Goal: Task Accomplishment & Management: Manage account settings

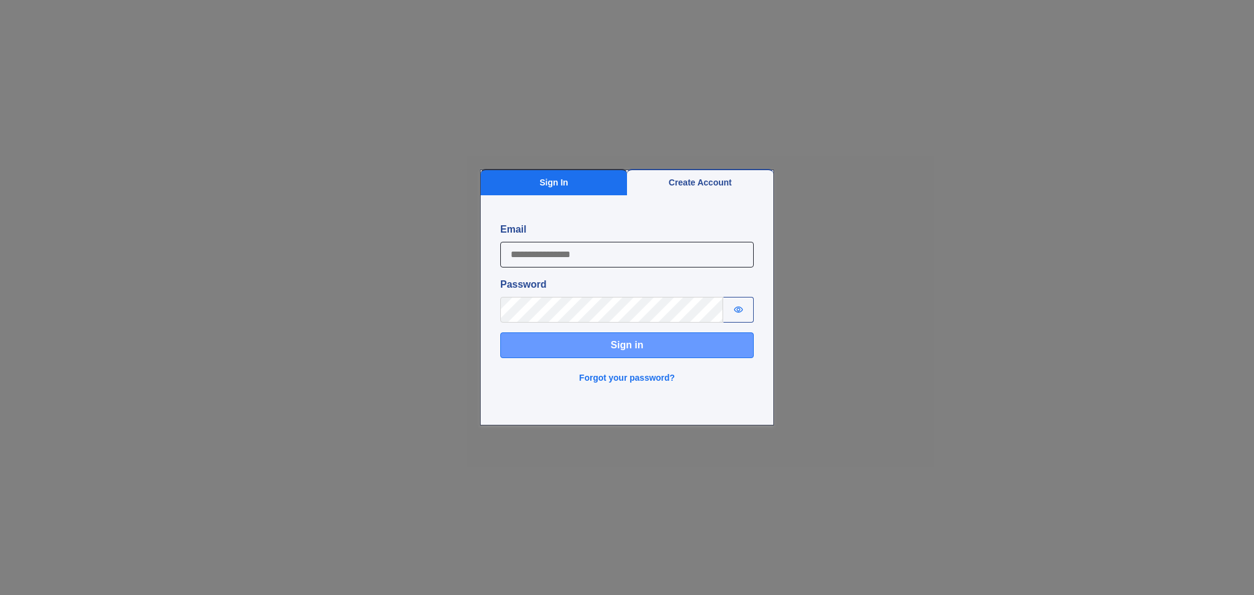
type input "**********"
click at [594, 345] on button "Sign in" at bounding box center [627, 346] width 254 height 26
click at [224, 197] on div "**********" at bounding box center [627, 297] width 1254 height 595
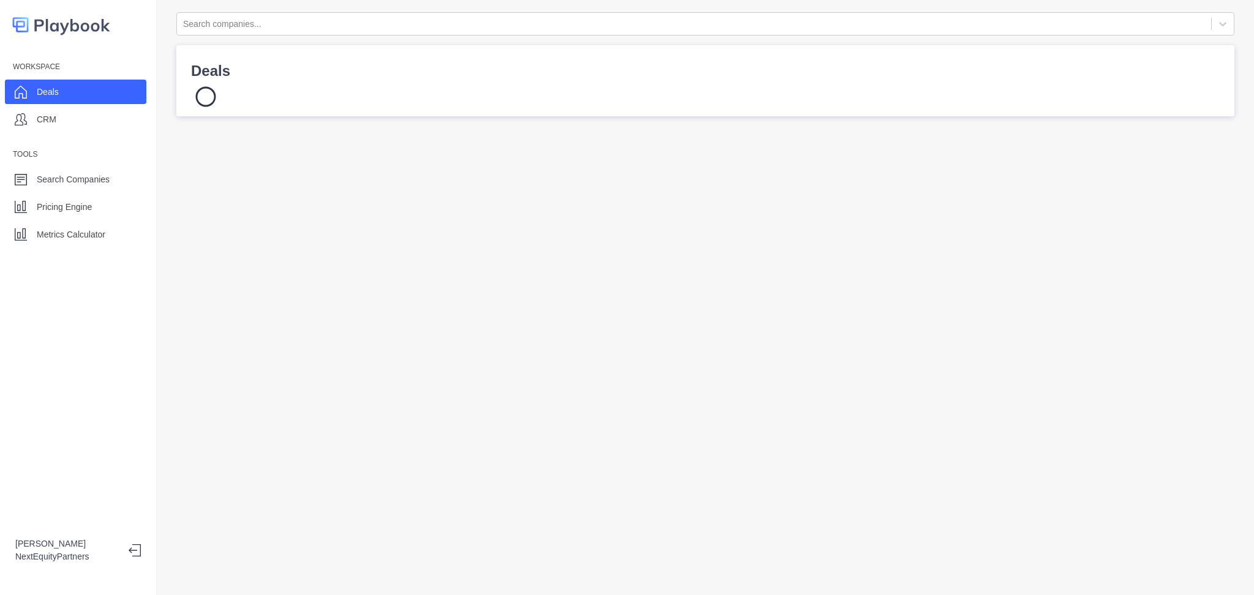
click at [42, 247] on div "Workspace Deals CRM Tools Search Companies Pricing Engine Metrics Calculator [P…" at bounding box center [78, 297] width 157 height 595
click at [45, 243] on div "Metrics Calculator" at bounding box center [71, 234] width 69 height 18
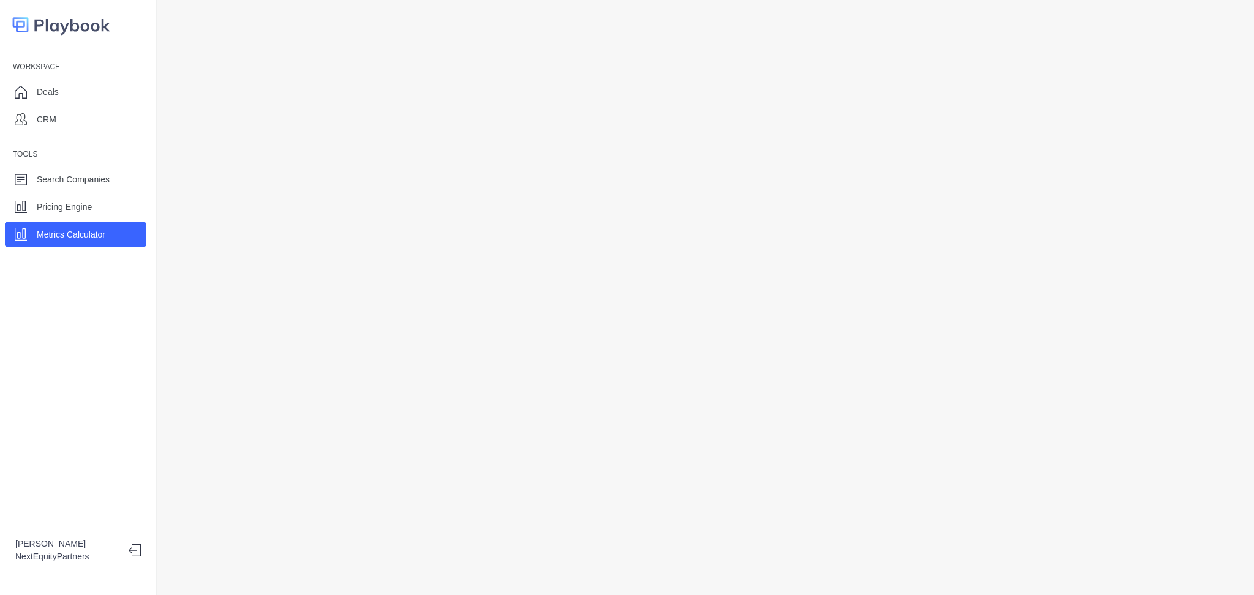
click at [47, 238] on p "Metrics Calculator" at bounding box center [71, 234] width 69 height 13
drag, startPoint x: 213, startPoint y: 15, endPoint x: 678, endPoint y: 576, distance: 729.4
click at [678, 576] on div at bounding box center [705, 297] width 1097 height 595
click at [96, 119] on div "CRM" at bounding box center [75, 119] width 141 height 24
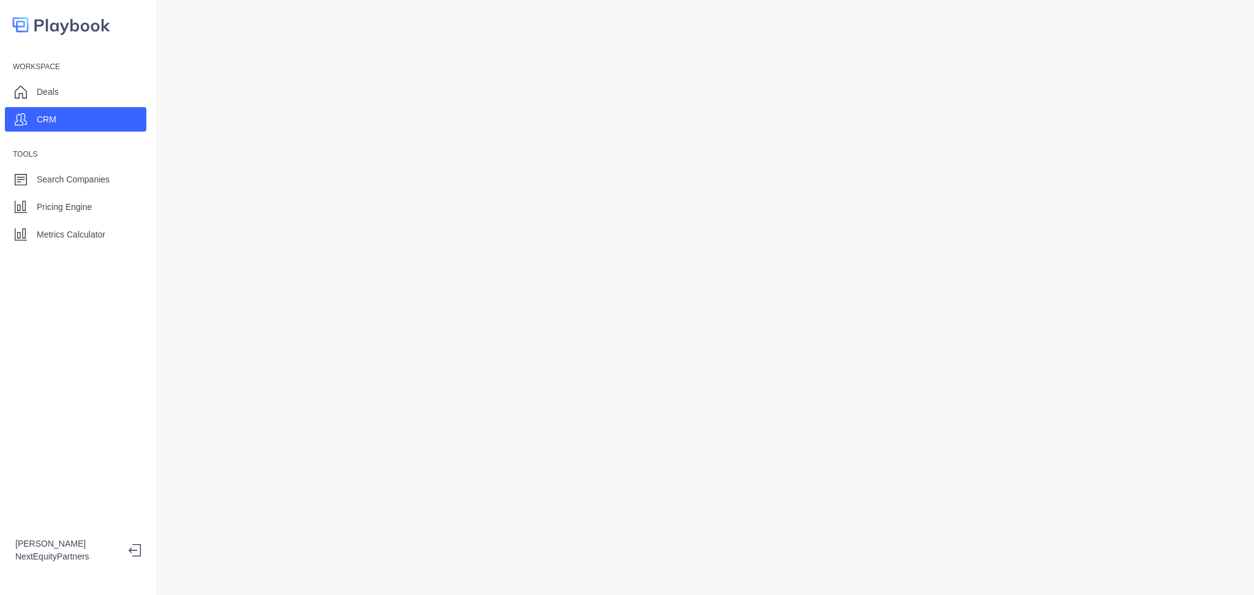
click at [732, 559] on div at bounding box center [705, 297] width 1097 height 595
click at [84, 230] on p "Metrics Calculator" at bounding box center [71, 234] width 69 height 13
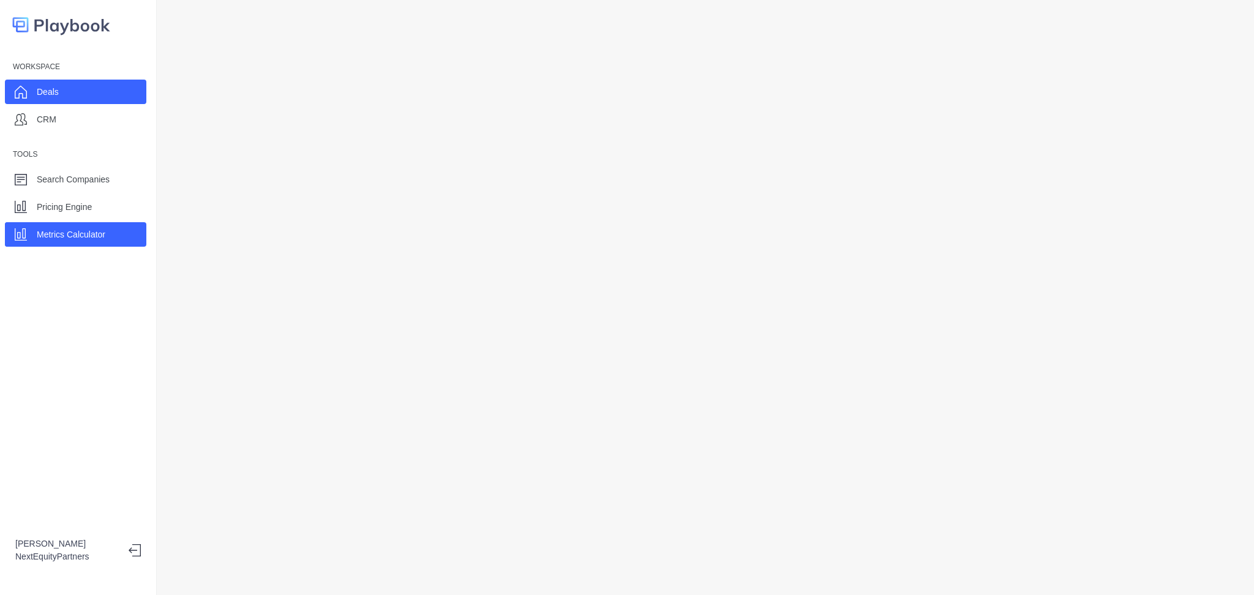
click at [98, 88] on div "Deals" at bounding box center [75, 92] width 141 height 24
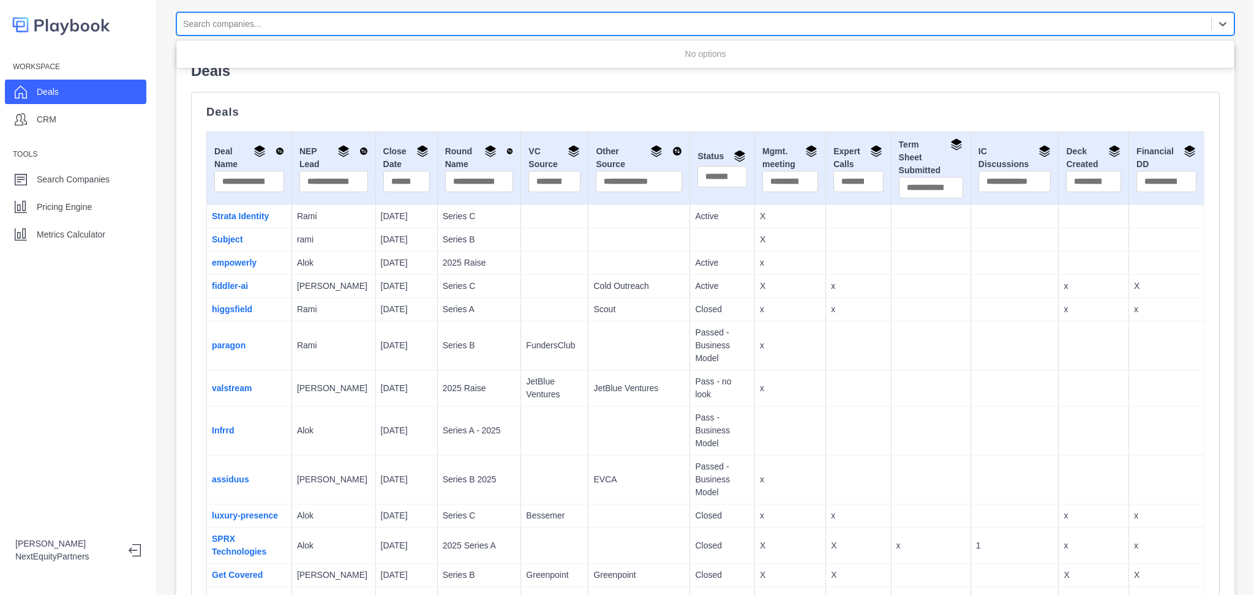
click at [337, 23] on div at bounding box center [694, 24] width 1022 height 15
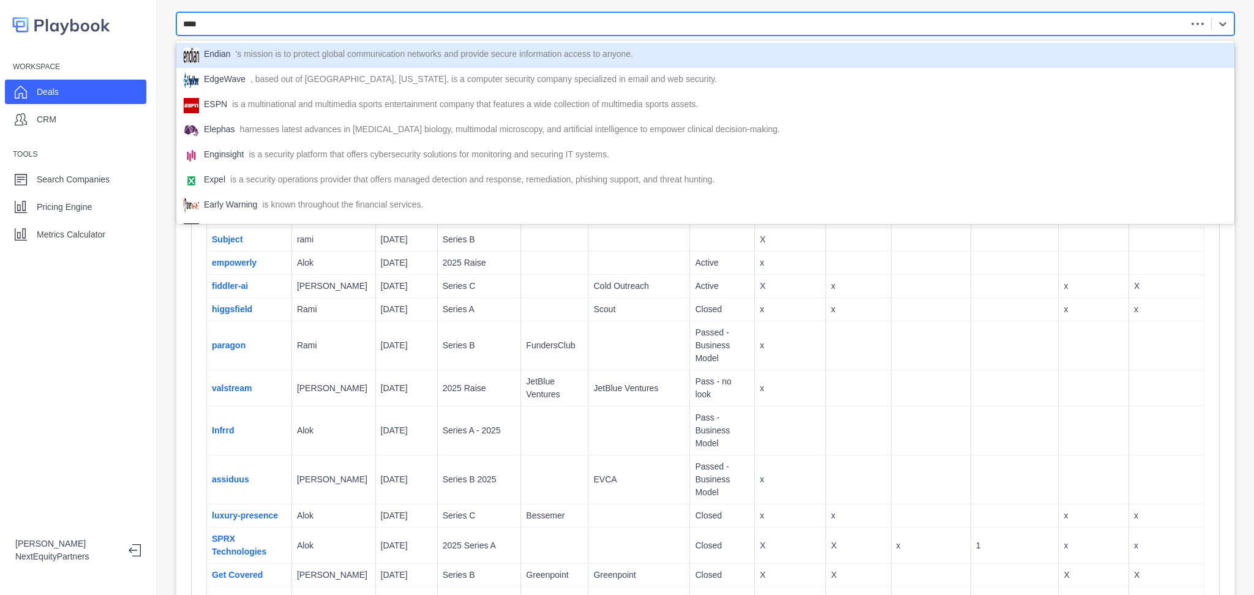
type input "*****"
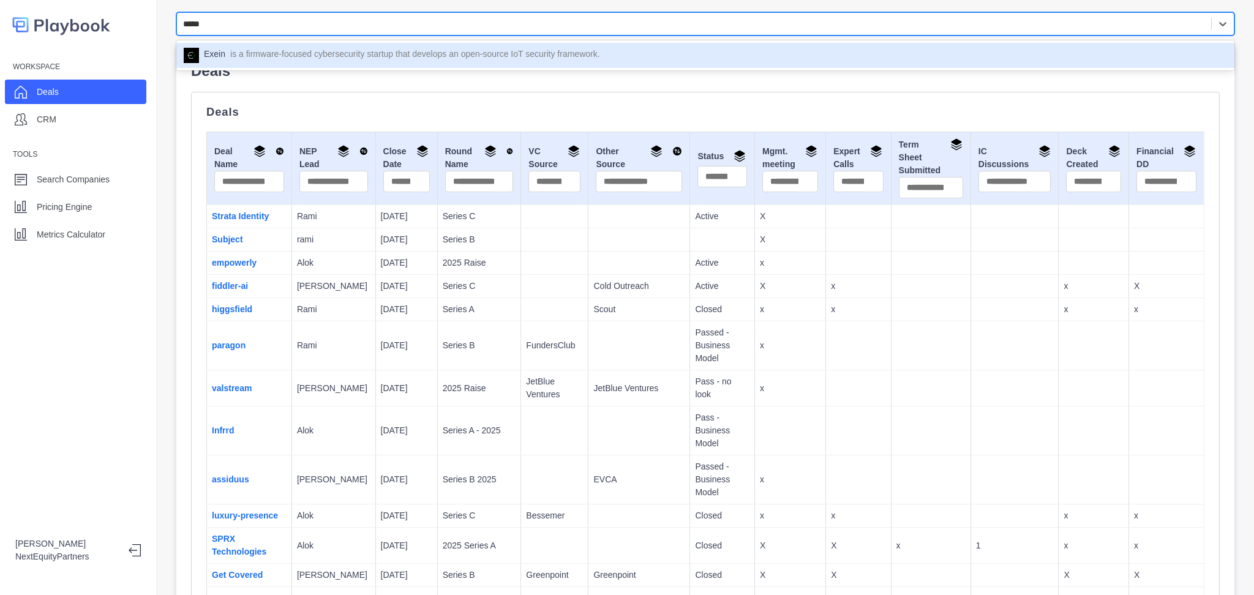
click at [485, 45] on div "Exein is a firmware-focused cybersecurity startup that develops an open-source …" at bounding box center [705, 55] width 1058 height 25
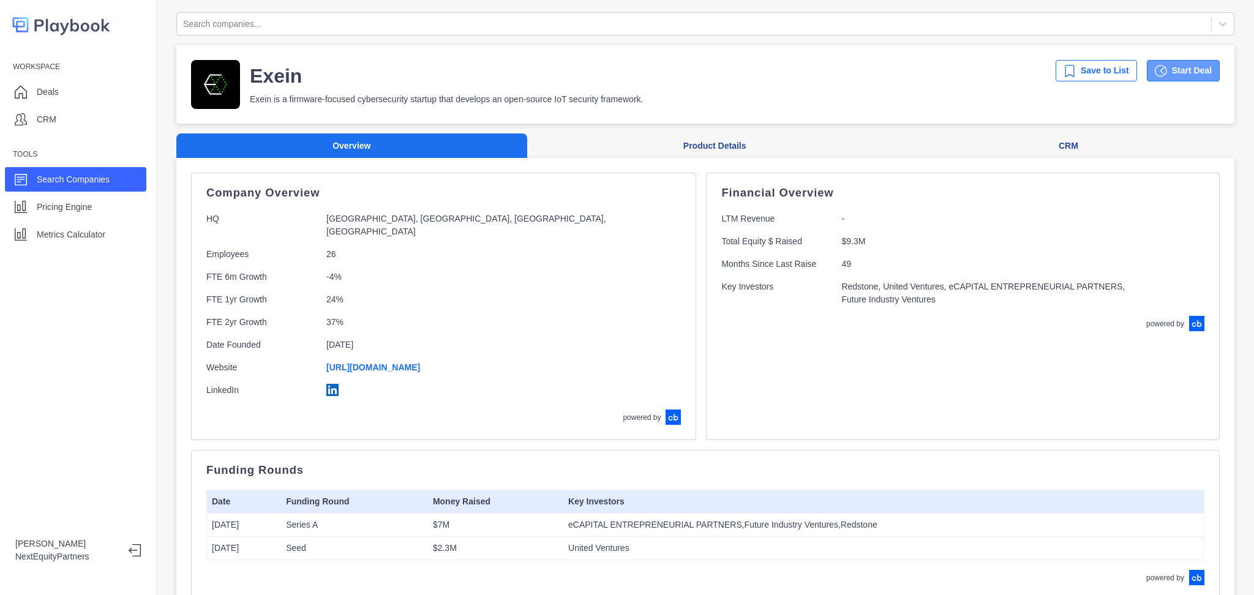
click at [1160, 68] on icon "button" at bounding box center [1163, 71] width 7 height 10
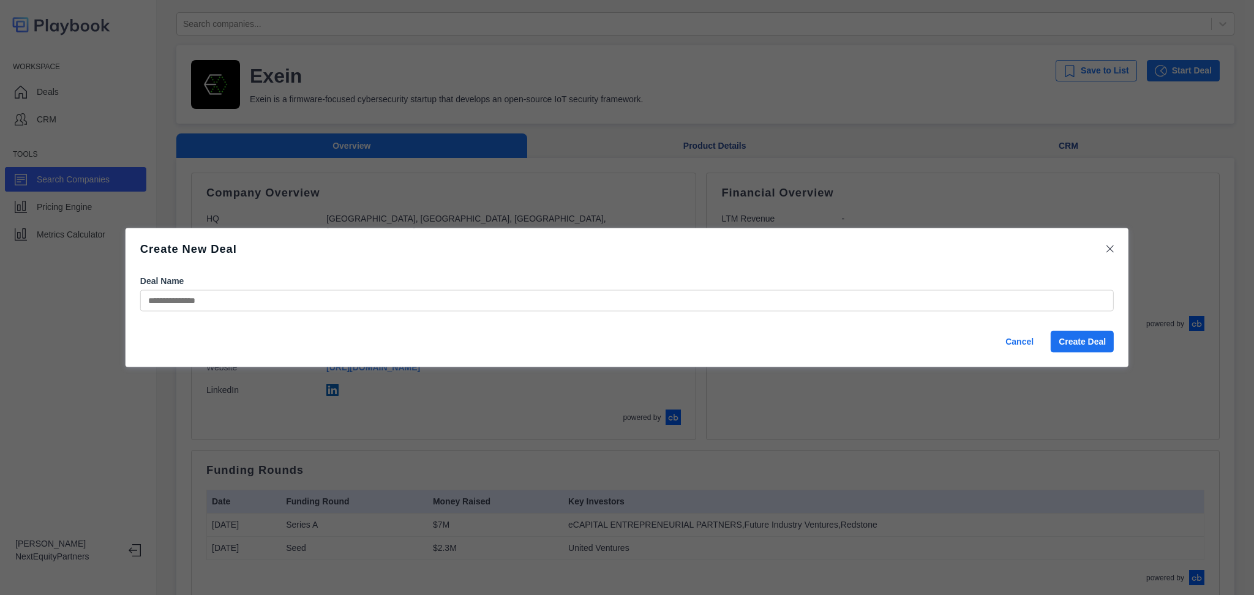
click at [435, 299] on input "Deal Name" at bounding box center [627, 300] width 974 height 21
type input "********"
click at [1100, 344] on button "Create Deal" at bounding box center [1082, 341] width 63 height 21
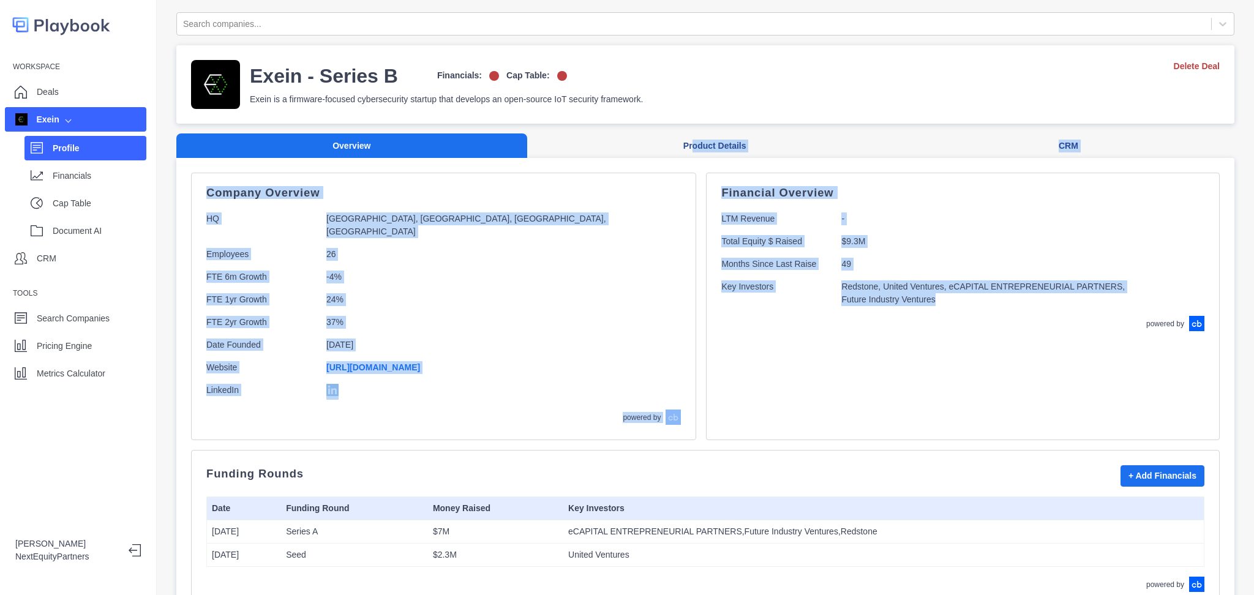
drag, startPoint x: 772, startPoint y: 314, endPoint x: 689, endPoint y: 162, distance: 173.5
click at [763, 273] on div "Financial Overview LTM Revenue - Total Equity $ Raised $9.3M Months Since Last …" at bounding box center [962, 259] width 483 height 143
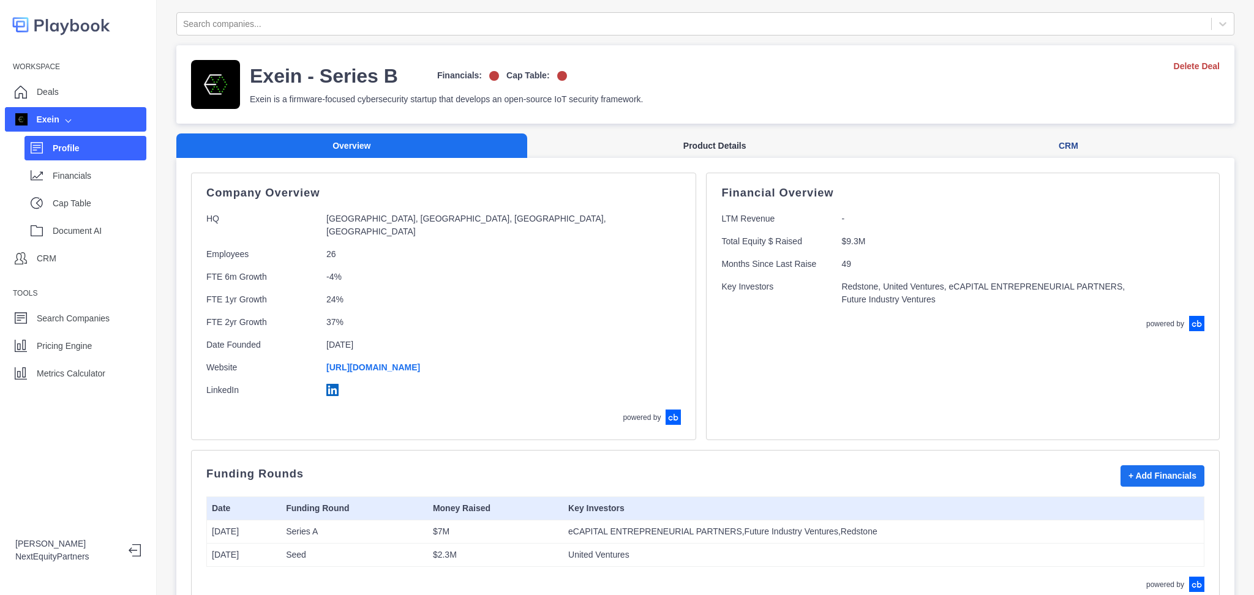
click at [717, 140] on button "Product Details" at bounding box center [714, 146] width 375 height 25
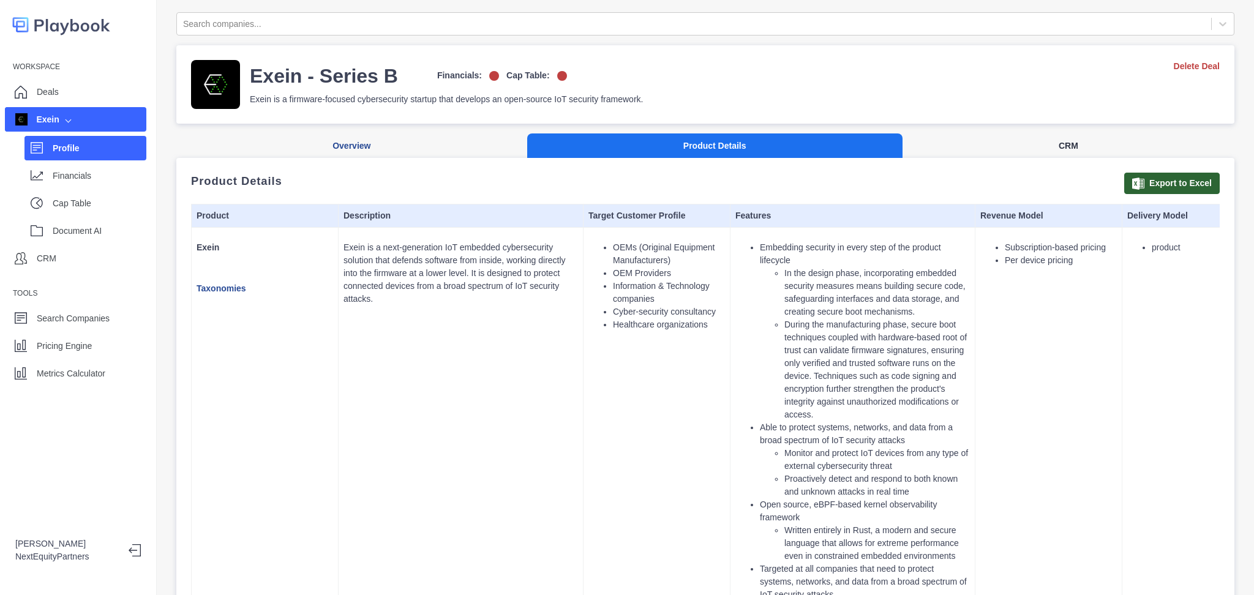
click at [1010, 146] on button "CRM" at bounding box center [1069, 146] width 332 height 25
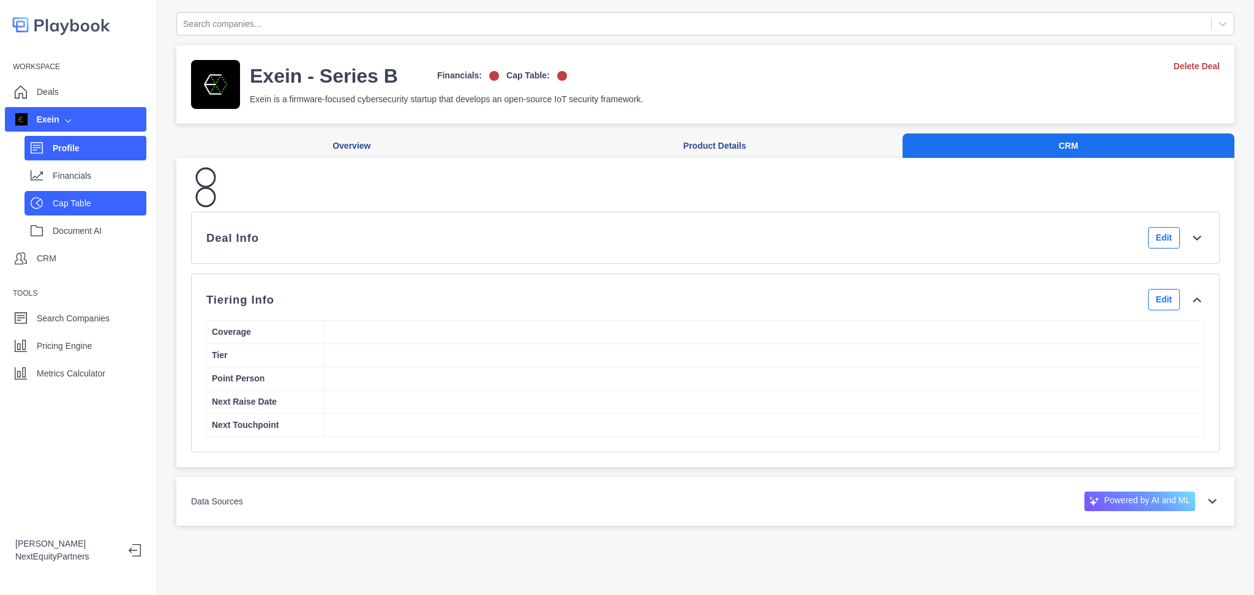
click at [109, 211] on div "Cap Table" at bounding box center [100, 203] width 94 height 18
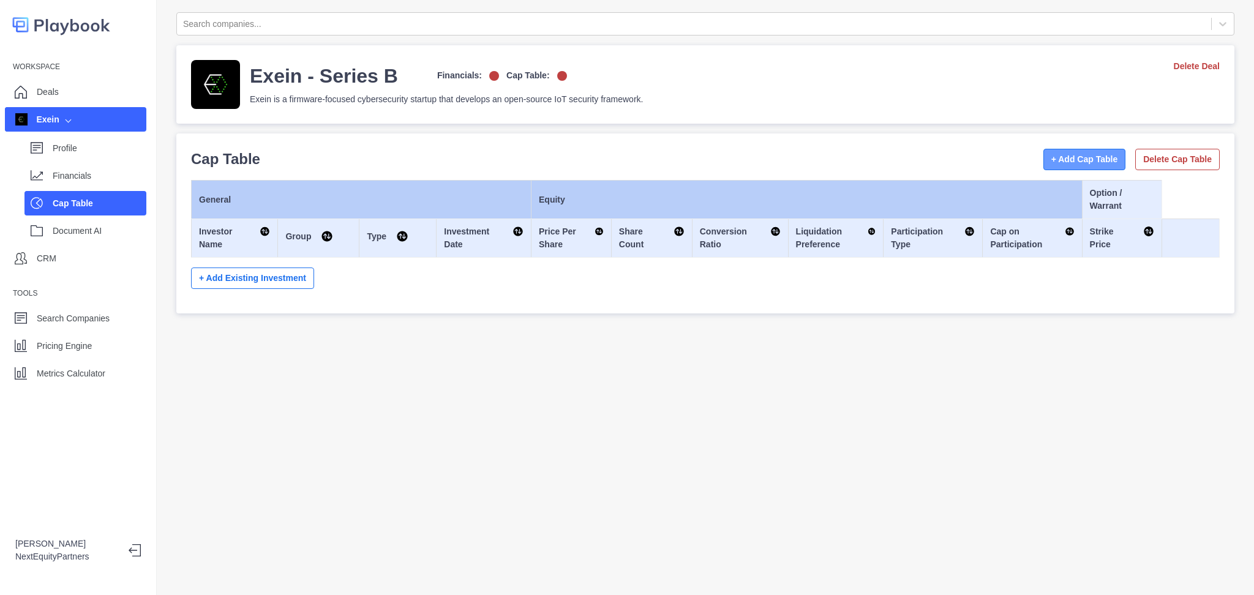
click at [1044, 164] on button "+ Add Cap Table" at bounding box center [1085, 159] width 83 height 21
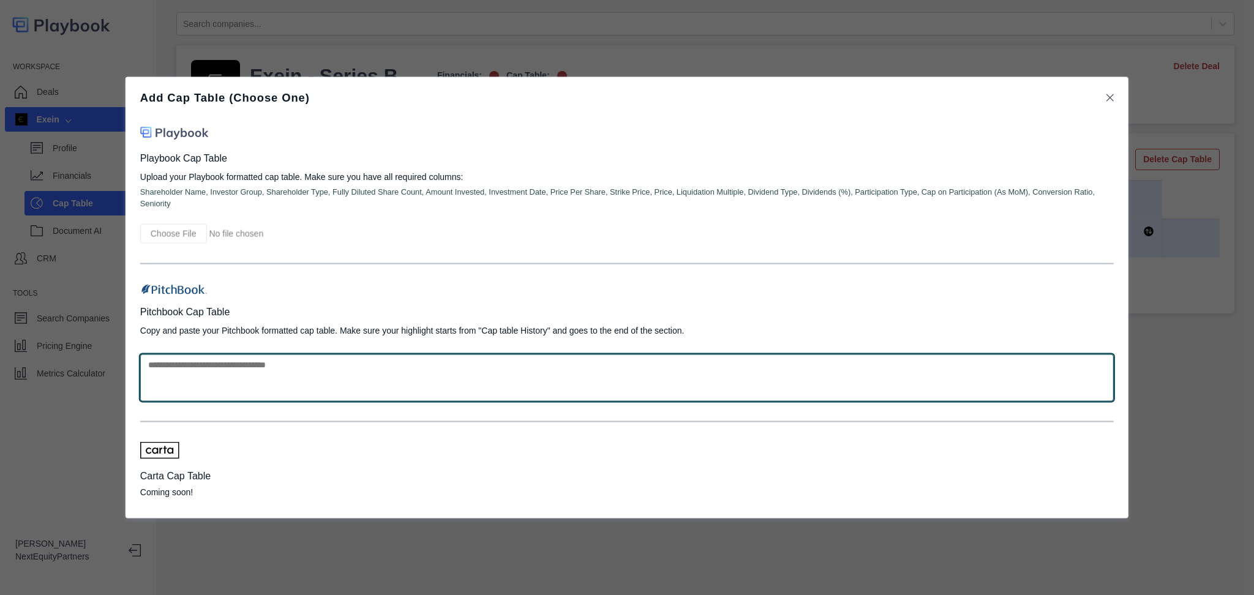
click at [464, 367] on textarea at bounding box center [627, 378] width 974 height 47
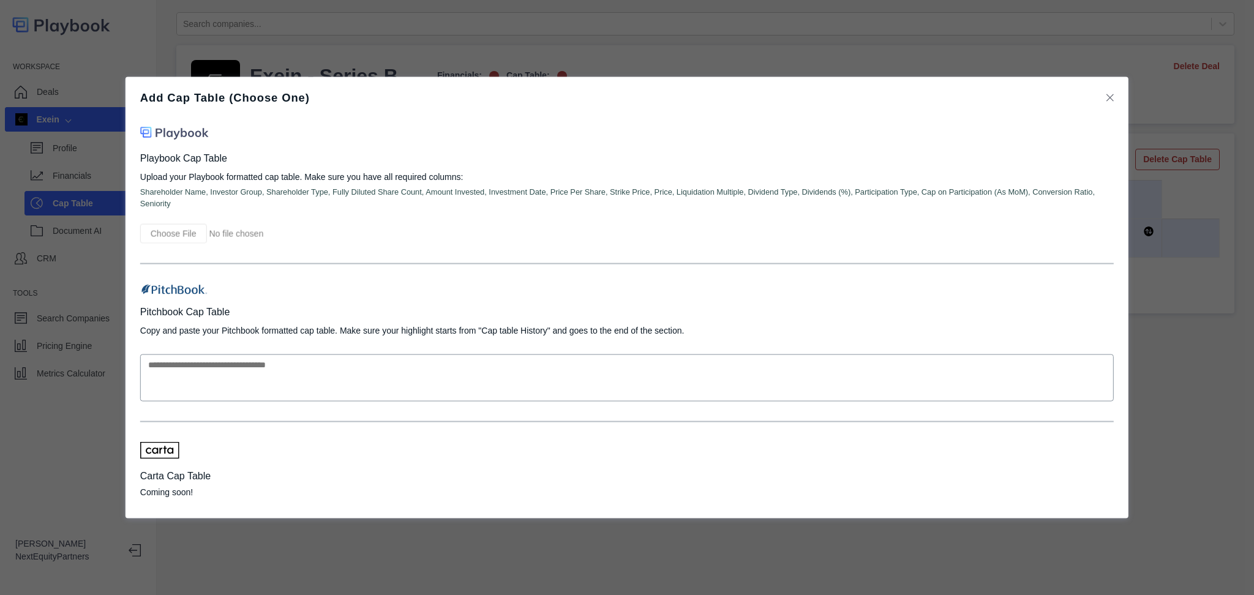
click at [1110, 102] on icon at bounding box center [1110, 97] width 7 height 7
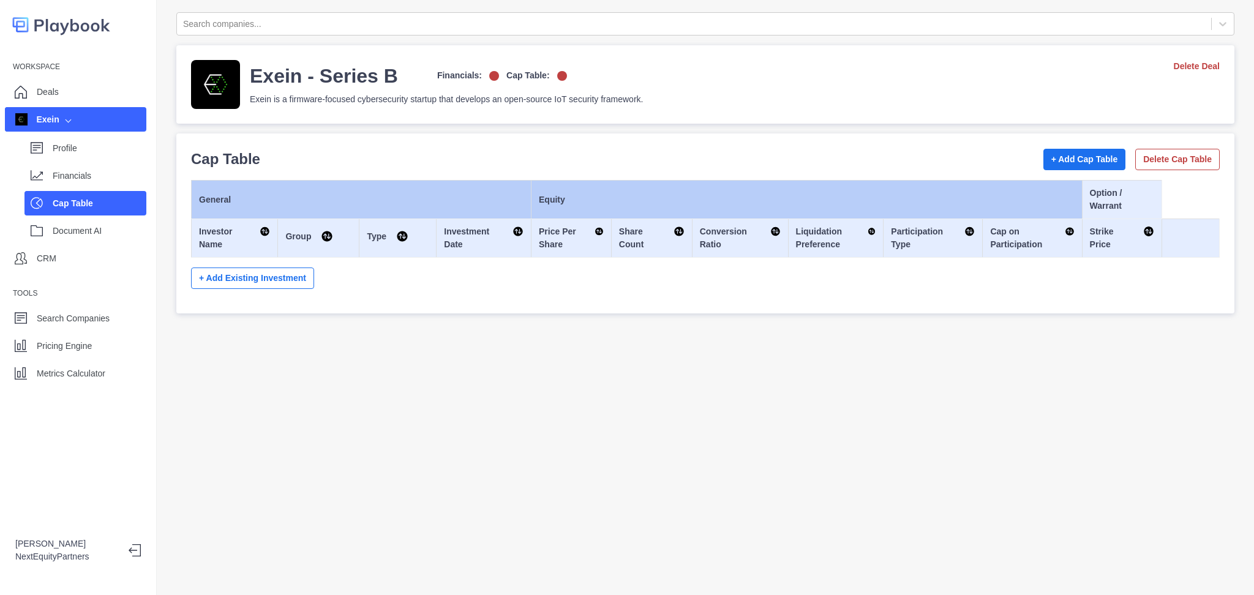
click at [295, 367] on div "Search companies... Exein - Series B Financials: Cap Table: Exein is a firmware…" at bounding box center [705, 297] width 1097 height 595
click at [88, 161] on div "Profile Financials Cap Table Document AI" at bounding box center [75, 187] width 141 height 111
click at [110, 154] on p "Profile" at bounding box center [100, 148] width 94 height 13
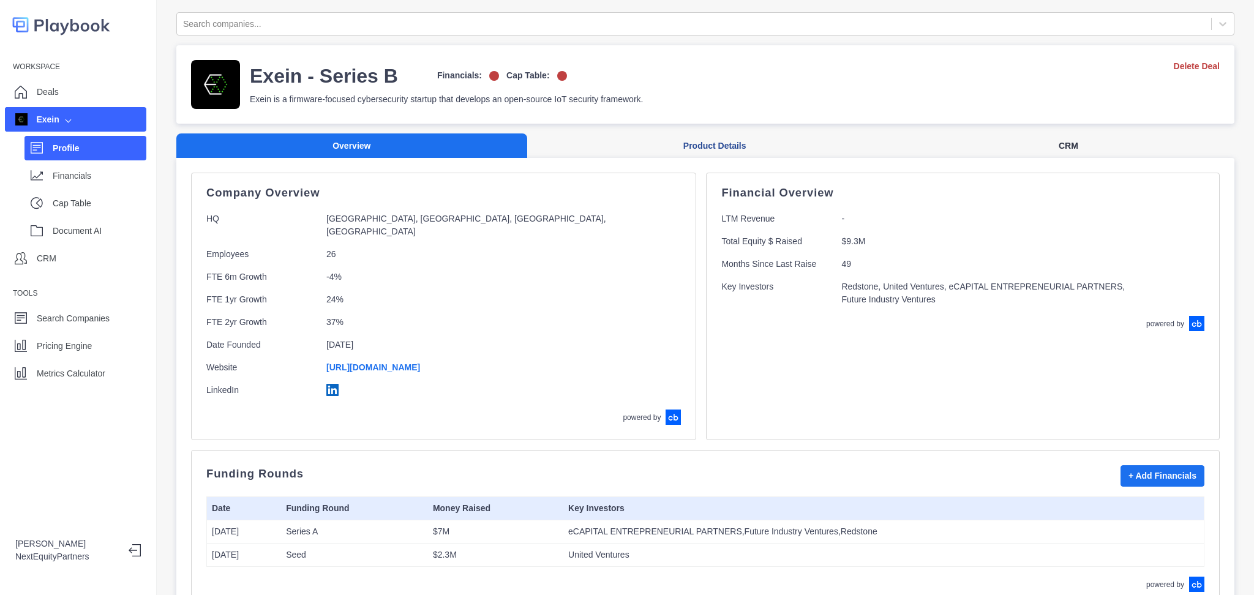
click at [1067, 149] on button "CRM" at bounding box center [1069, 146] width 332 height 25
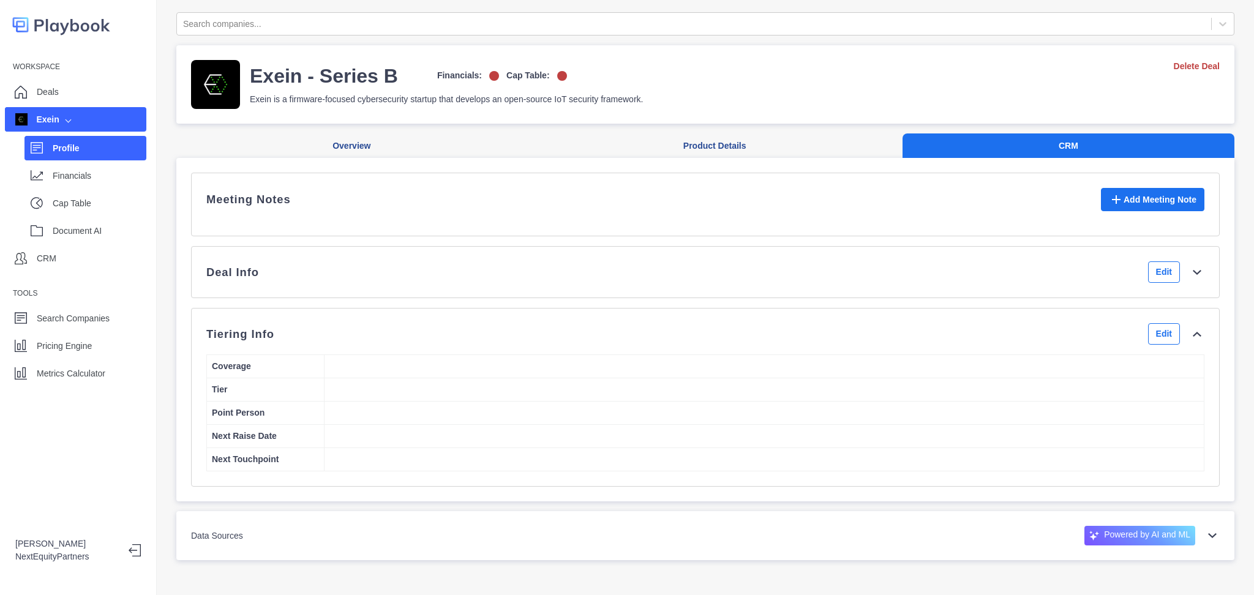
click at [429, 282] on div "Deal Info Edit" at bounding box center [705, 271] width 998 height 21
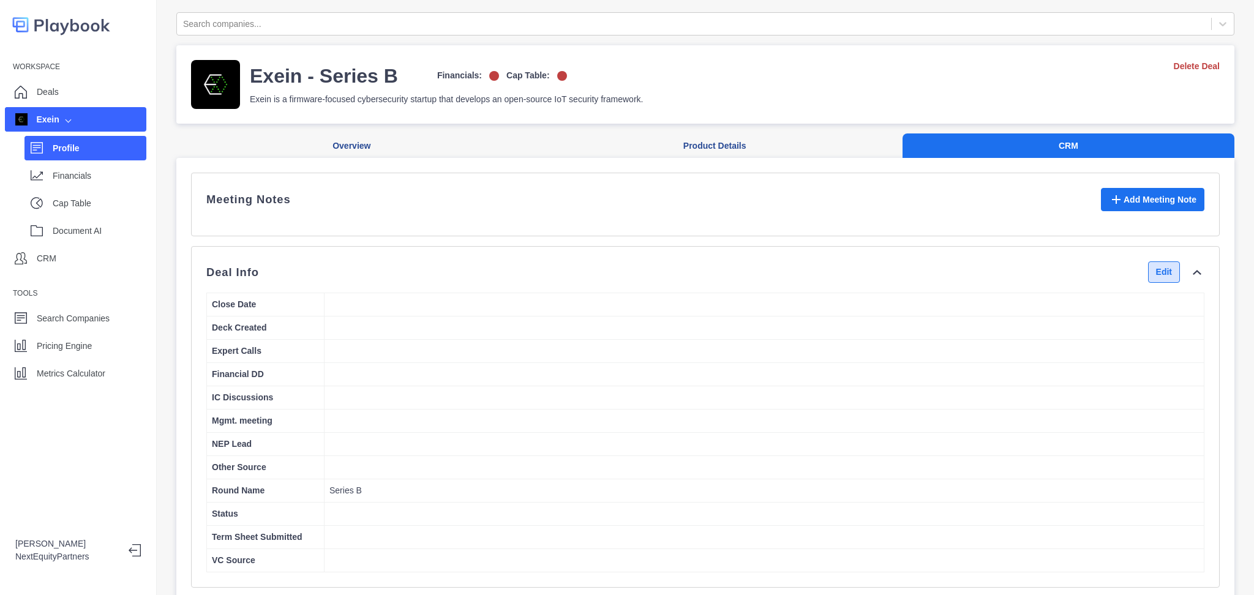
click at [1148, 282] on button "Edit" at bounding box center [1164, 271] width 32 height 21
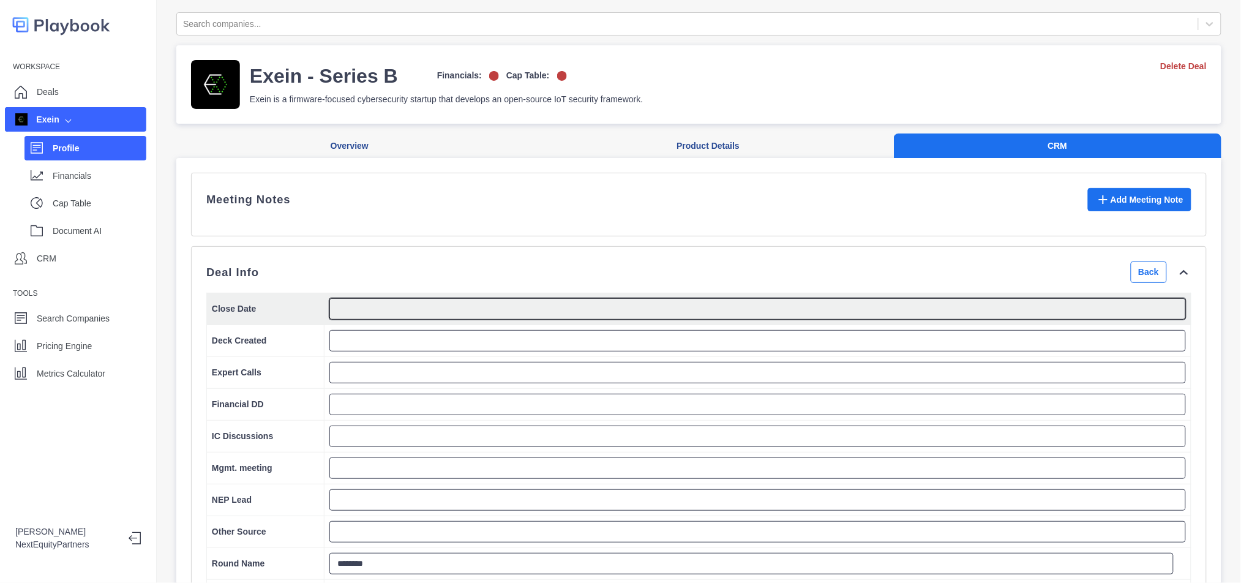
click at [415, 317] on textarea at bounding box center [757, 308] width 857 height 21
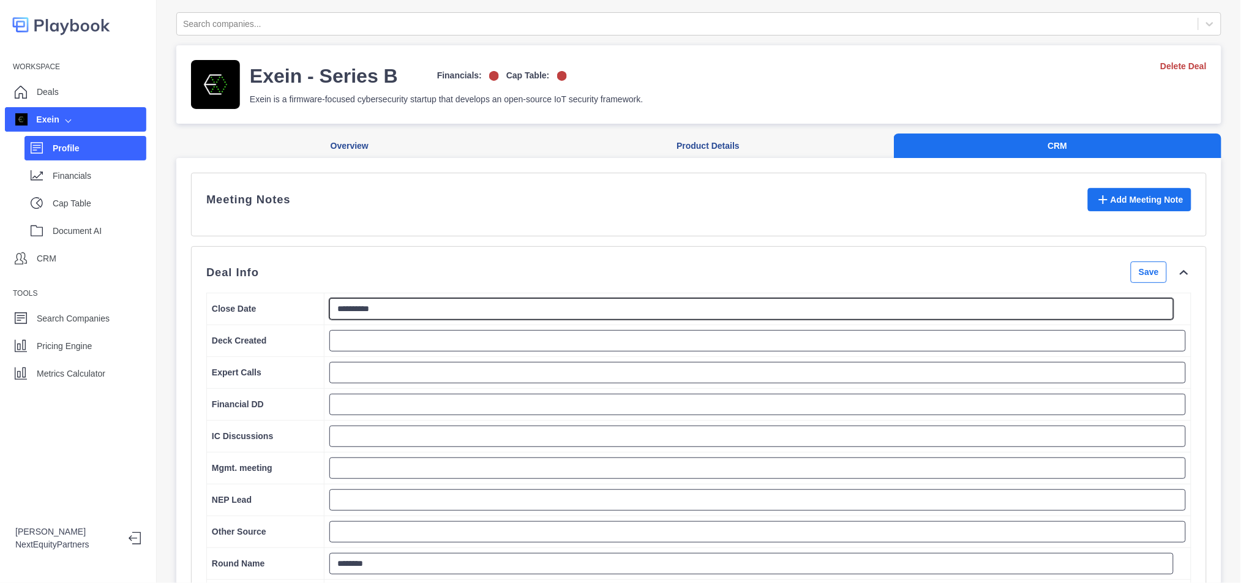
type textarea "**********"
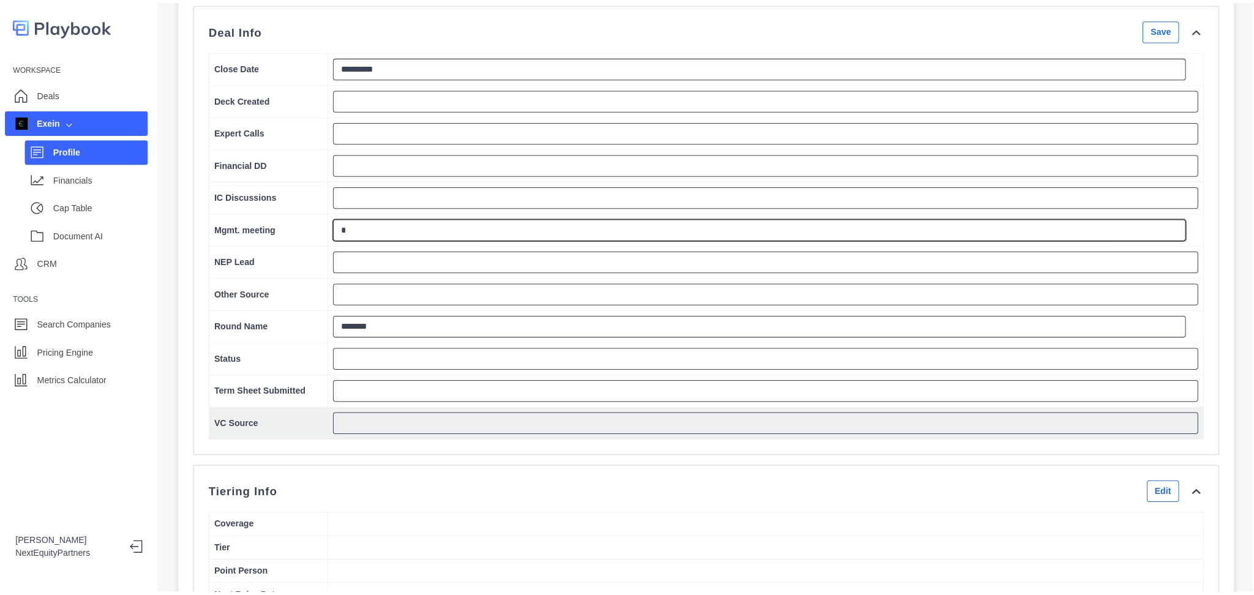
scroll to position [245, 0]
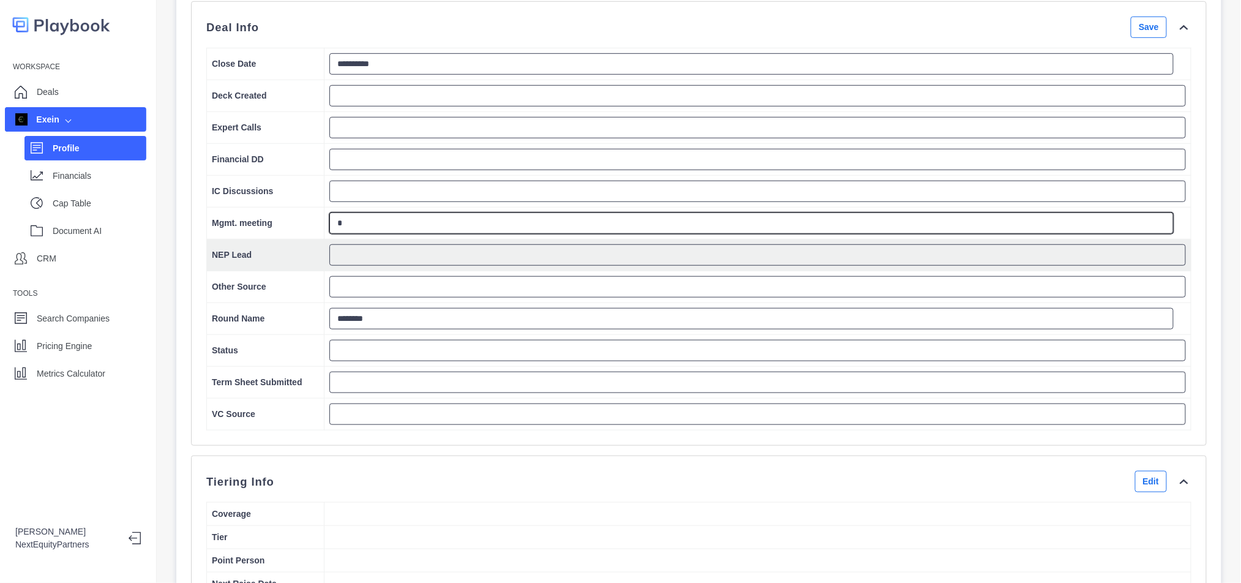
type textarea "*"
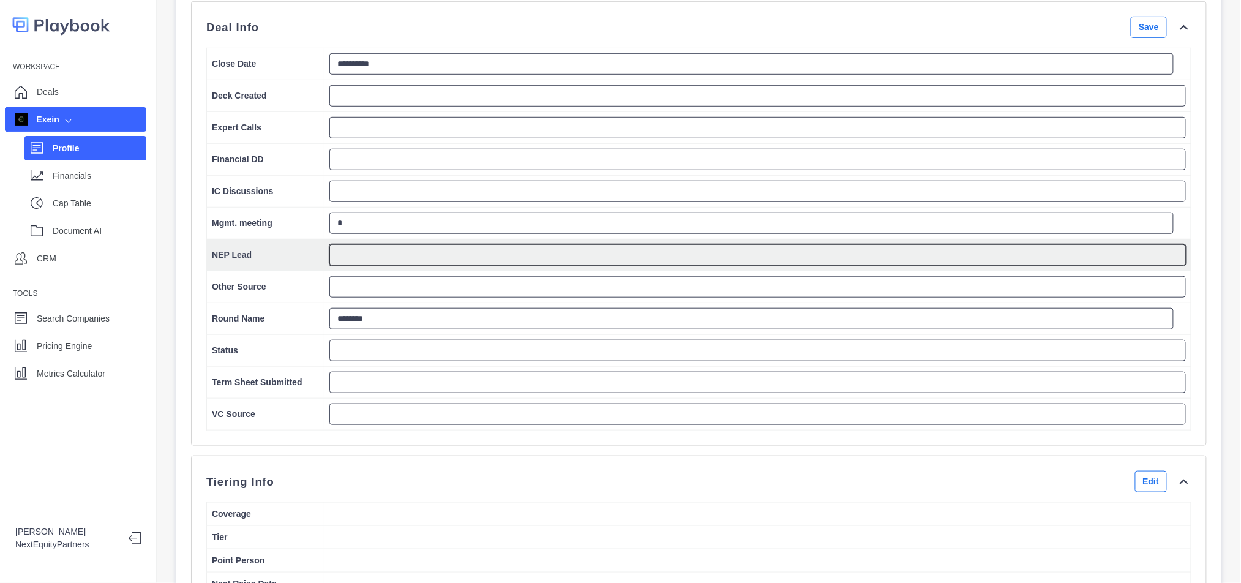
click at [350, 266] on textarea at bounding box center [757, 254] width 857 height 21
type textarea "****"
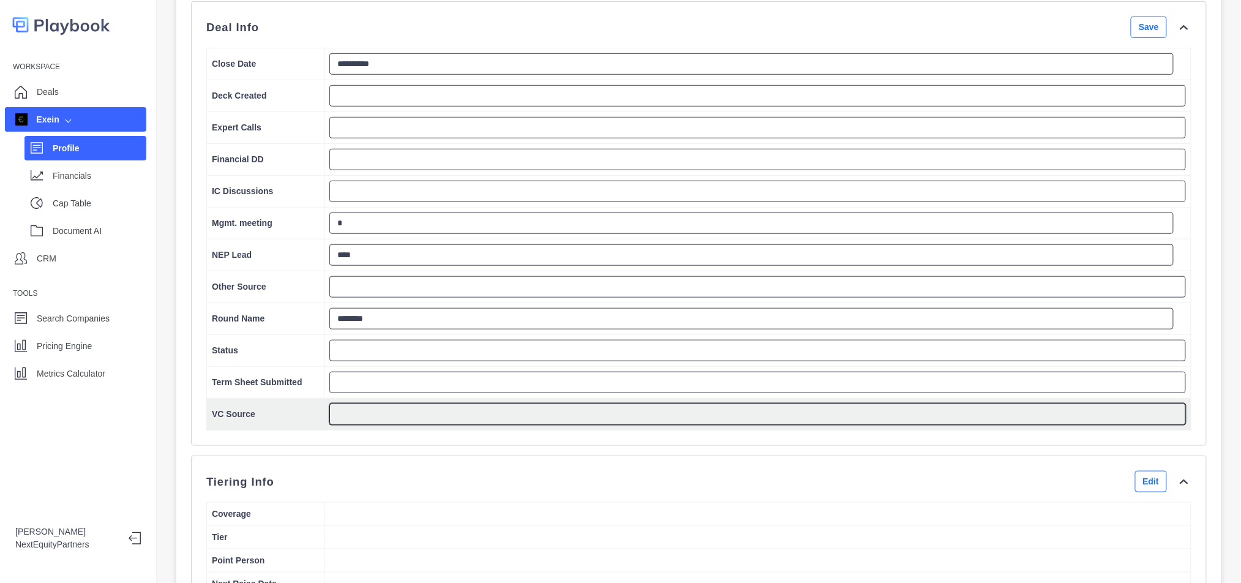
click at [351, 421] on textarea at bounding box center [757, 414] width 857 height 21
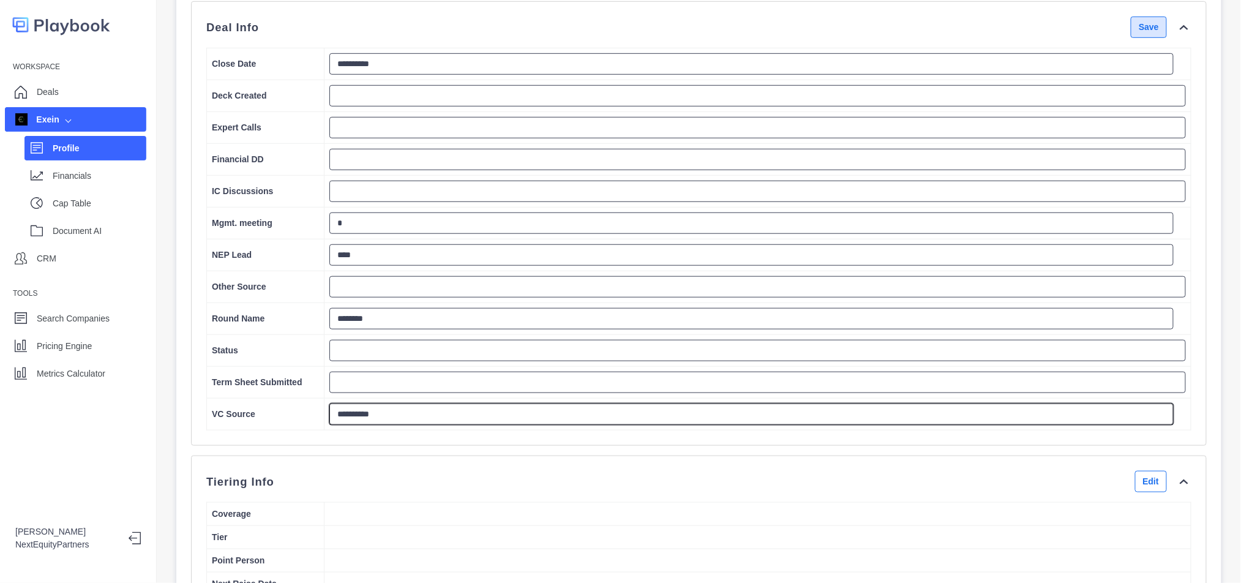
type textarea "**********"
click at [1131, 38] on button "Save" at bounding box center [1149, 27] width 36 height 21
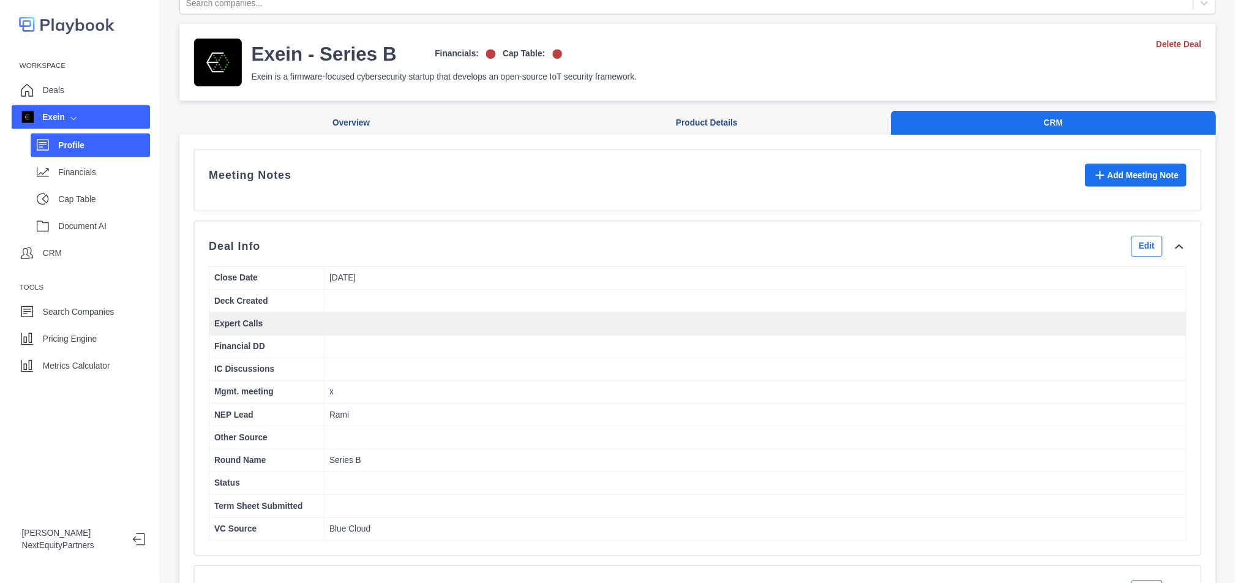
scroll to position [0, 0]
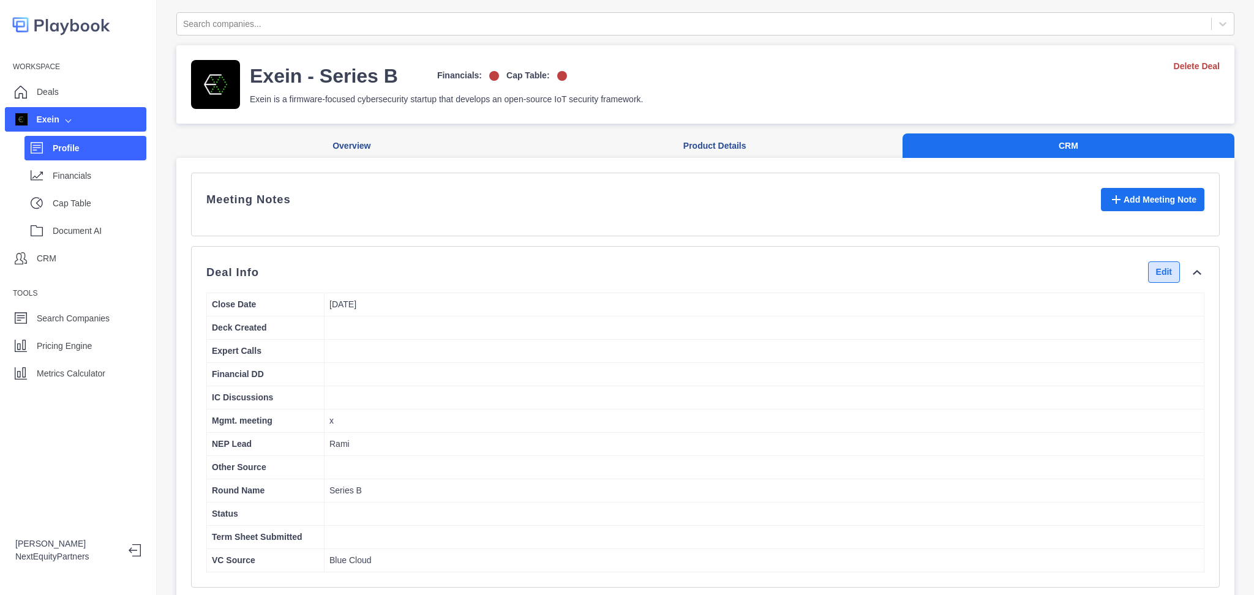
click at [1148, 283] on button "Edit" at bounding box center [1164, 271] width 32 height 21
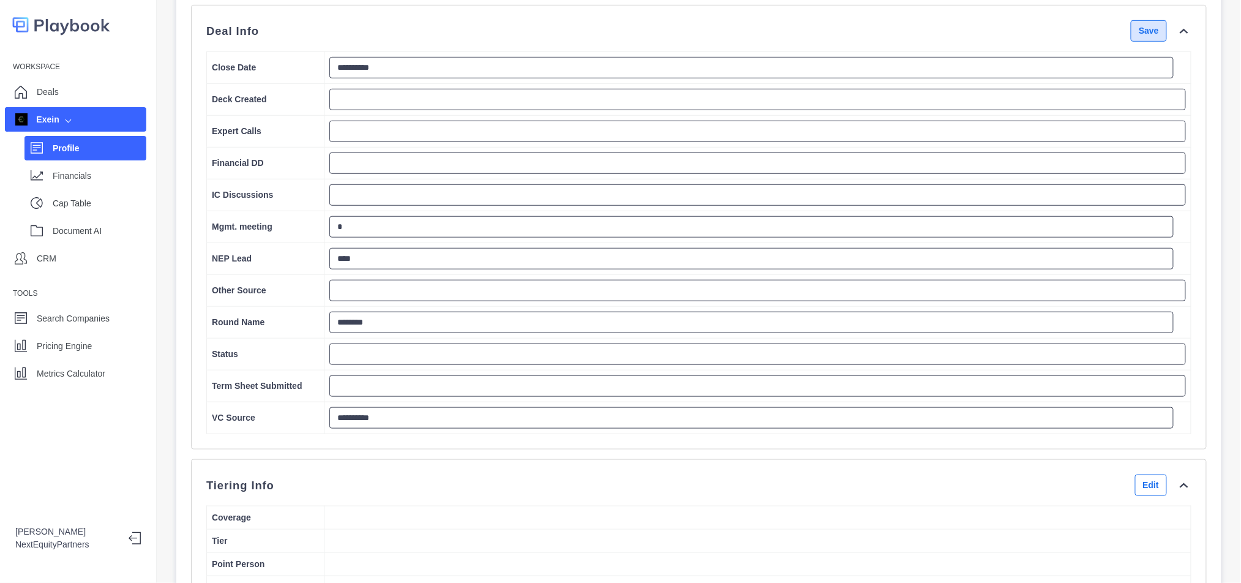
scroll to position [245, 0]
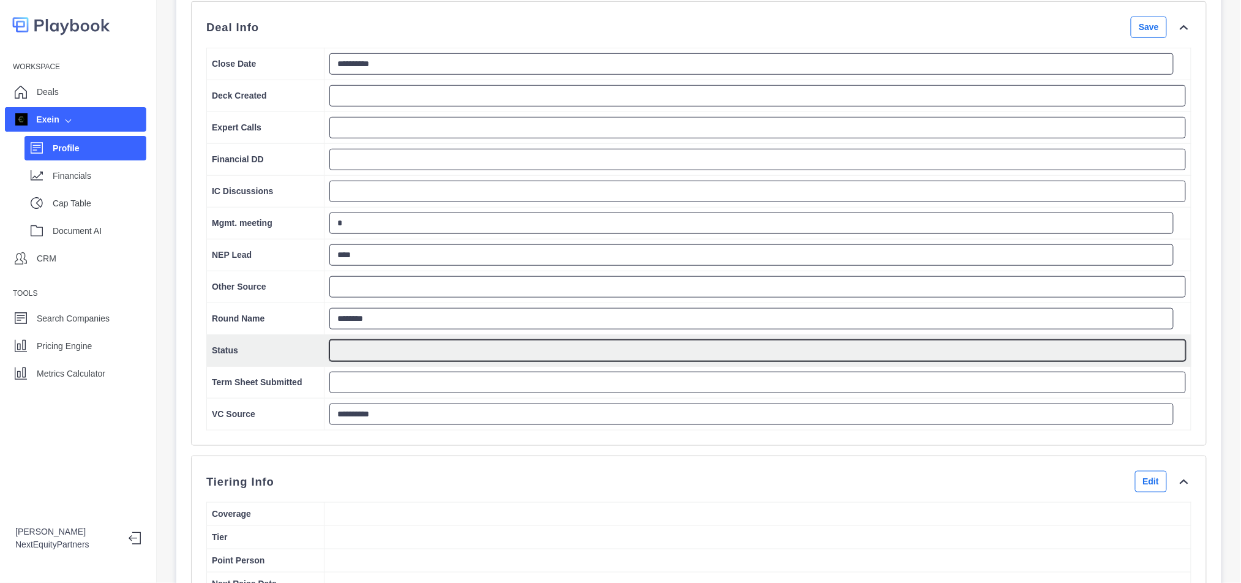
click at [374, 361] on textarea at bounding box center [757, 350] width 857 height 21
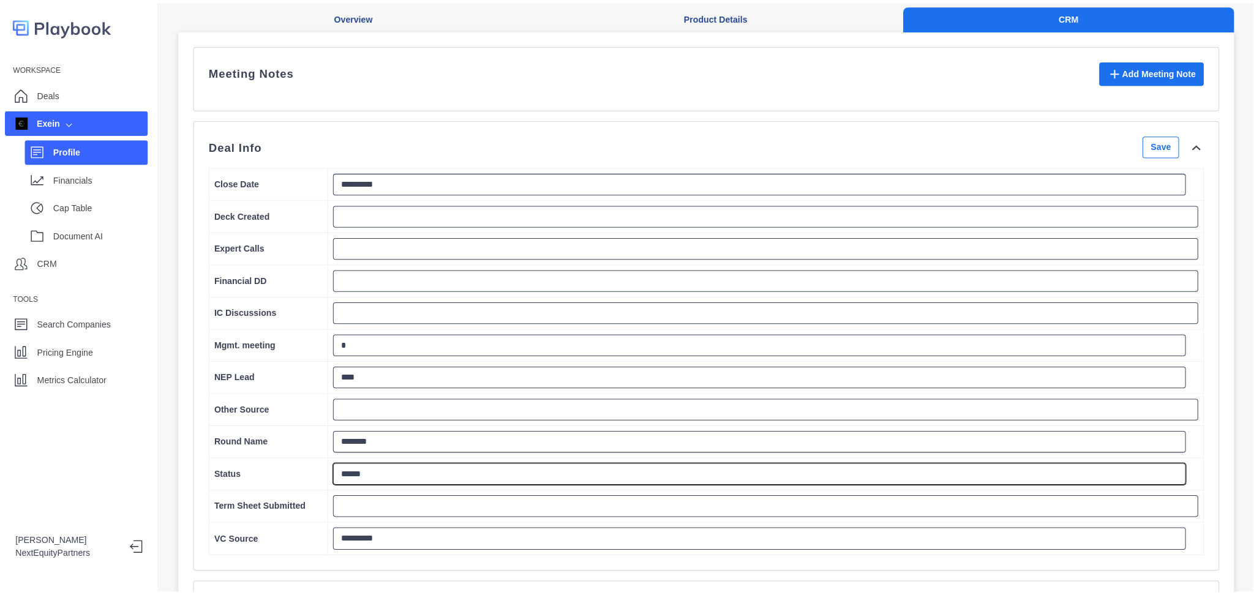
scroll to position [0, 0]
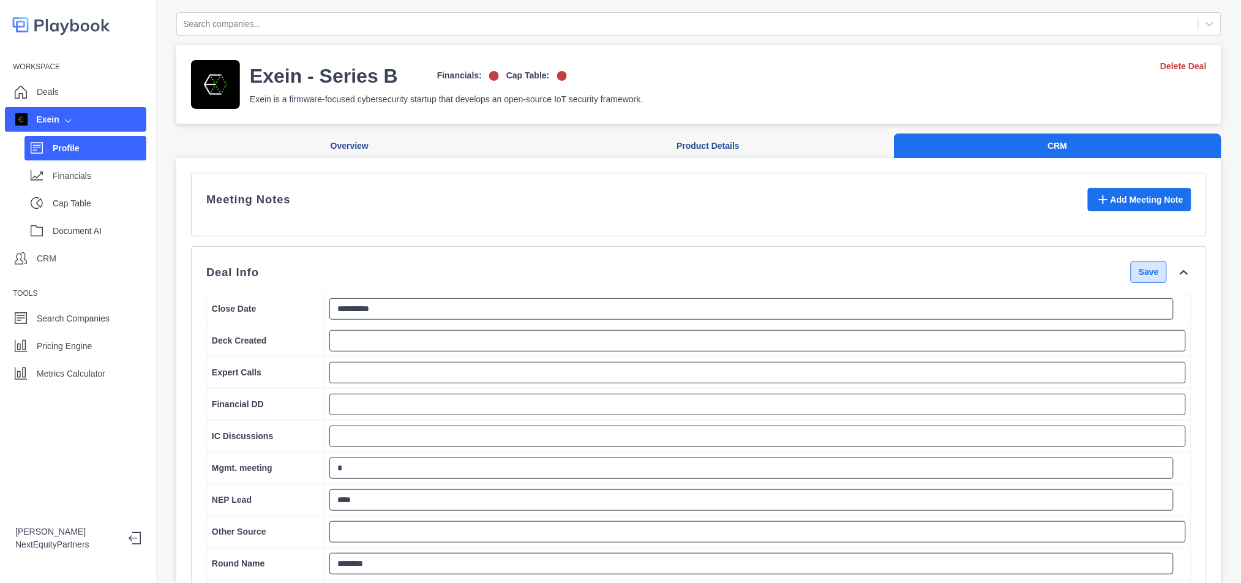
type textarea "******"
click at [1135, 283] on button "Save" at bounding box center [1149, 271] width 36 height 21
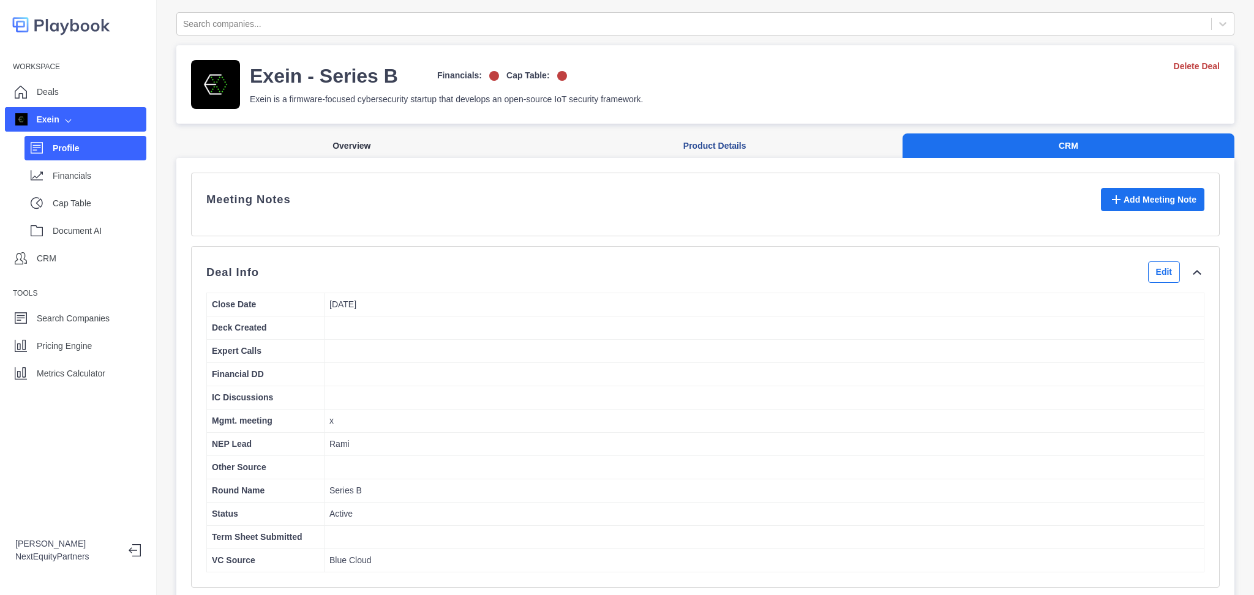
click at [356, 147] on button "Overview" at bounding box center [351, 146] width 351 height 25
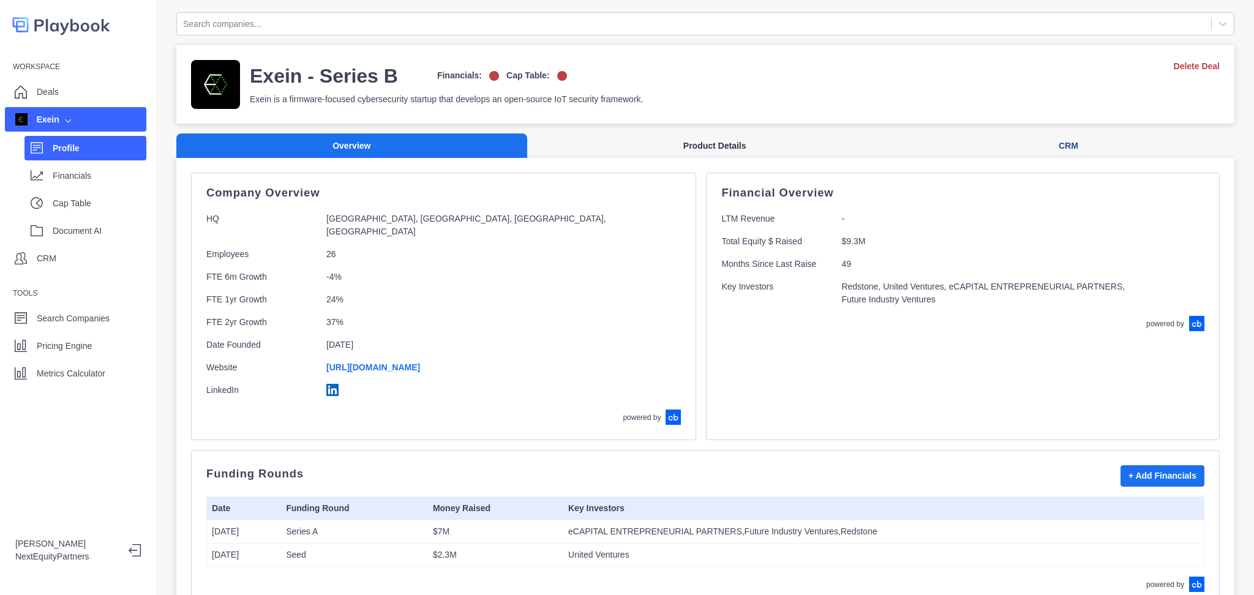
click at [665, 143] on button "Product Details" at bounding box center [714, 146] width 375 height 25
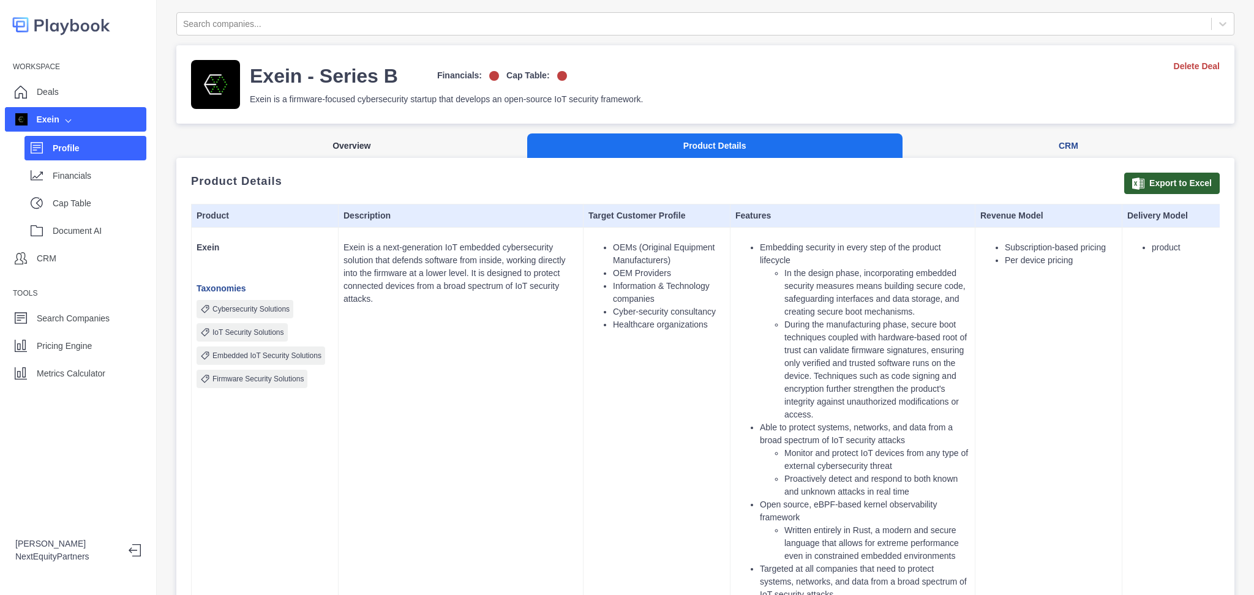
click at [398, 138] on button "Overview" at bounding box center [351, 146] width 351 height 25
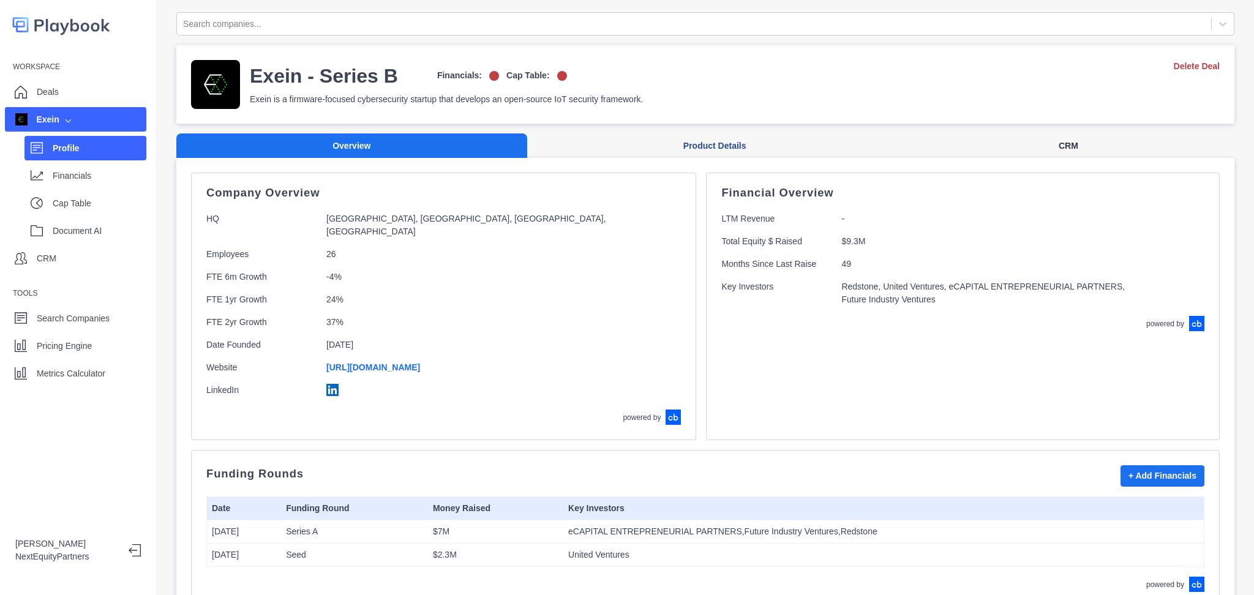
click at [1053, 143] on button "CRM" at bounding box center [1069, 146] width 332 height 25
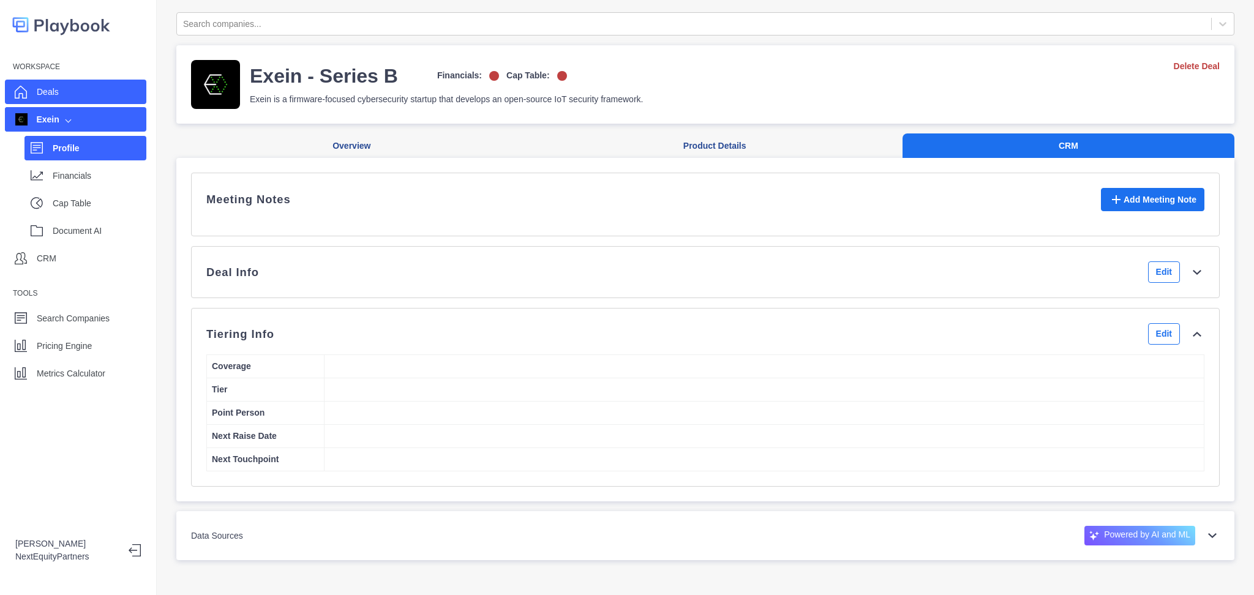
click at [70, 99] on div "Deals" at bounding box center [75, 92] width 141 height 24
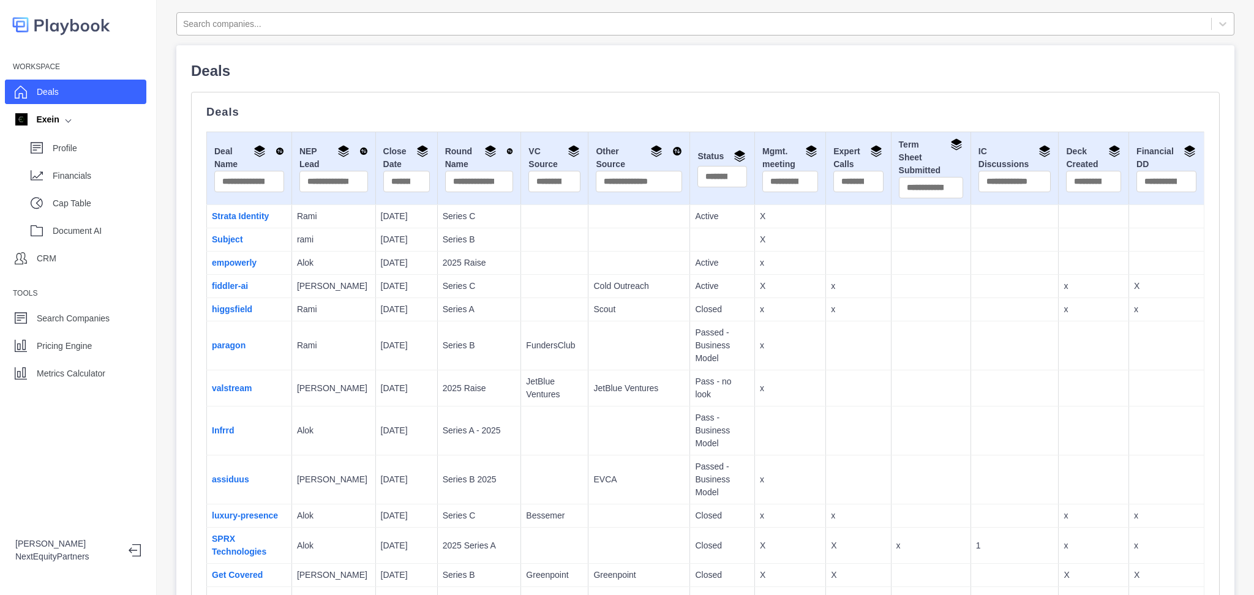
click at [346, 28] on div at bounding box center [694, 24] width 1022 height 15
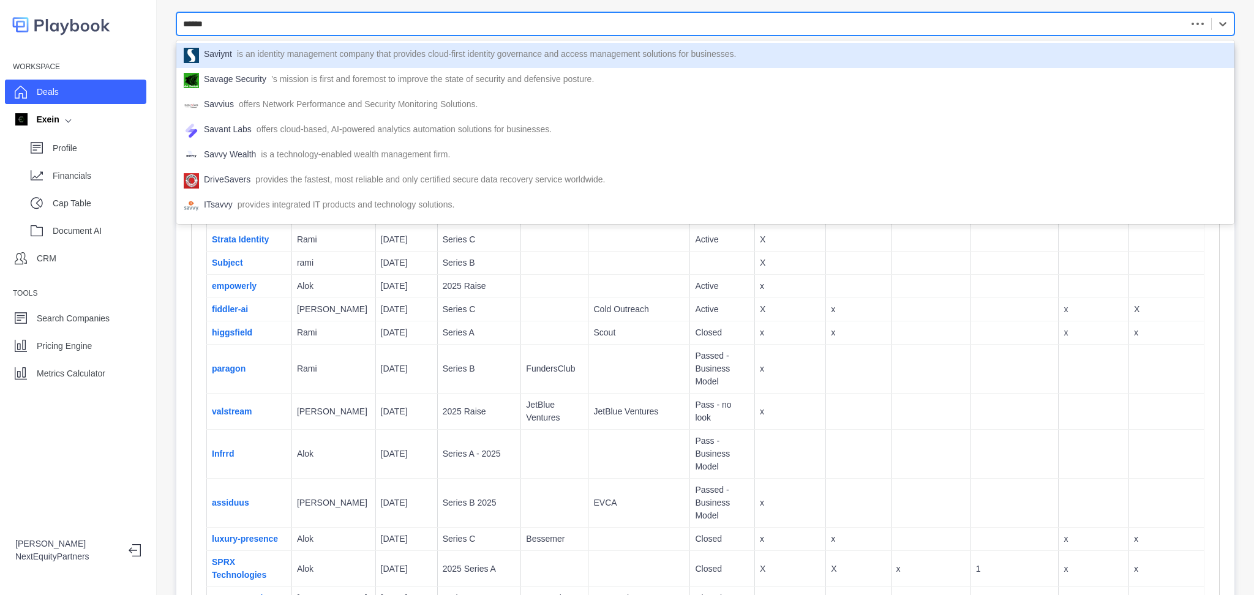
type input "*******"
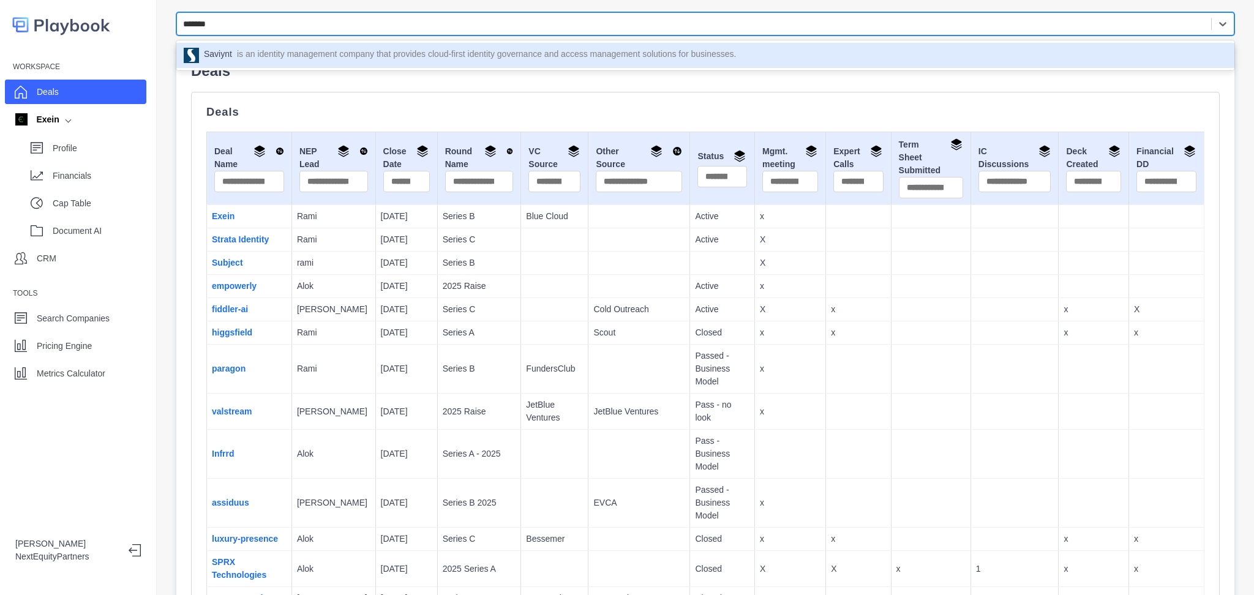
click at [394, 50] on p "is an identity management company that provides cloud-first identity governance…" at bounding box center [487, 55] width 500 height 15
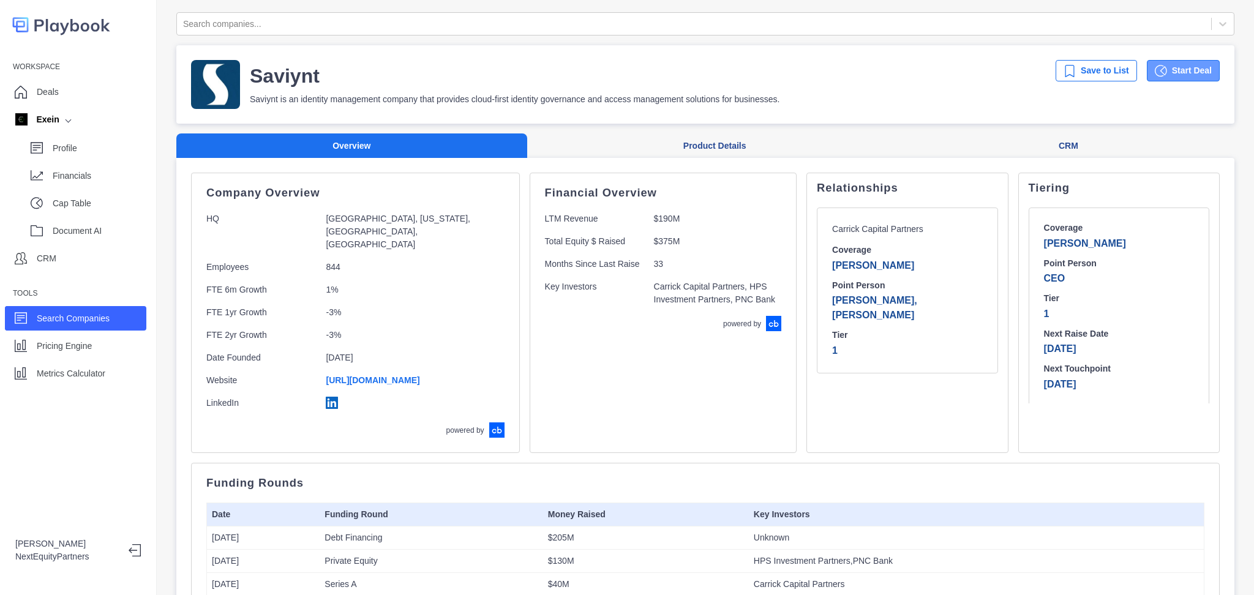
click at [1170, 70] on button "Start Deal" at bounding box center [1183, 70] width 73 height 21
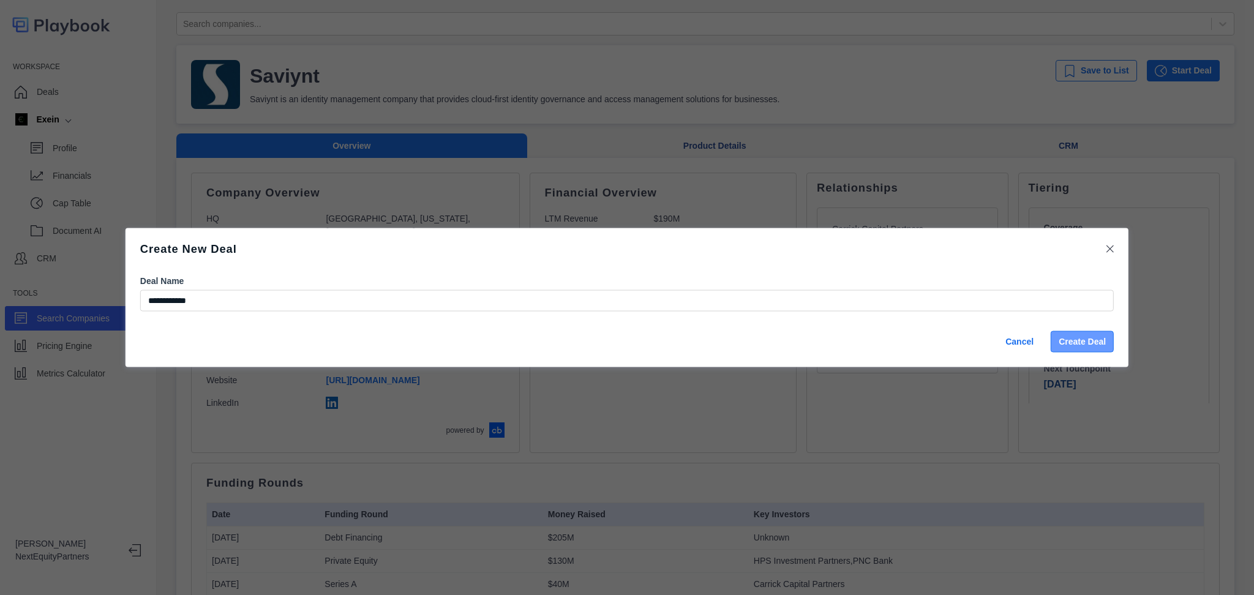
type input "**********"
click at [1080, 341] on button "Create Deal" at bounding box center [1082, 341] width 63 height 21
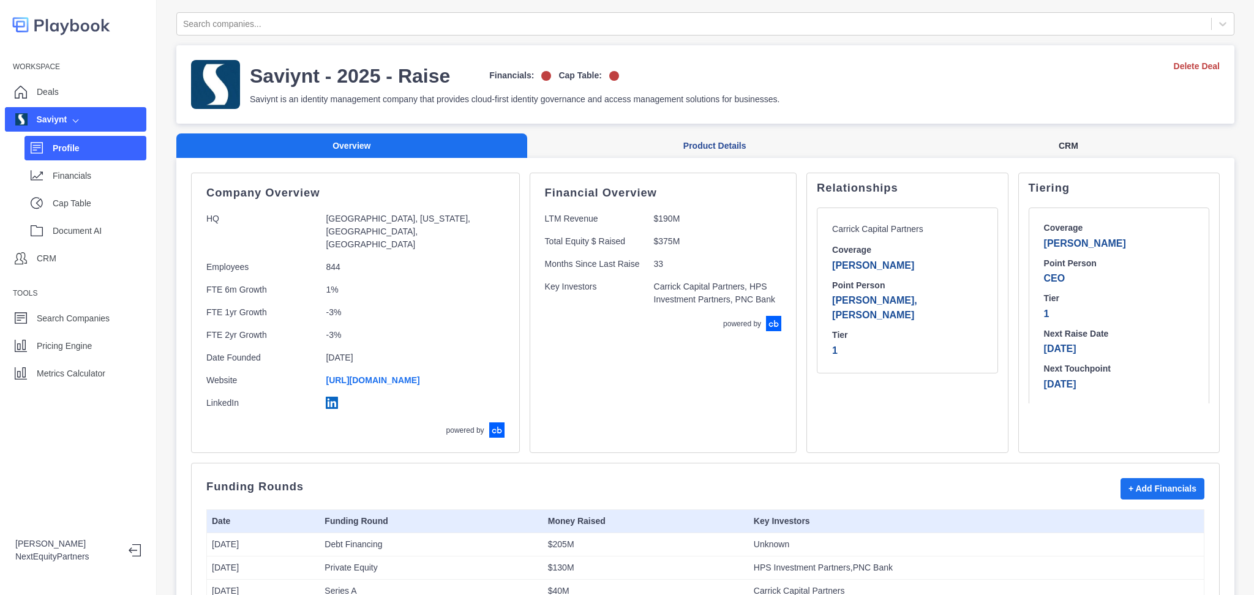
click at [1077, 143] on button "CRM" at bounding box center [1069, 146] width 332 height 25
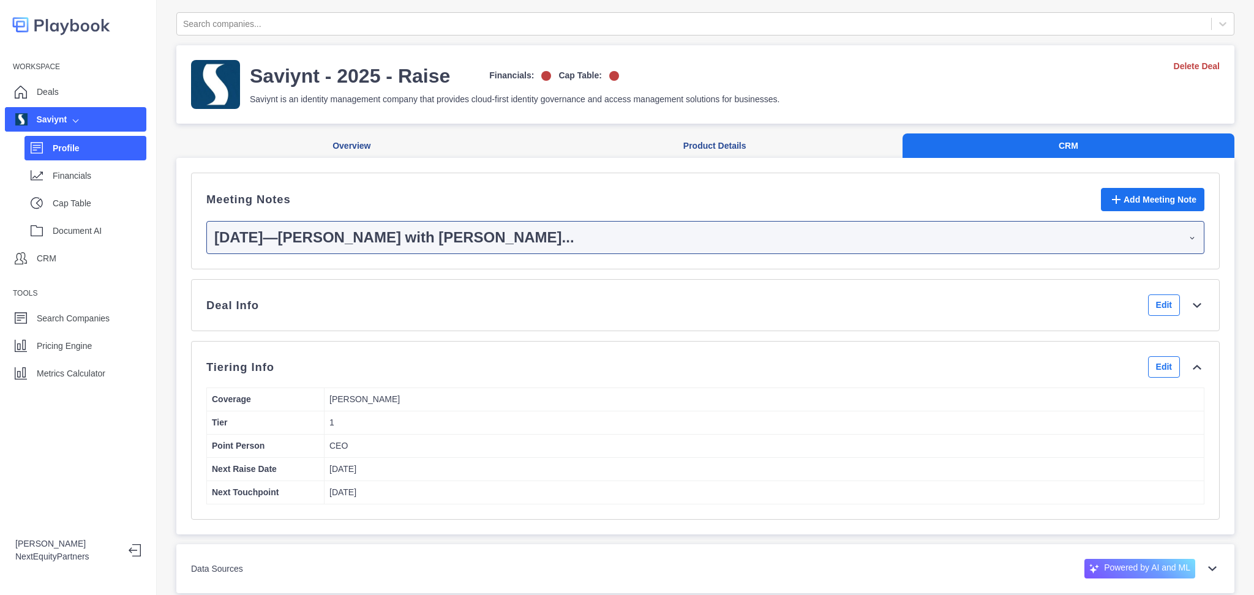
click at [1020, 309] on div "Deal Info Edit" at bounding box center [705, 305] width 998 height 21
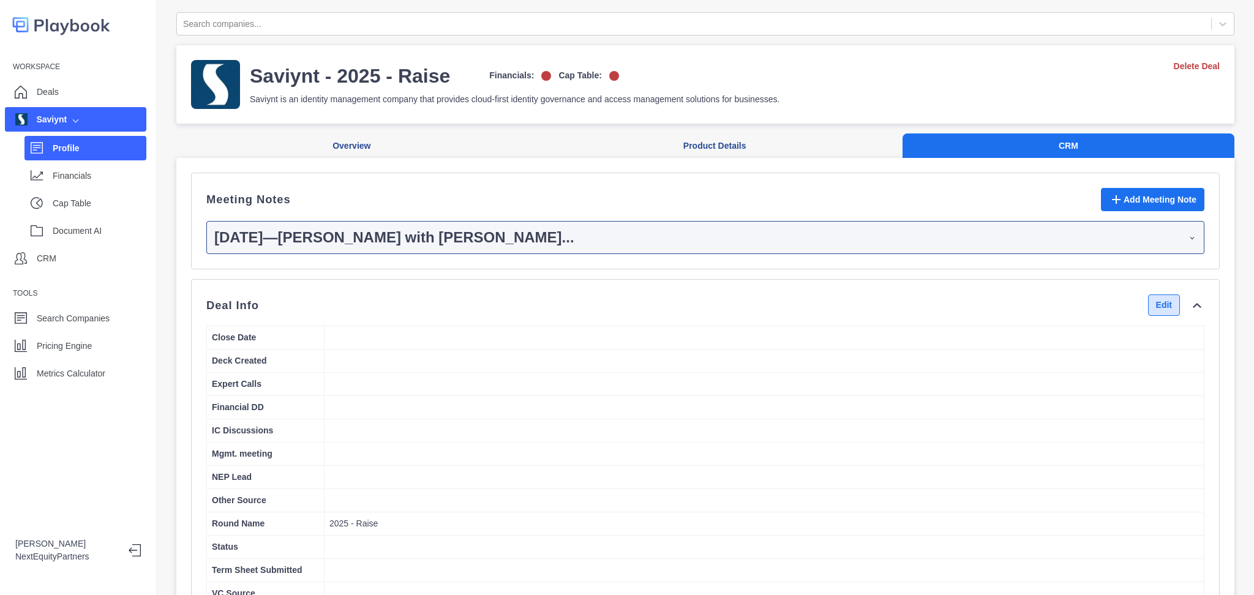
click at [1148, 315] on button "Edit" at bounding box center [1164, 305] width 32 height 21
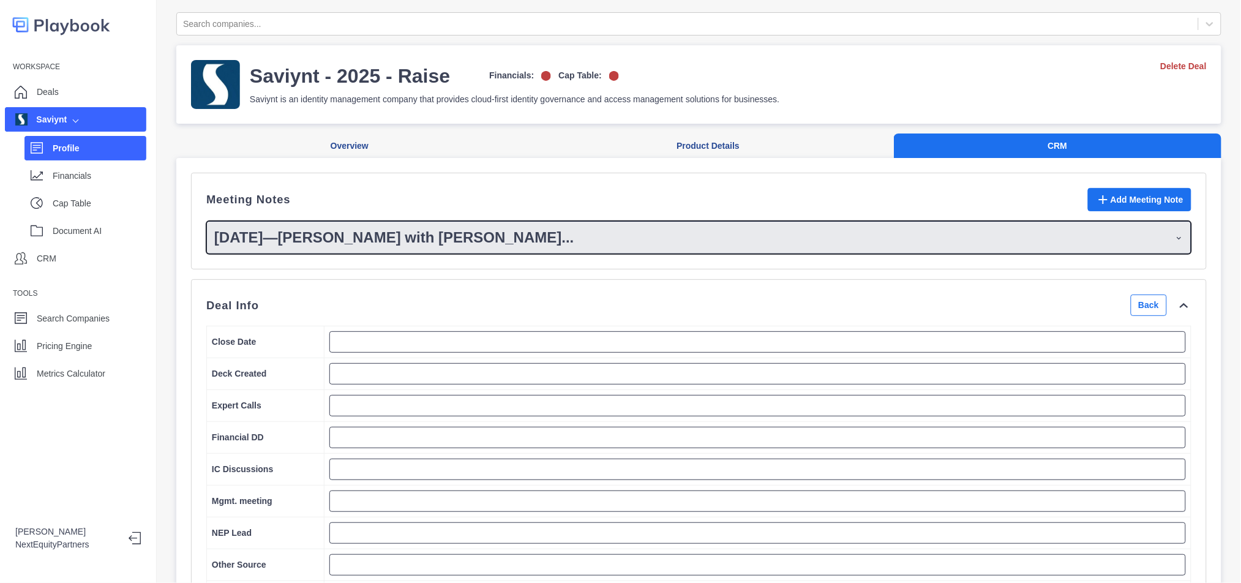
click at [432, 236] on p "[DATE] — [PERSON_NAME] with [PERSON_NAME] ..." at bounding box center [394, 238] width 360 height 22
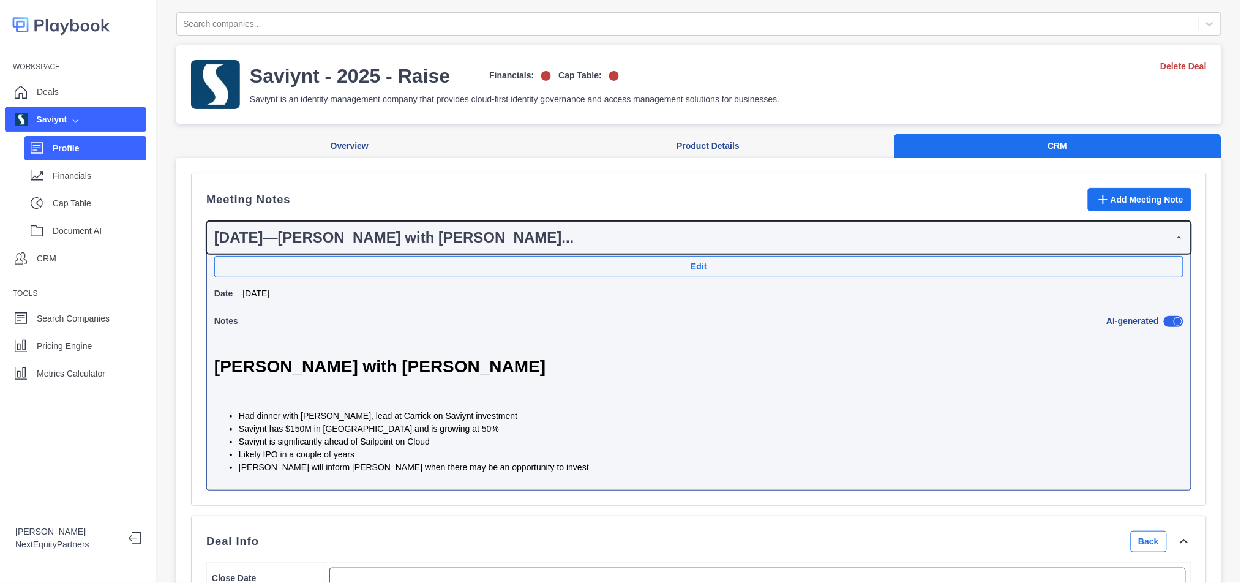
scroll to position [81, 0]
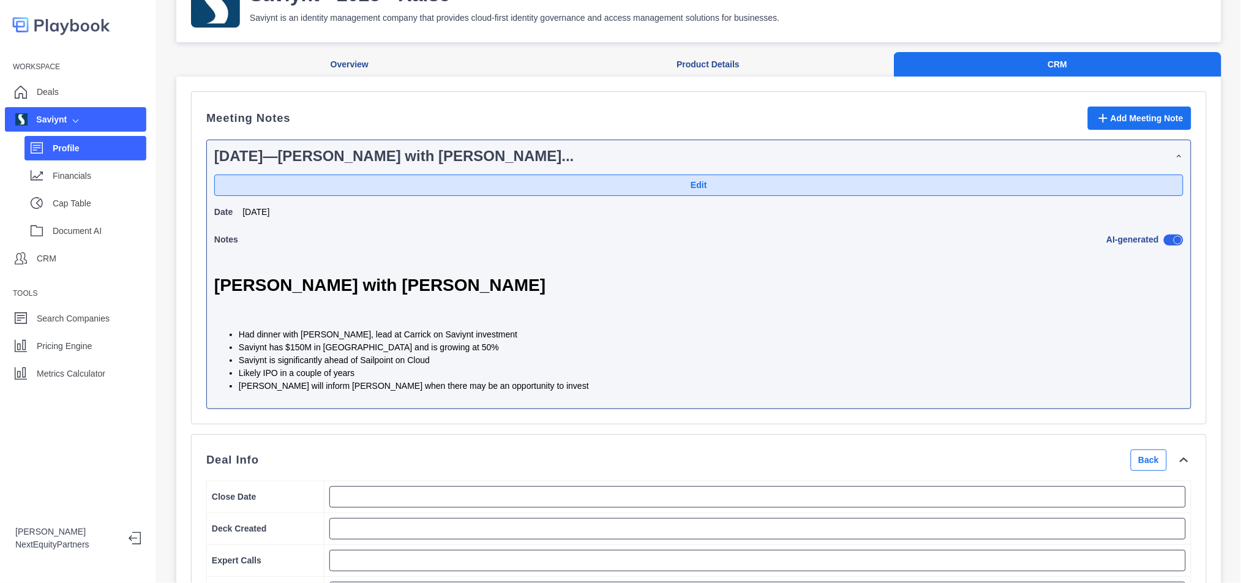
click at [956, 189] on button "Edit" at bounding box center [698, 185] width 969 height 21
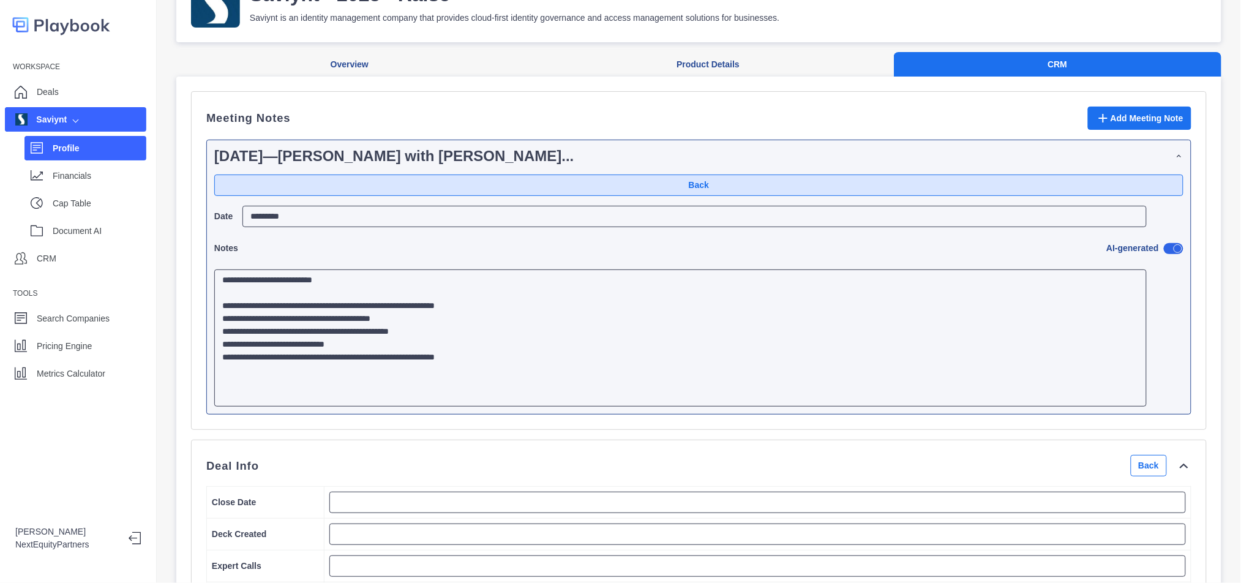
click at [775, 184] on button "Back" at bounding box center [698, 185] width 969 height 21
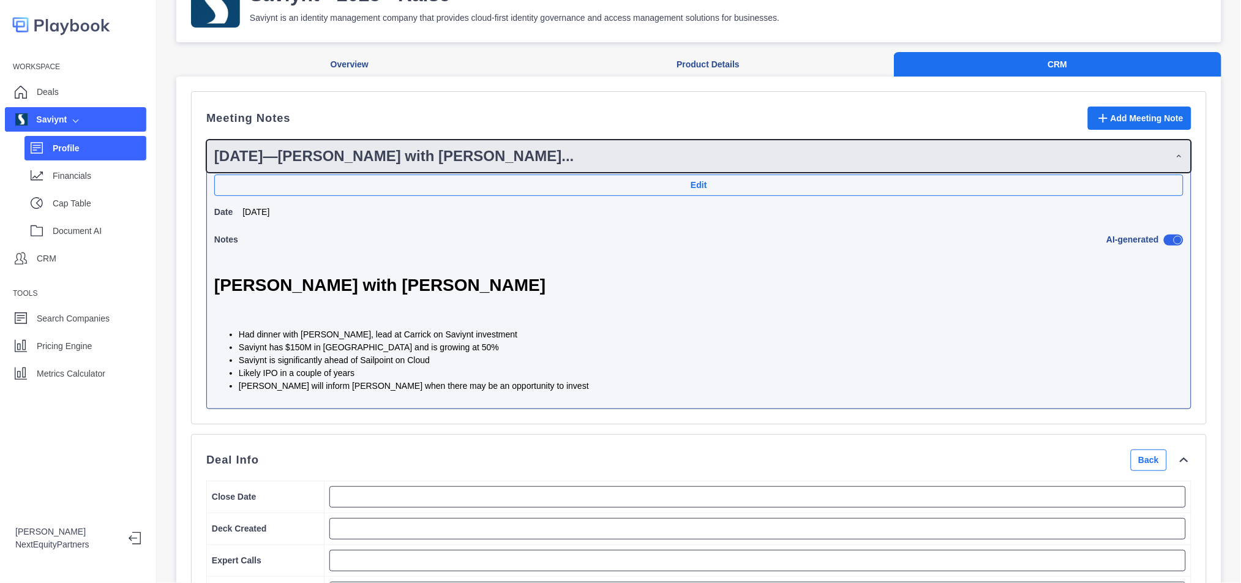
click at [777, 157] on summary "[DATE] — [PERSON_NAME] with [PERSON_NAME] ..." at bounding box center [699, 156] width 984 height 32
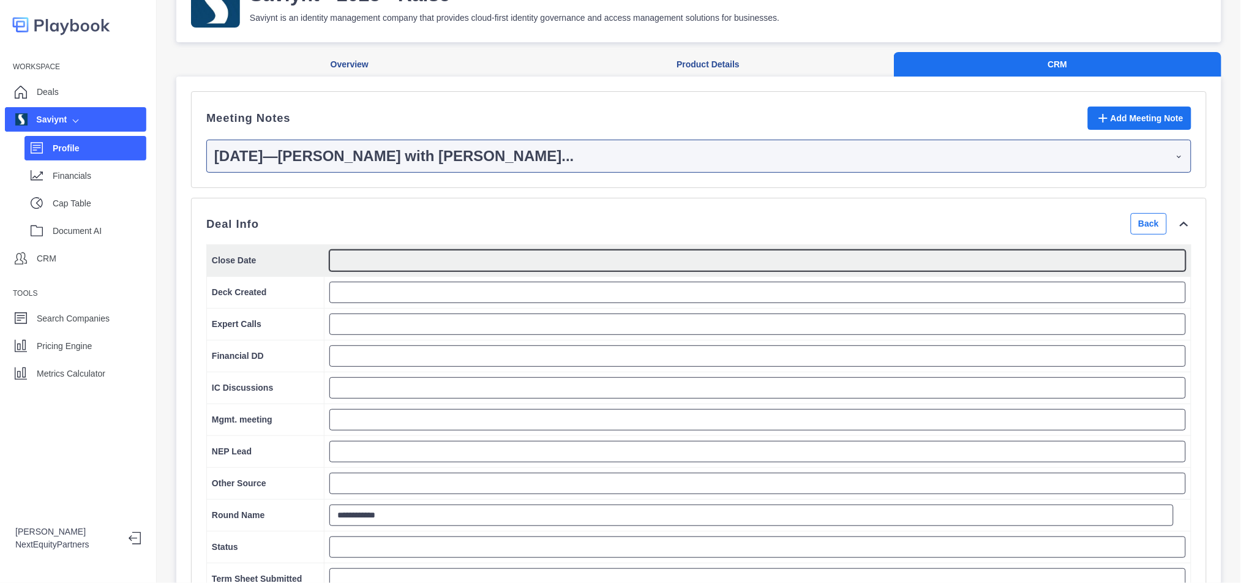
click at [563, 265] on textarea at bounding box center [757, 260] width 857 height 21
type textarea "**********"
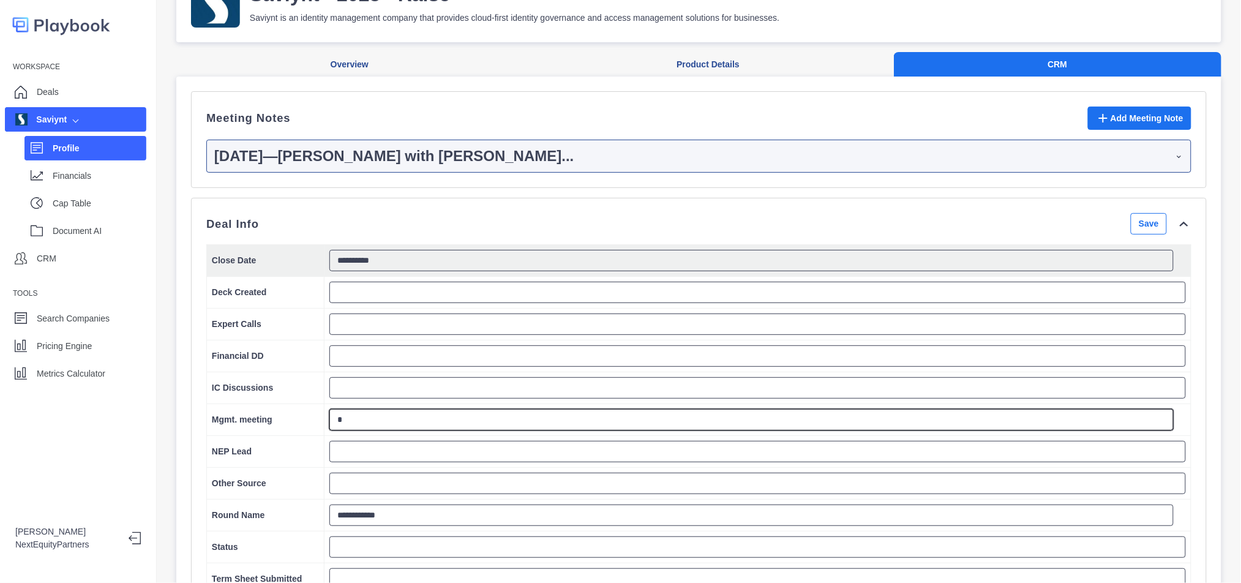
type textarea "*"
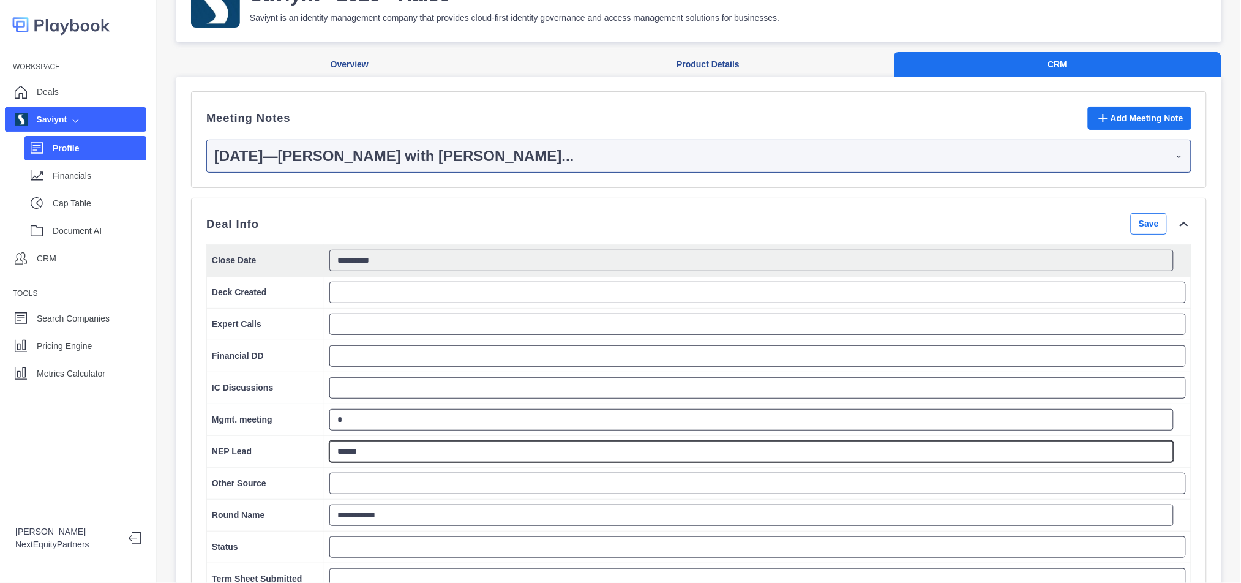
type textarea "******"
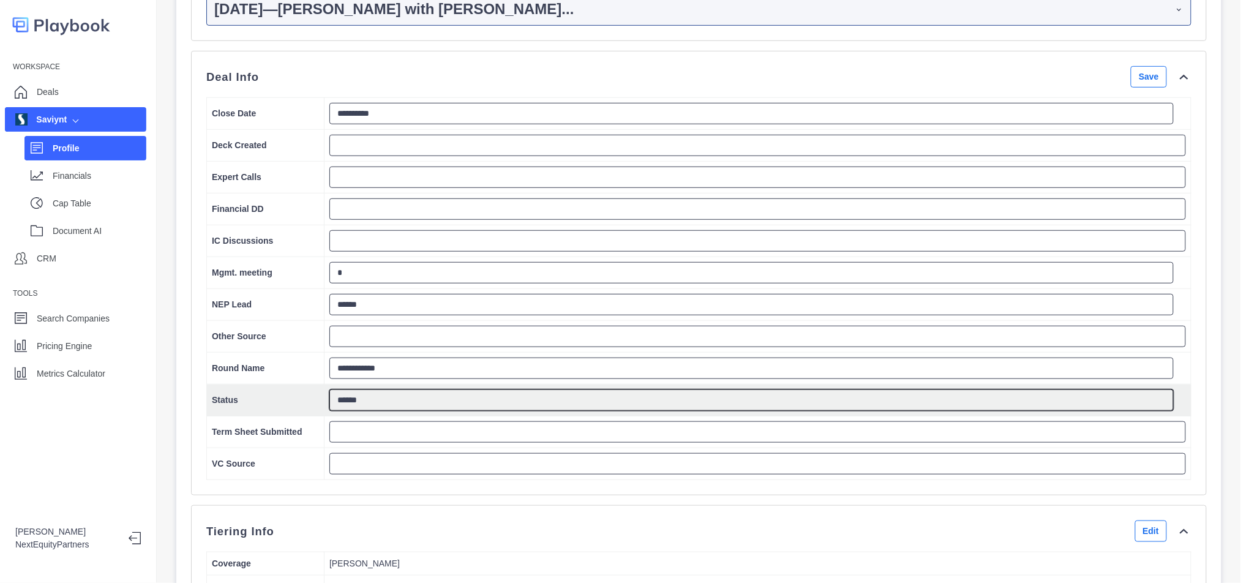
scroll to position [245, 0]
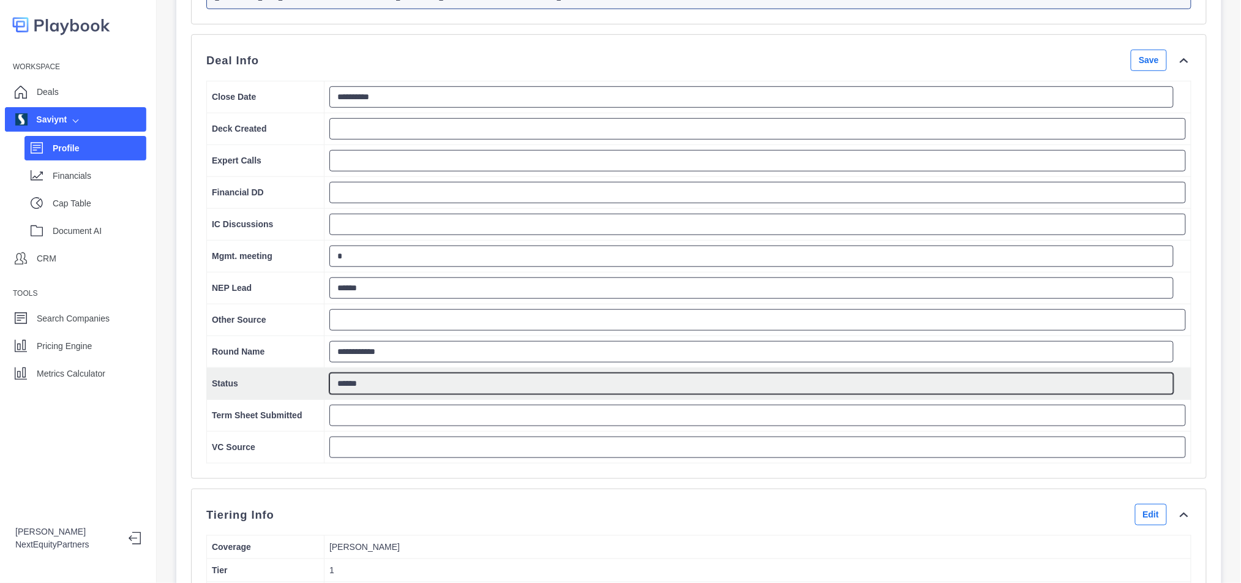
type textarea "******"
click at [393, 400] on td "******" at bounding box center [758, 384] width 867 height 32
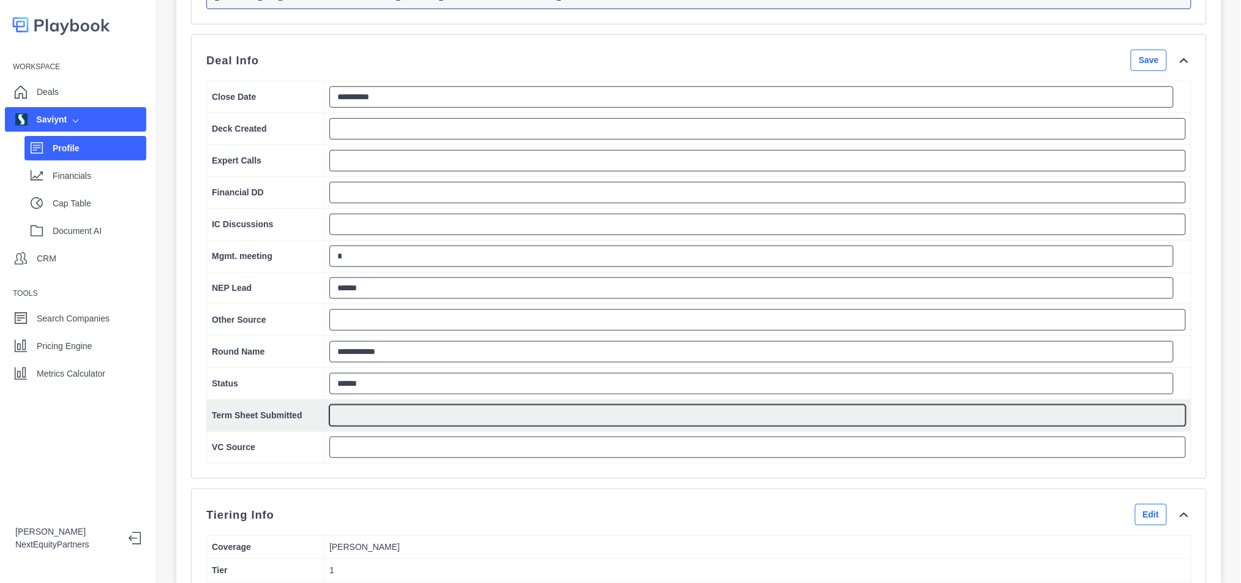
click at [396, 426] on textarea at bounding box center [757, 415] width 857 height 21
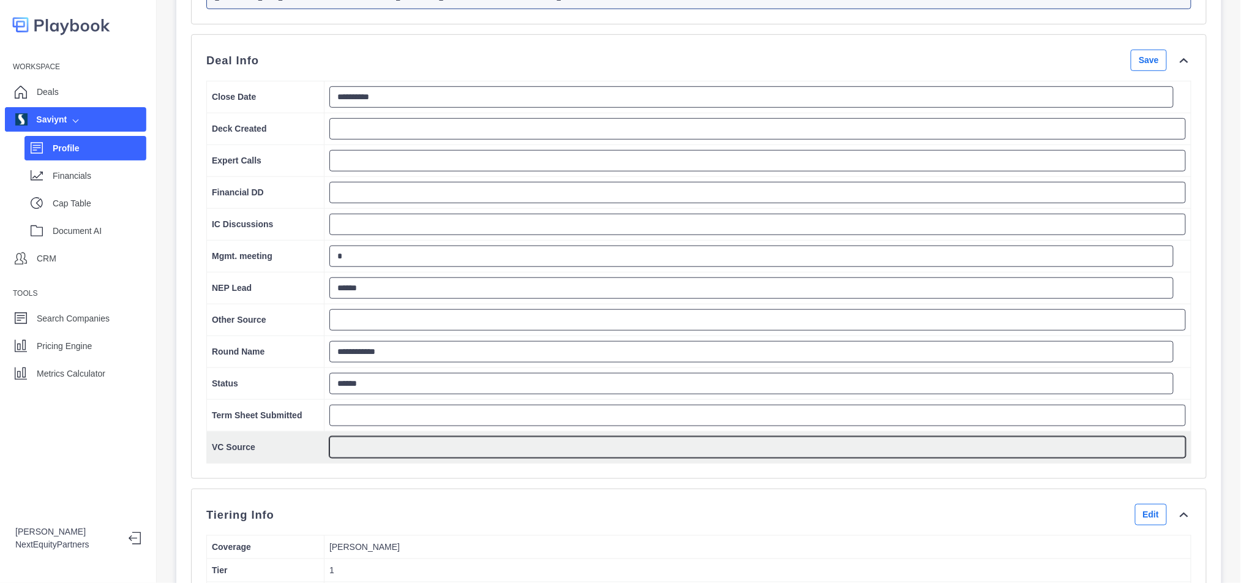
click at [389, 458] on textarea at bounding box center [757, 447] width 857 height 21
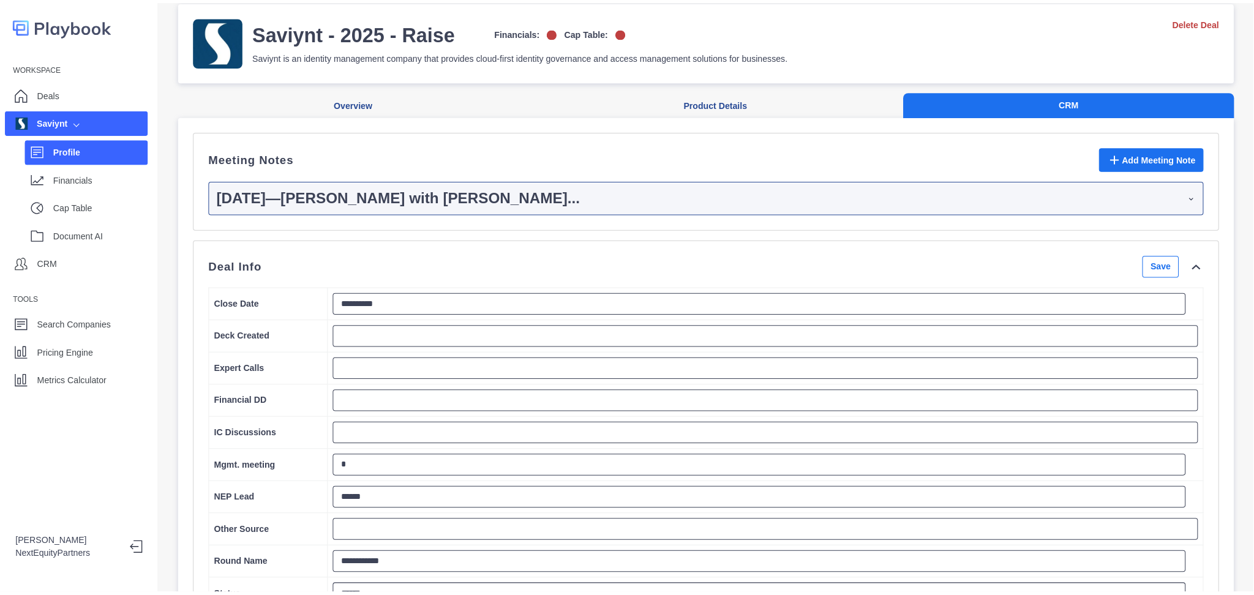
scroll to position [0, 0]
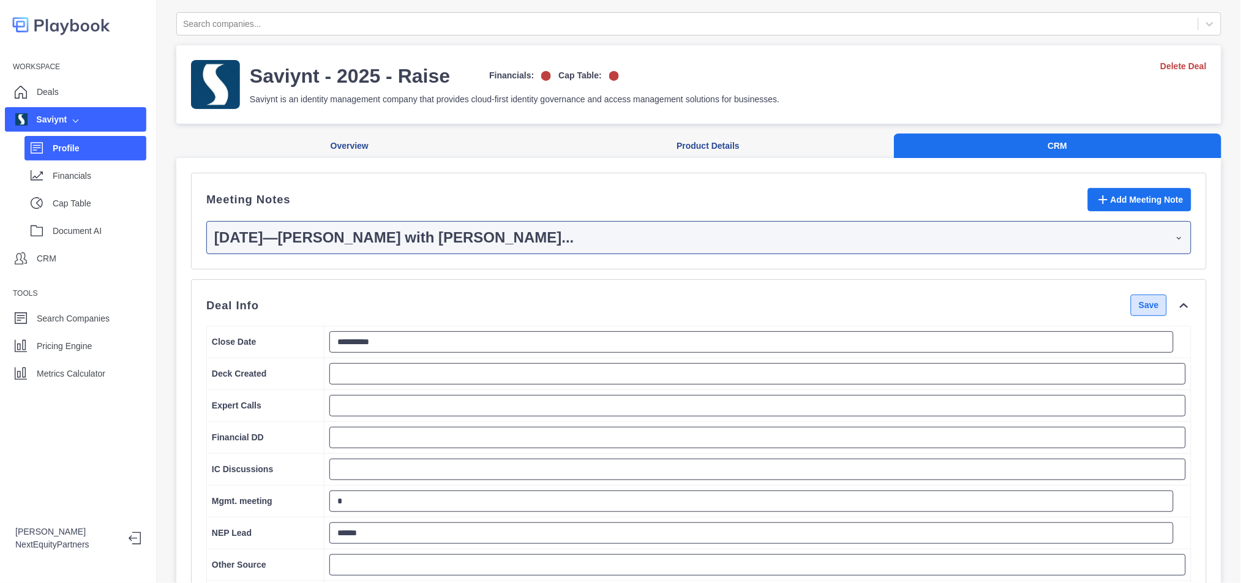
type textarea "*******"
click at [1131, 316] on button "Save" at bounding box center [1149, 305] width 36 height 21
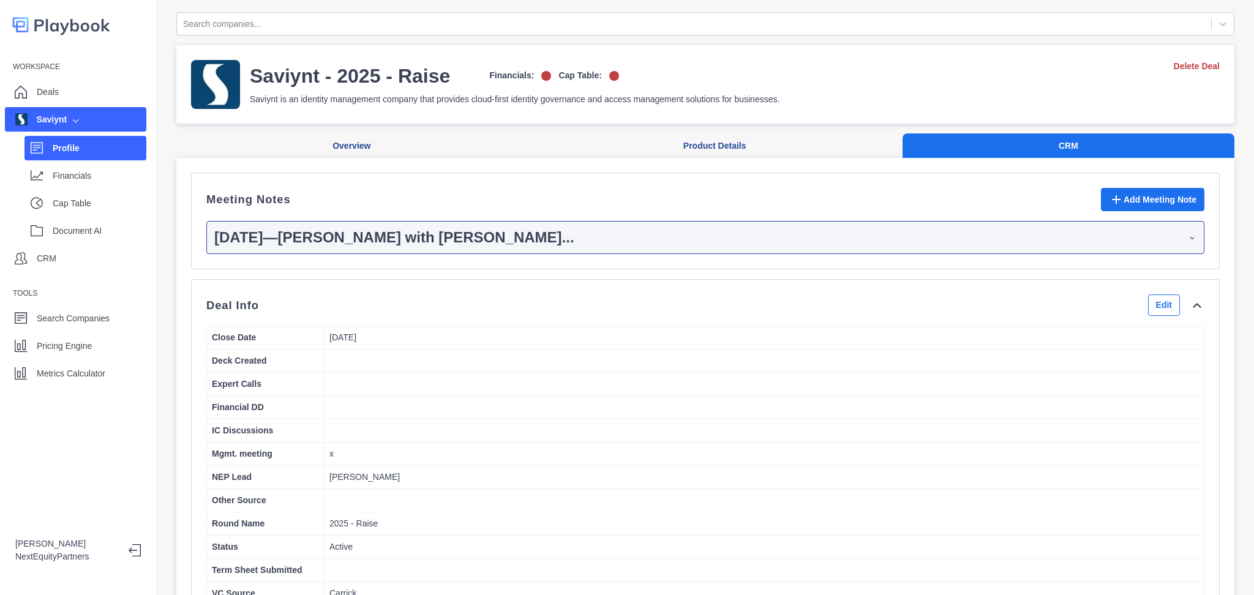
click at [323, 121] on div "Saviynt - 2025 - Raise Financials: Cap Table: Saviynt is an identity management…" at bounding box center [705, 84] width 1058 height 78
click at [328, 145] on button "Overview" at bounding box center [351, 146] width 351 height 25
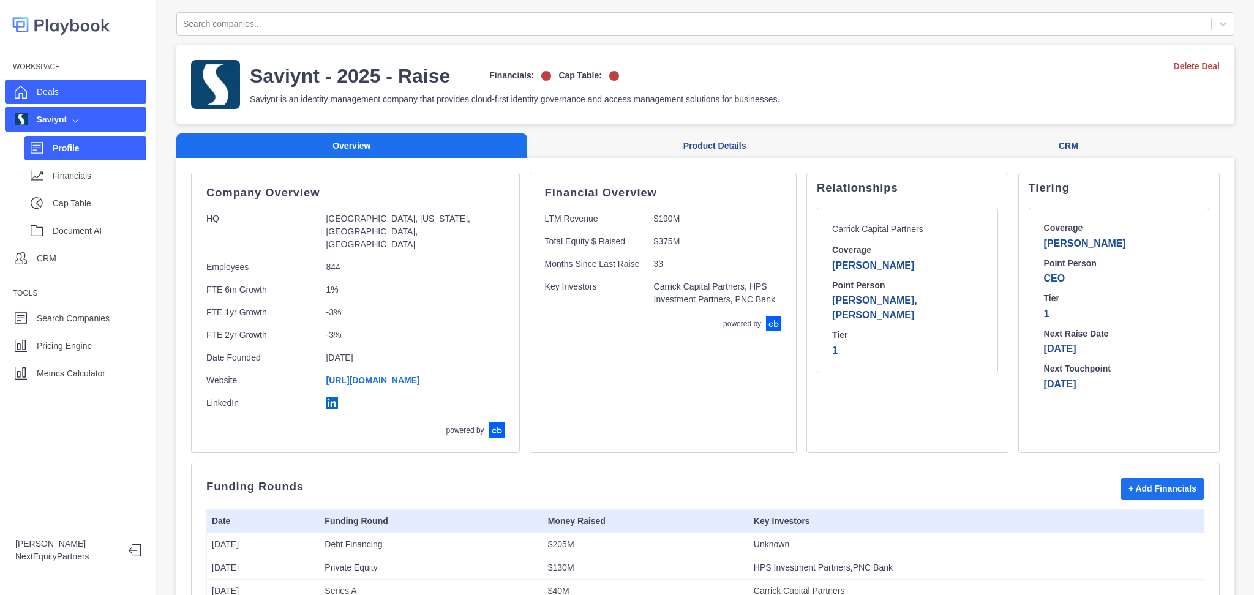
click at [103, 97] on div "Deals" at bounding box center [75, 92] width 141 height 24
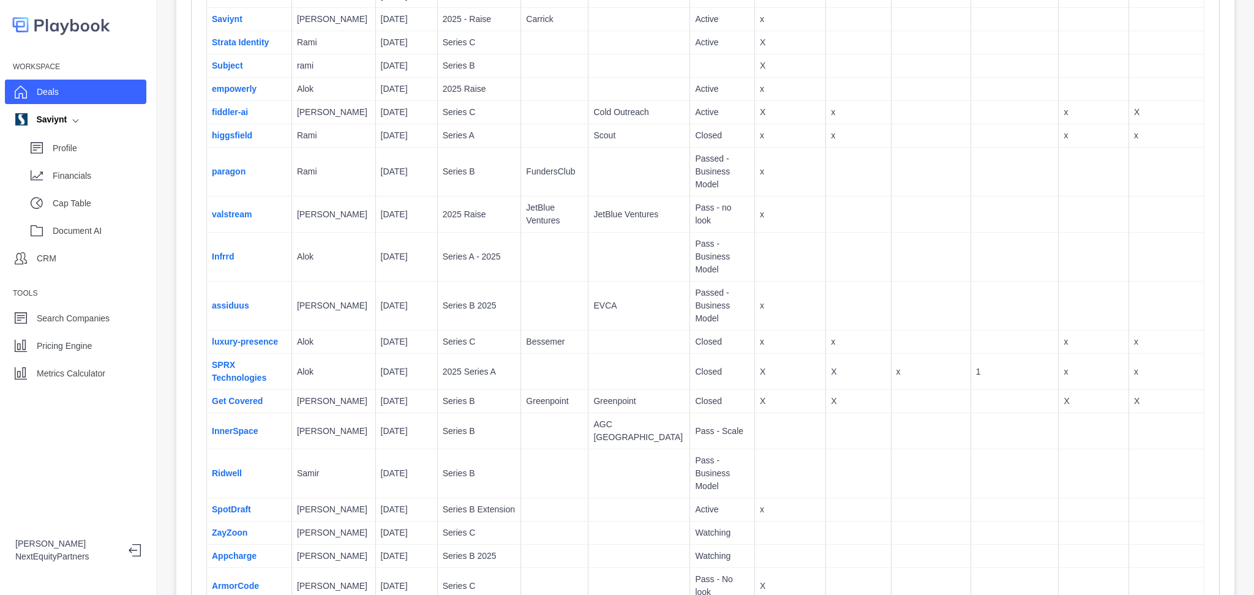
scroll to position [245, 0]
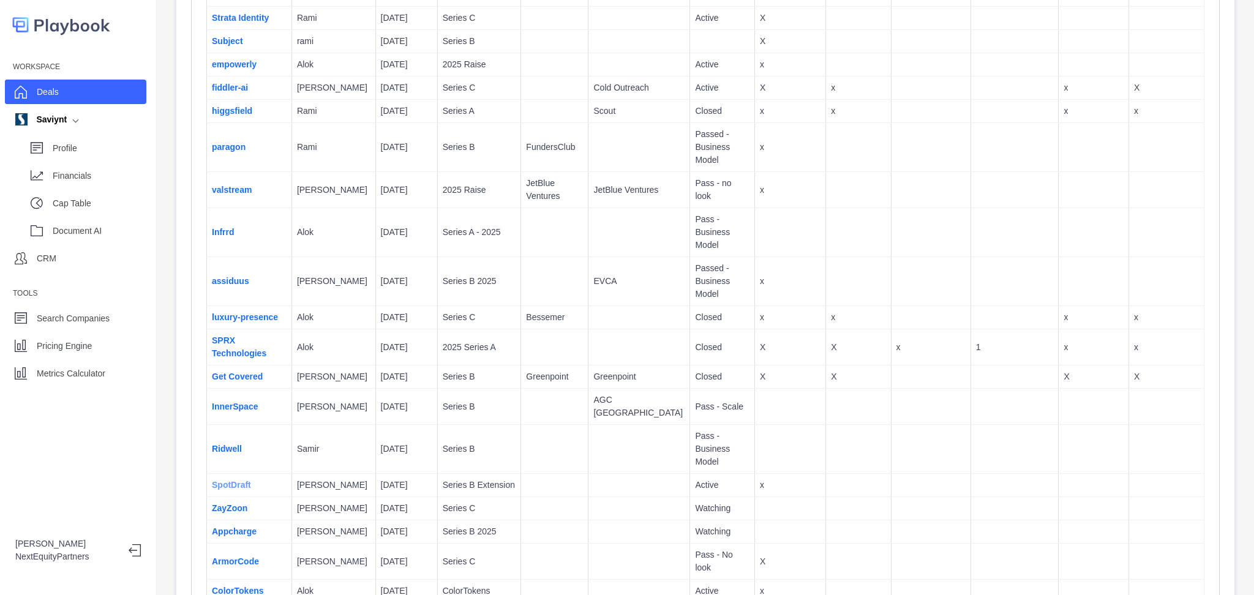
click at [235, 480] on link "SpotDraft" at bounding box center [231, 485] width 39 height 10
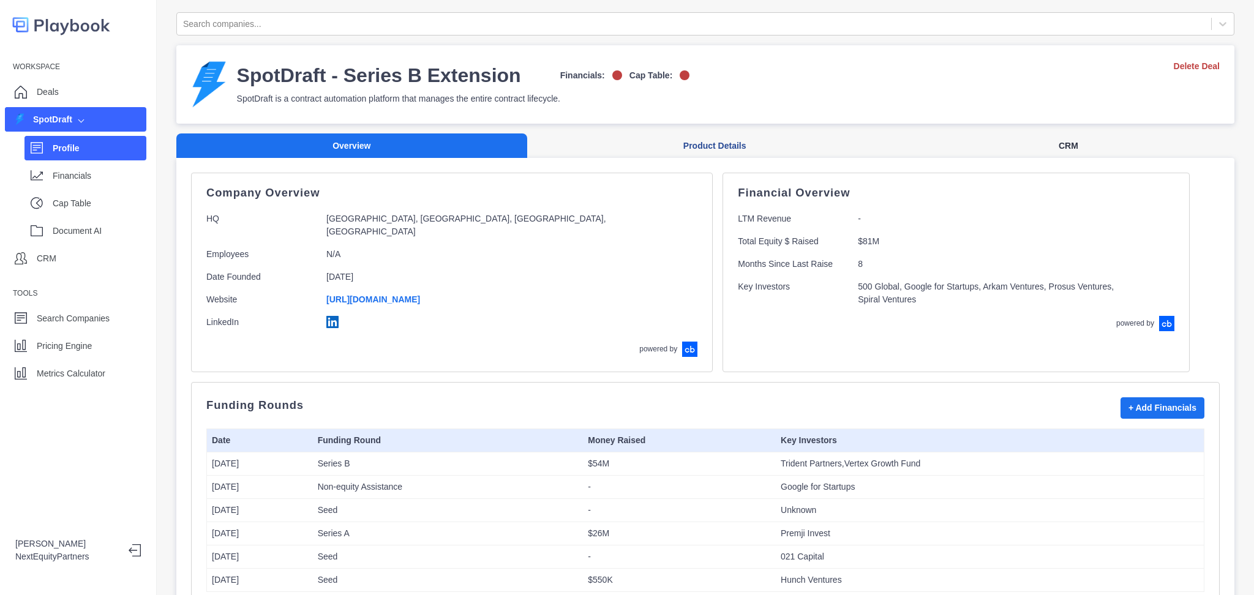
click at [1064, 140] on button "CRM" at bounding box center [1069, 146] width 332 height 25
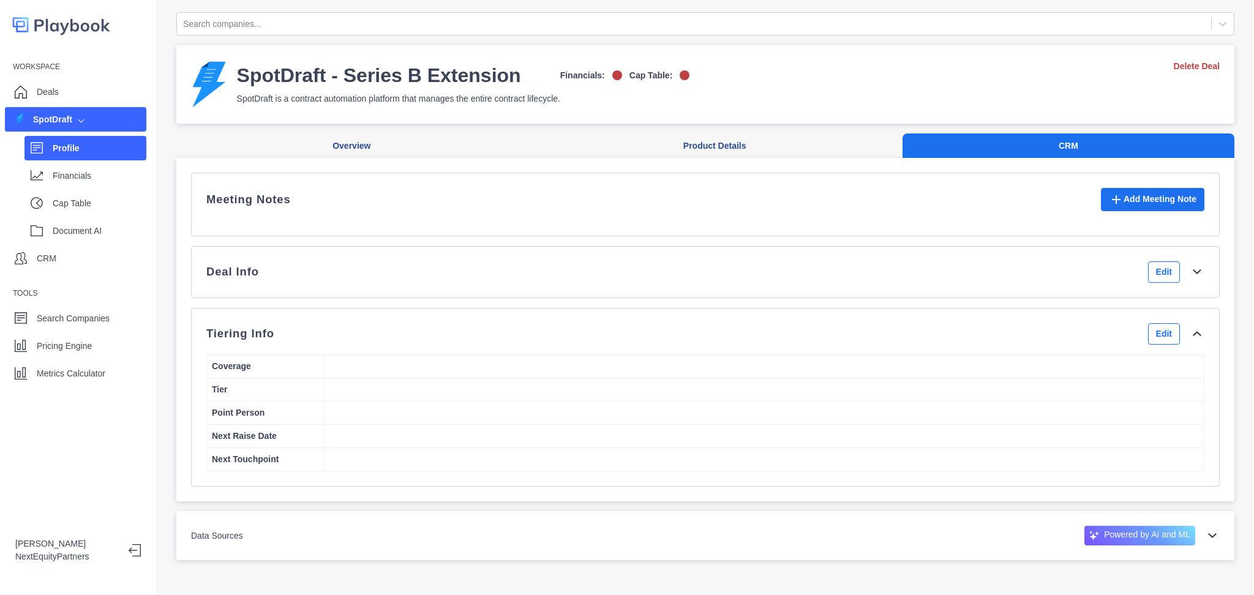
click at [863, 275] on div "Deal Info Edit" at bounding box center [705, 271] width 998 height 21
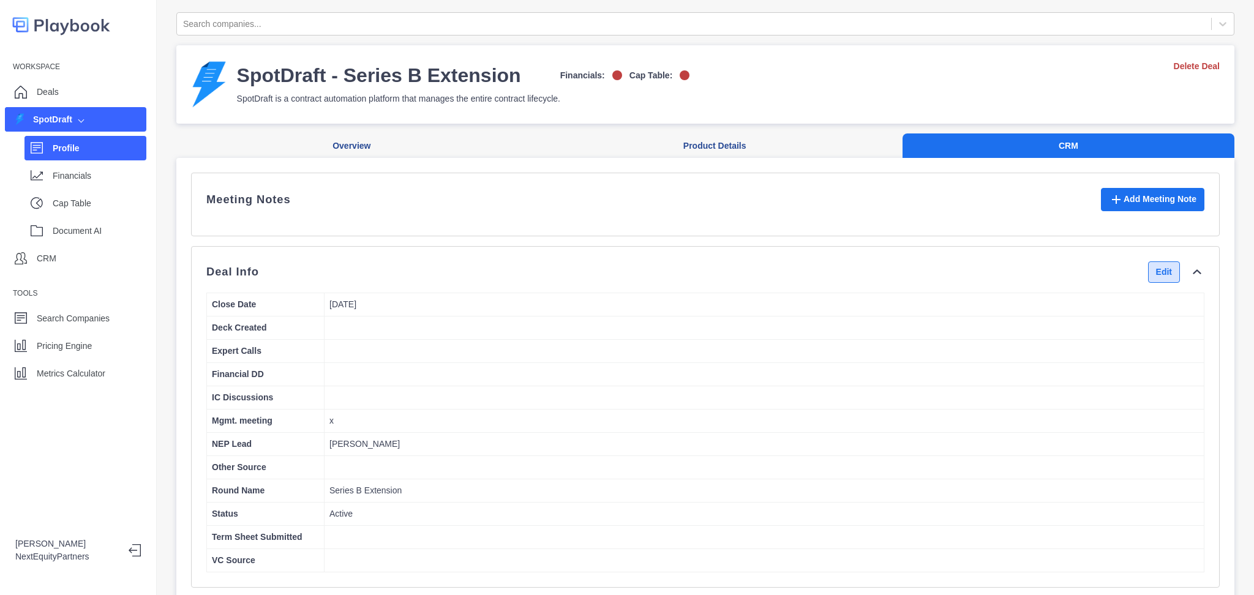
click at [1148, 283] on button "Edit" at bounding box center [1164, 271] width 32 height 21
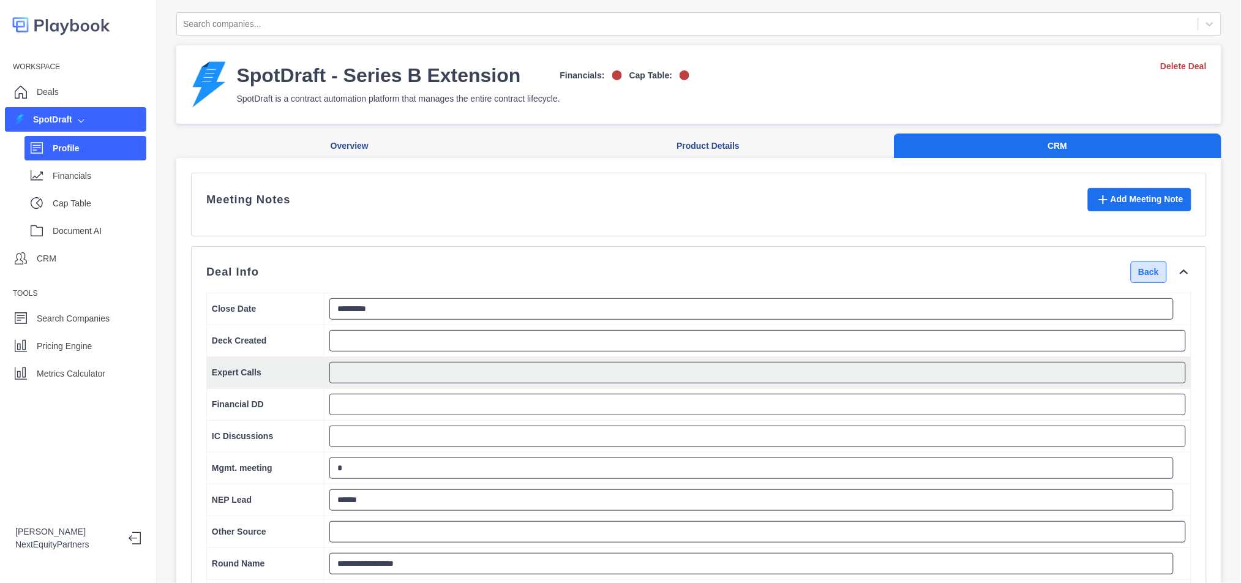
scroll to position [163, 0]
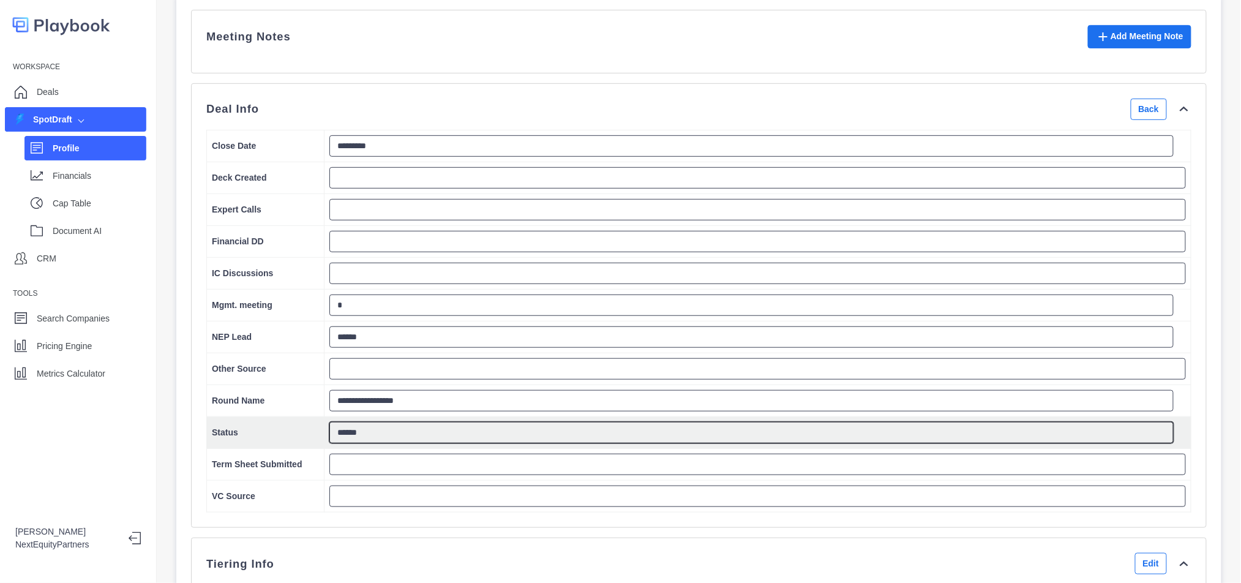
click at [348, 443] on textarea "******" at bounding box center [751, 432] width 844 height 21
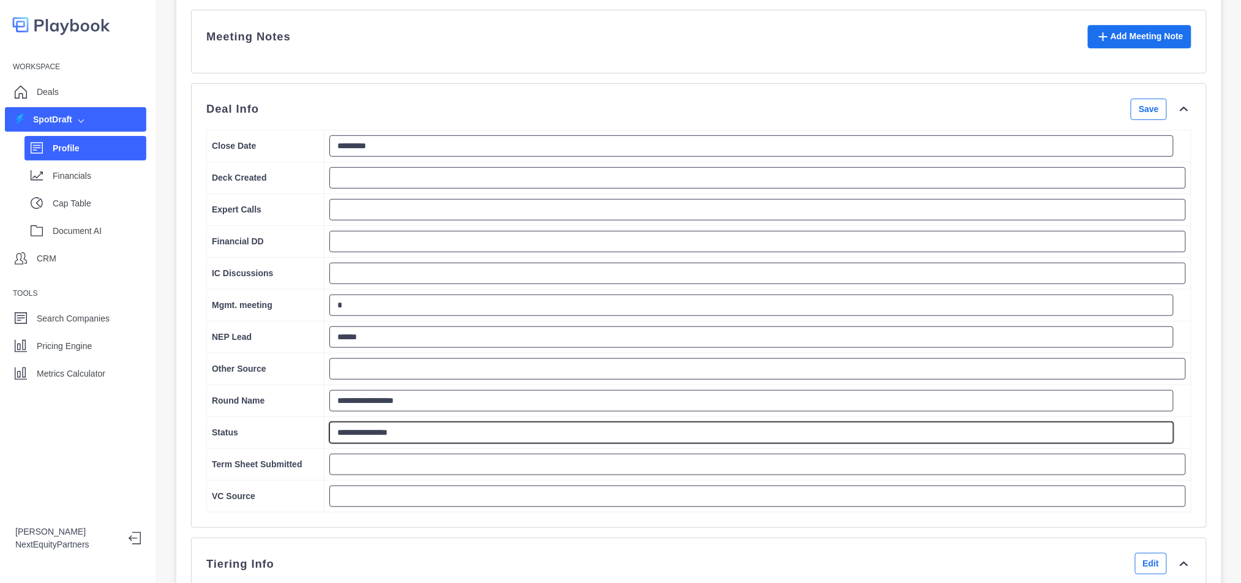
scroll to position [0, 12]
type textarea "**********"
click at [1131, 120] on button "Save" at bounding box center [1149, 109] width 36 height 21
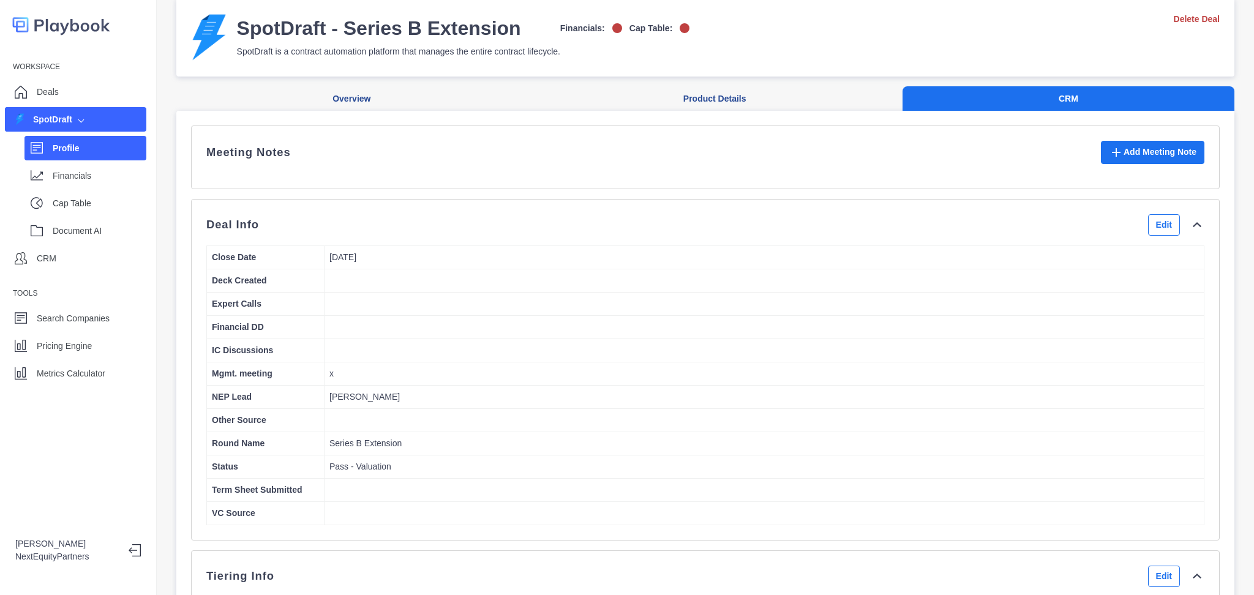
scroll to position [0, 0]
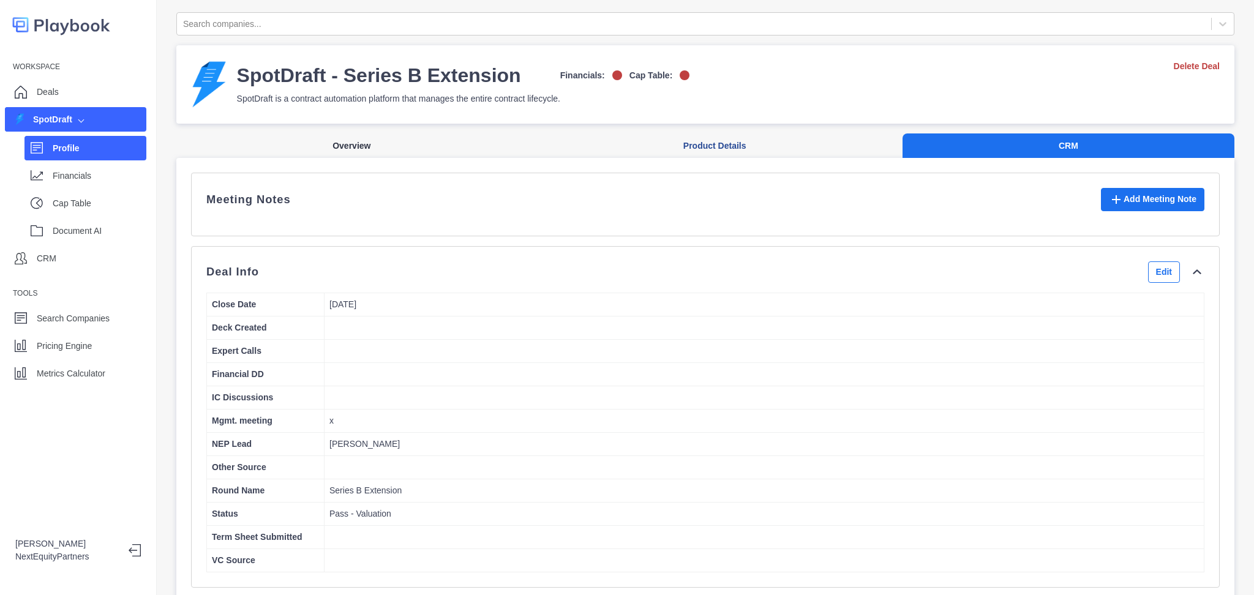
click at [307, 154] on button "Overview" at bounding box center [351, 146] width 351 height 25
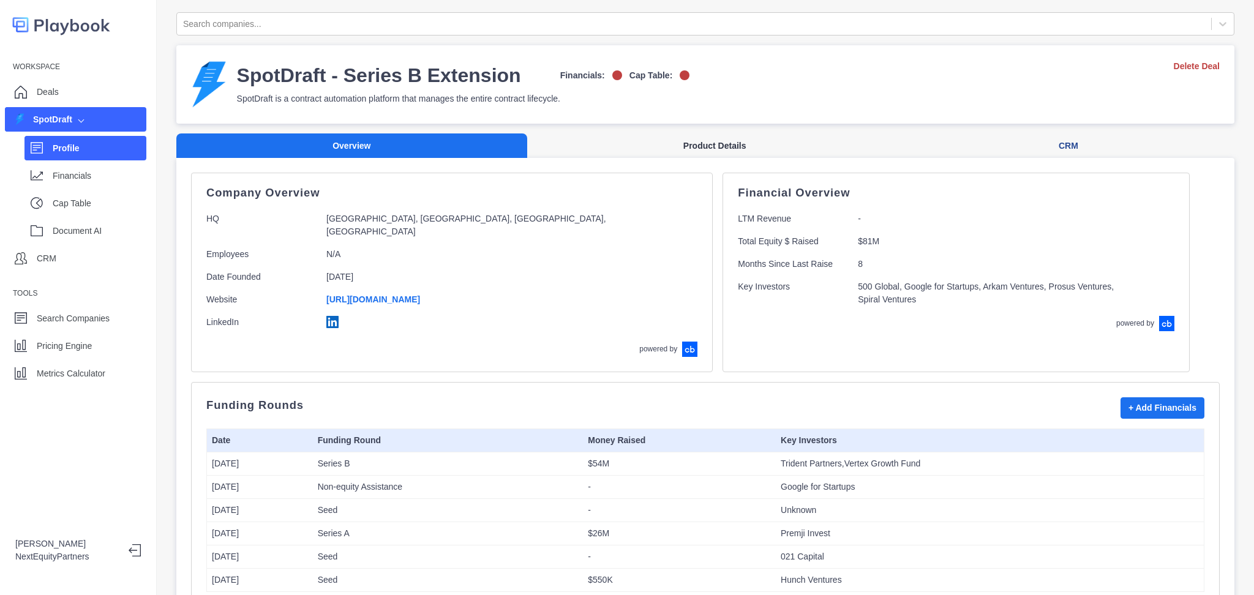
click at [679, 146] on button "Product Details" at bounding box center [714, 146] width 375 height 25
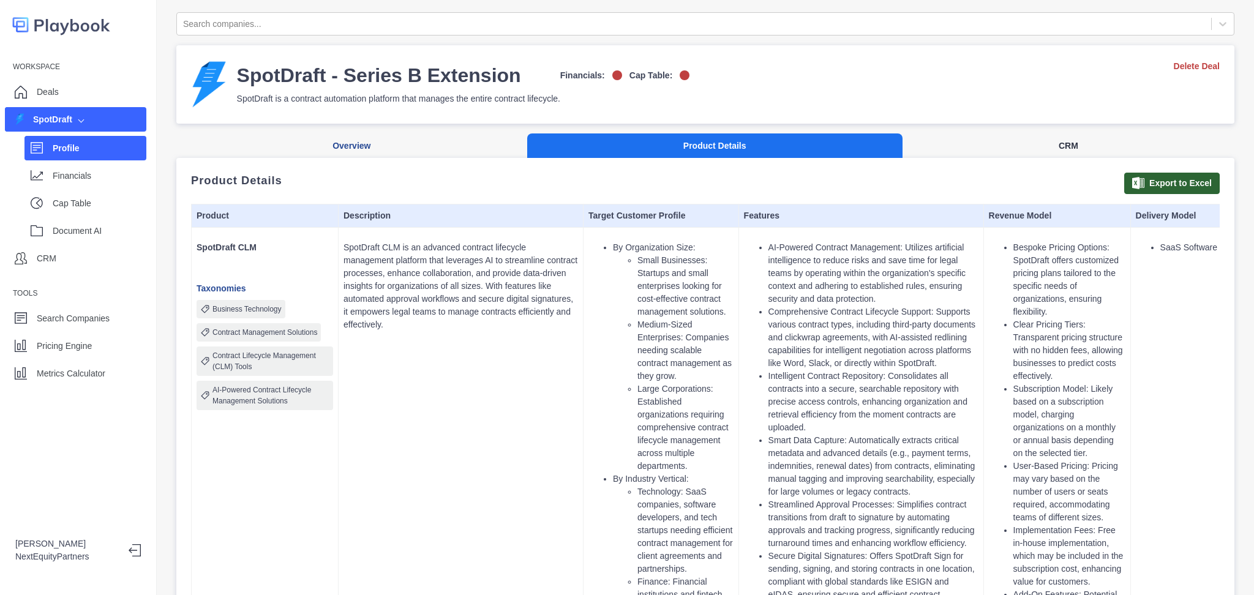
click at [1061, 146] on button "CRM" at bounding box center [1069, 146] width 332 height 25
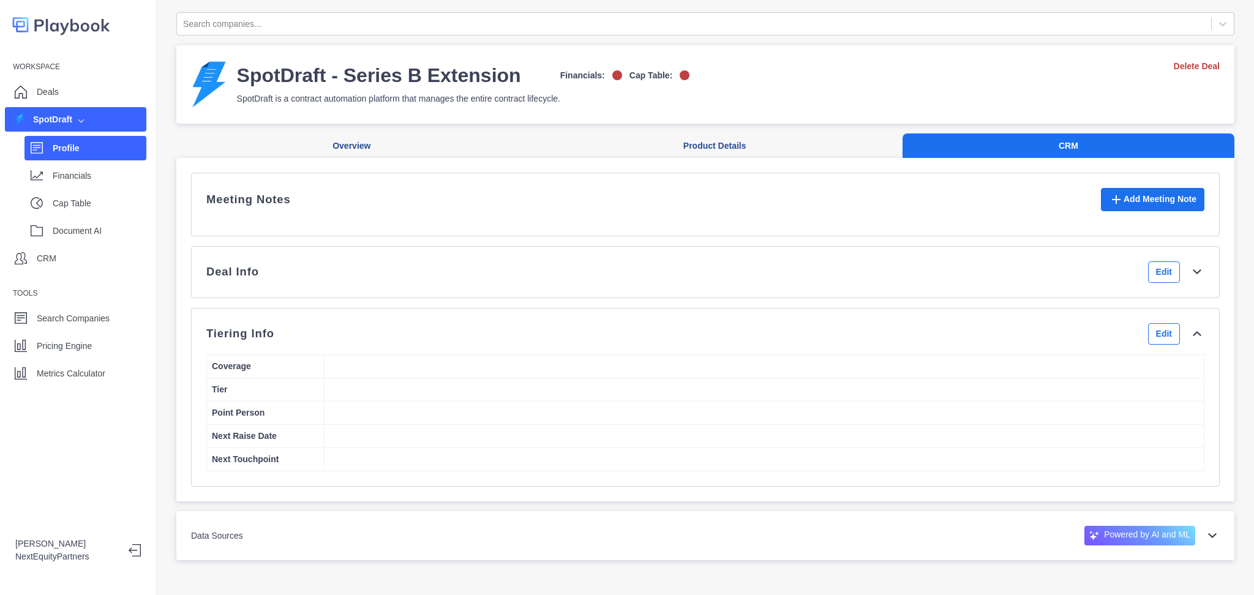
click at [446, 277] on div "Deal Info Edit" at bounding box center [705, 271] width 998 height 21
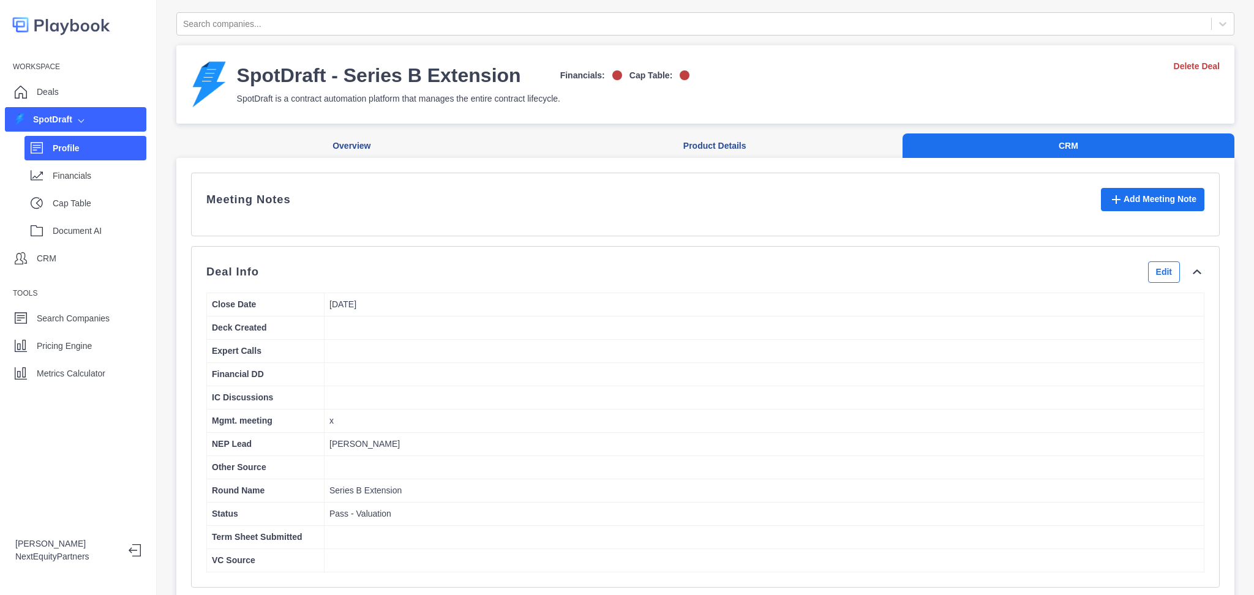
click at [447, 274] on div "Deal Info Edit" at bounding box center [705, 271] width 998 height 21
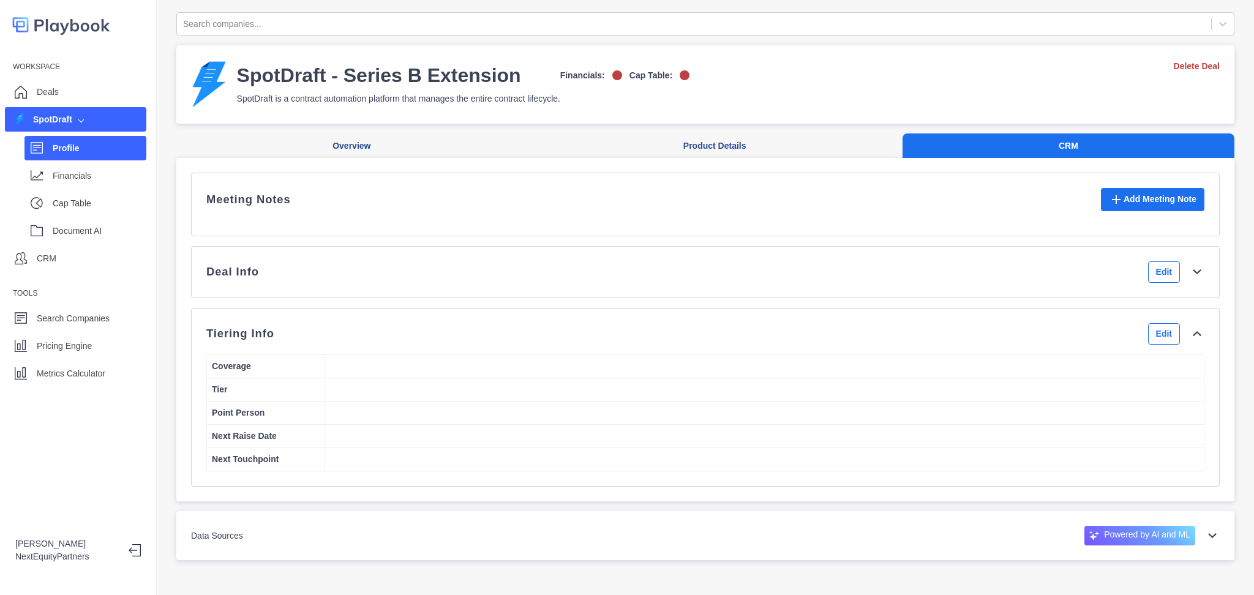
click at [448, 270] on div "Deal Info Edit" at bounding box center [705, 272] width 1029 height 52
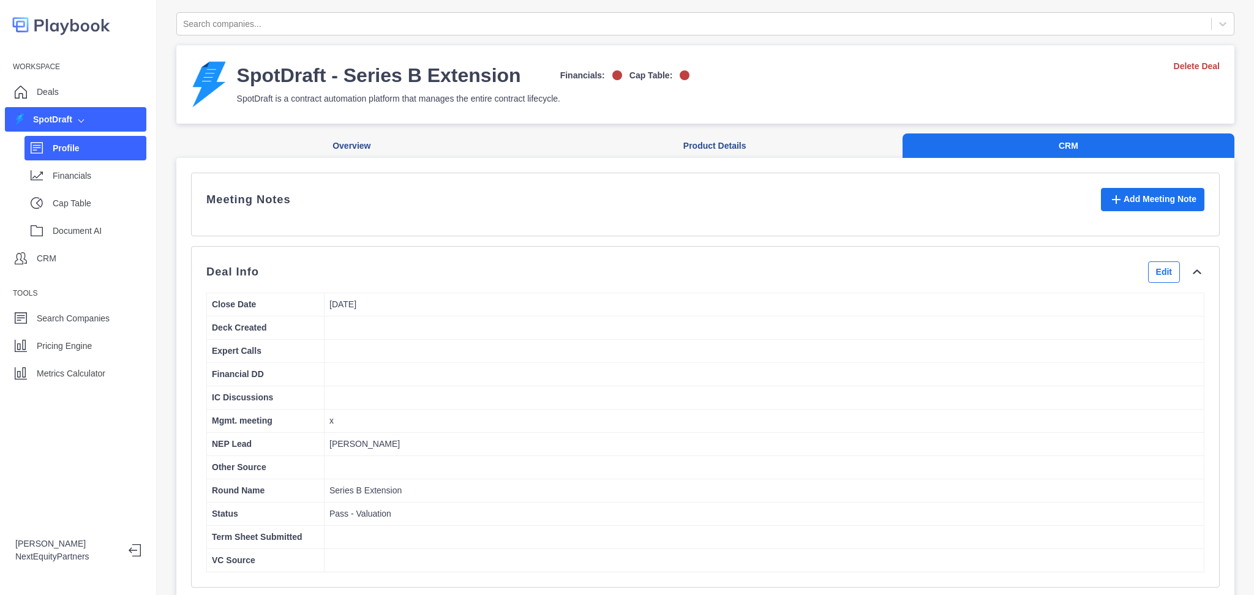
click at [448, 277] on div "Deal Info Edit" at bounding box center [705, 271] width 998 height 21
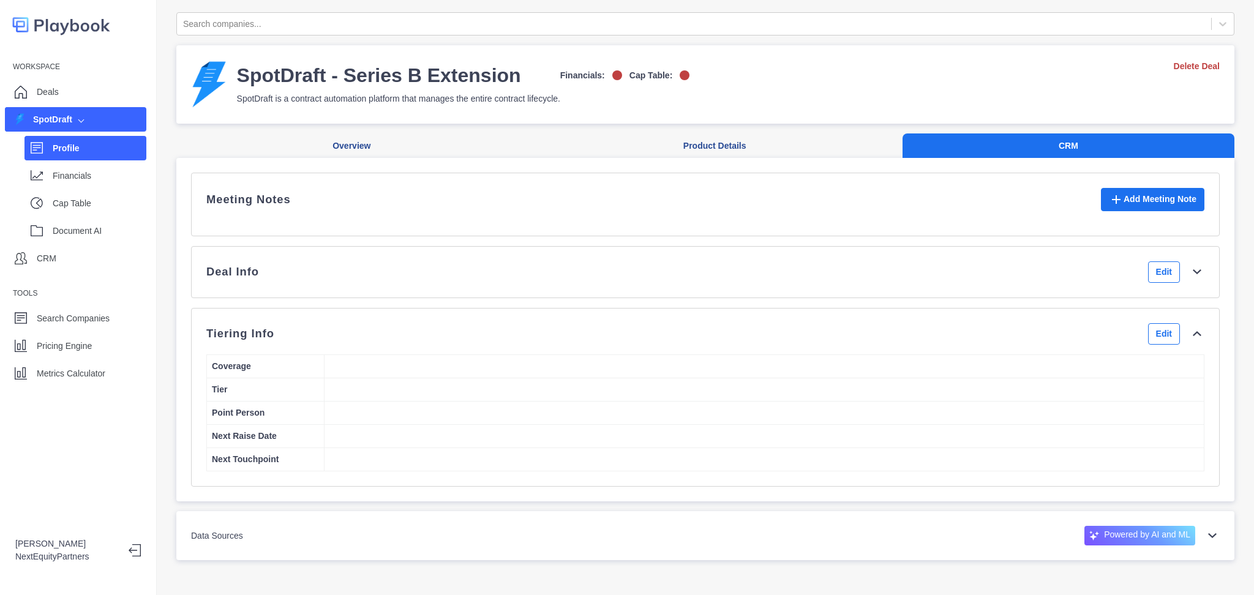
drag, startPoint x: 185, startPoint y: 150, endPoint x: 556, endPoint y: 536, distance: 535.8
click at [556, 536] on div "Search companies... SpotDraft - Series B Extension Financials: Cap Table: SpotD…" at bounding box center [705, 286] width 1058 height 548
click at [417, 138] on button "Overview" at bounding box center [351, 146] width 351 height 25
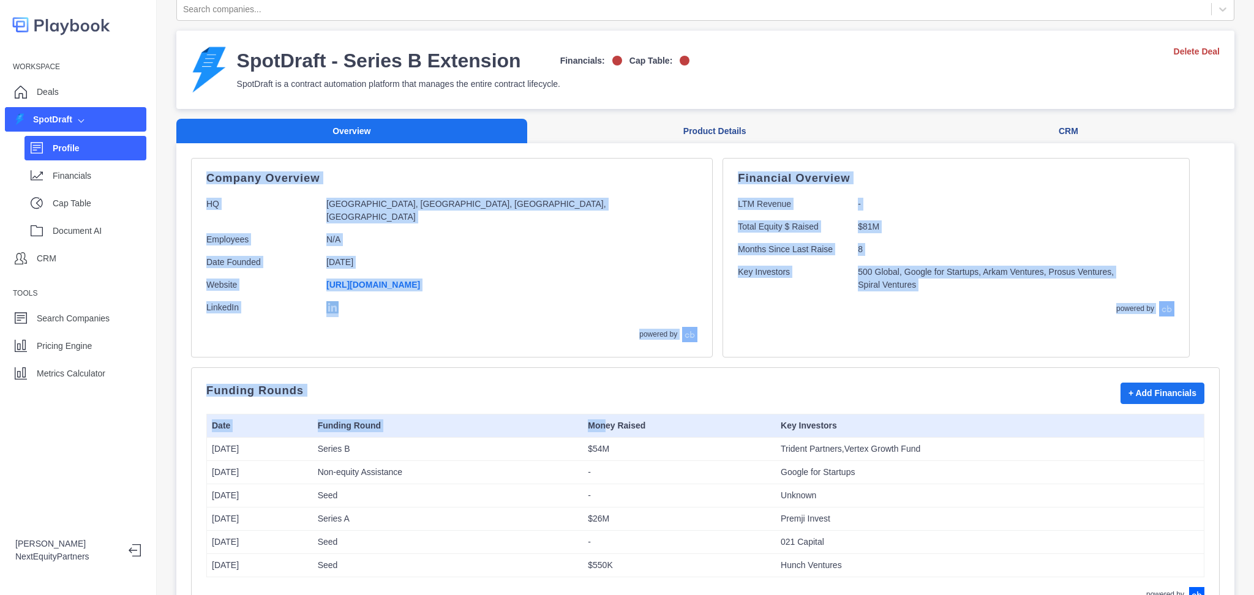
drag, startPoint x: 192, startPoint y: 184, endPoint x: 612, endPoint y: 405, distance: 474.7
click at [723, 322] on div "Financial Overview LTM Revenue - Total Equity $ Raised $81M Months Since Last R…" at bounding box center [956, 258] width 467 height 200
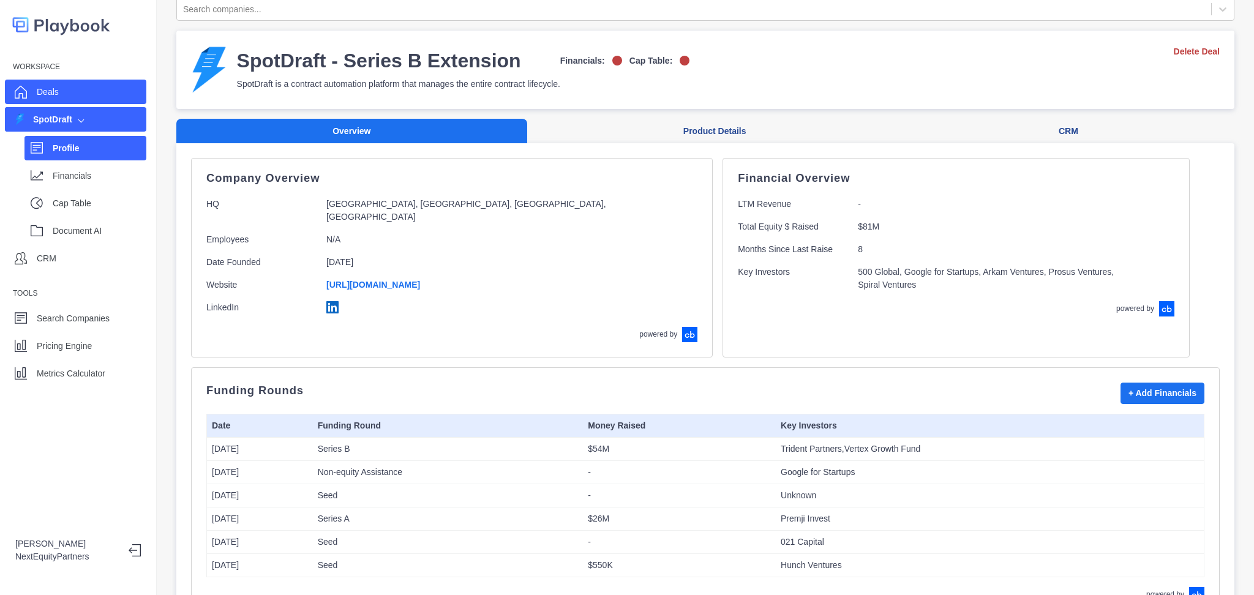
click at [105, 88] on div "Deals" at bounding box center [75, 92] width 141 height 24
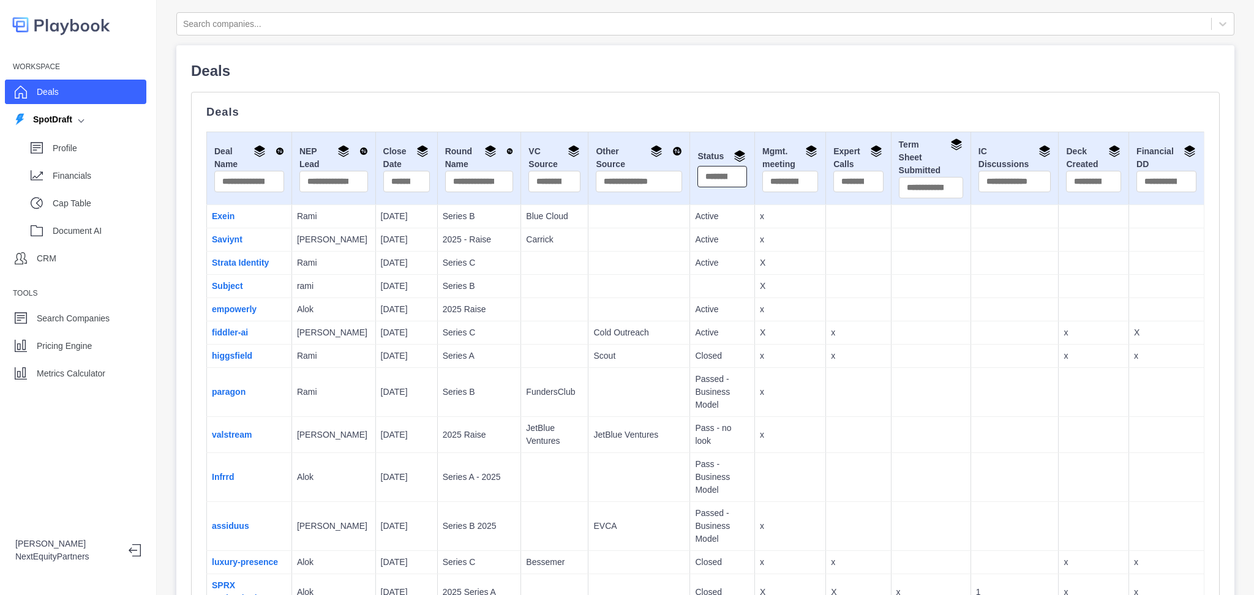
click at [698, 177] on input "text" at bounding box center [723, 176] width 50 height 21
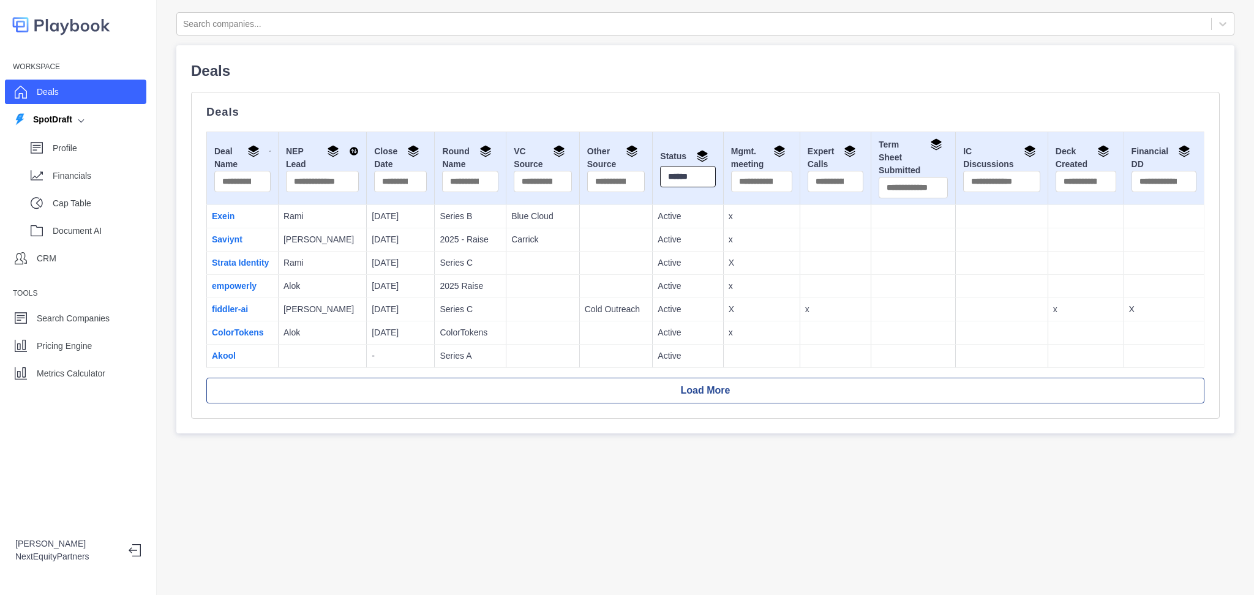
type input "******"
drag, startPoint x: 339, startPoint y: 265, endPoint x: 334, endPoint y: 272, distance: 8.3
click at [339, 265] on td "Rami" at bounding box center [322, 263] width 88 height 23
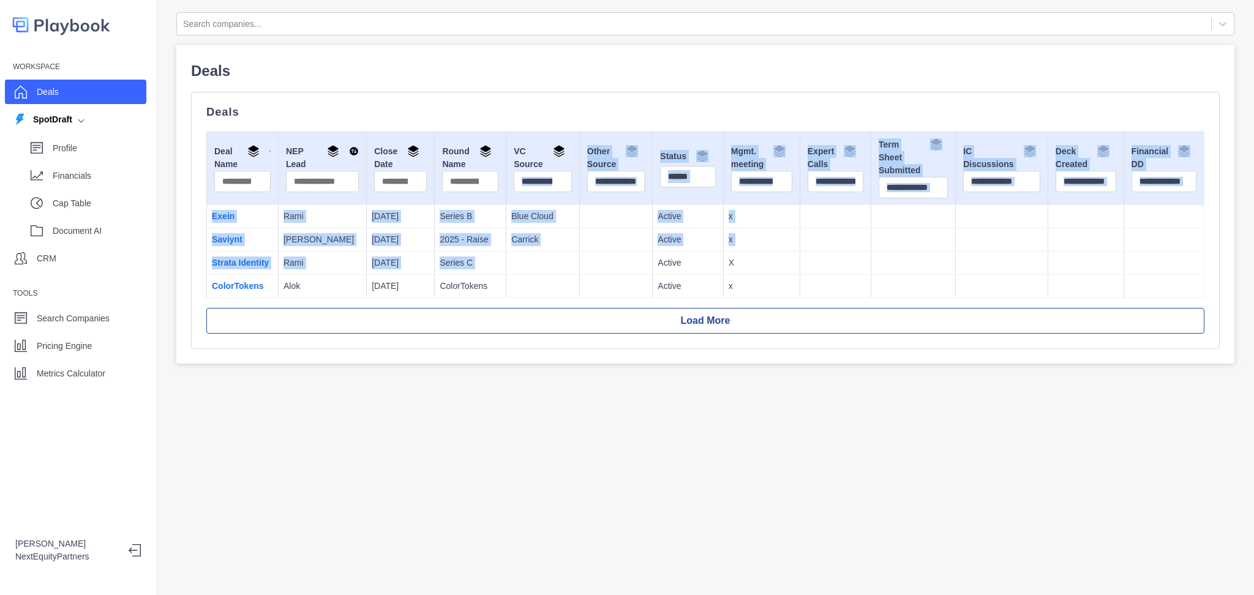
drag, startPoint x: 556, startPoint y: 263, endPoint x: 535, endPoint y: 178, distance: 87.2
click at [535, 178] on table "Deal Name NEP Lead Close Date Round Name VC Source Other Source Status ****** M…" at bounding box center [705, 215] width 998 height 167
click at [547, 253] on td at bounding box center [542, 263] width 73 height 23
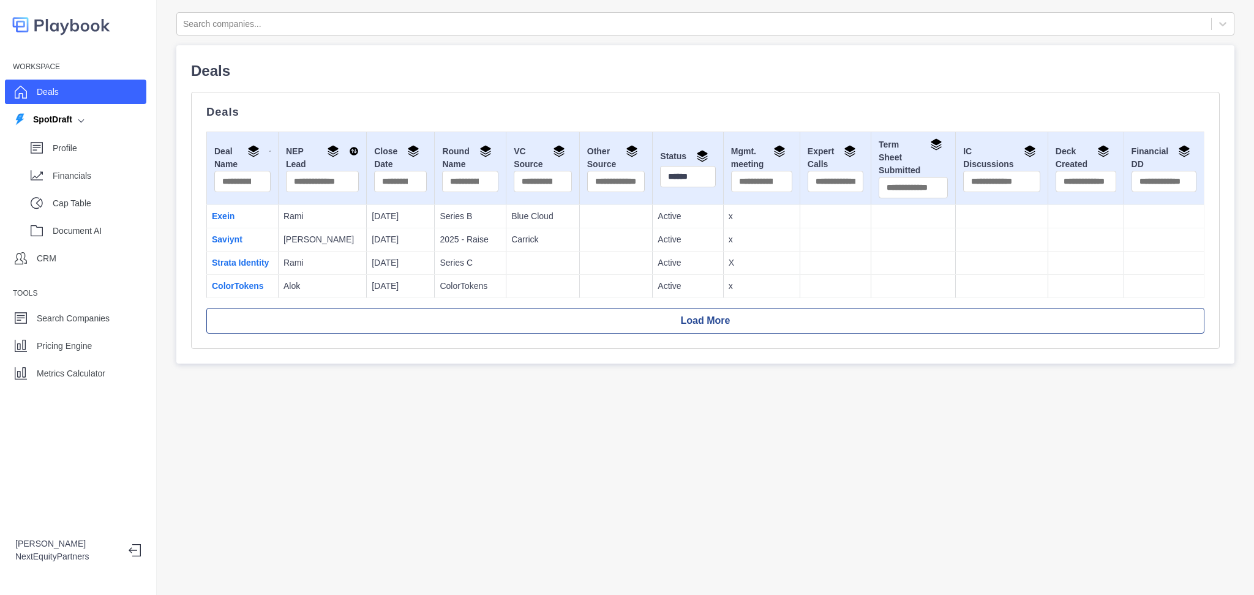
click at [506, 276] on td at bounding box center [542, 286] width 73 height 23
click at [269, 27] on div at bounding box center [694, 24] width 1022 height 15
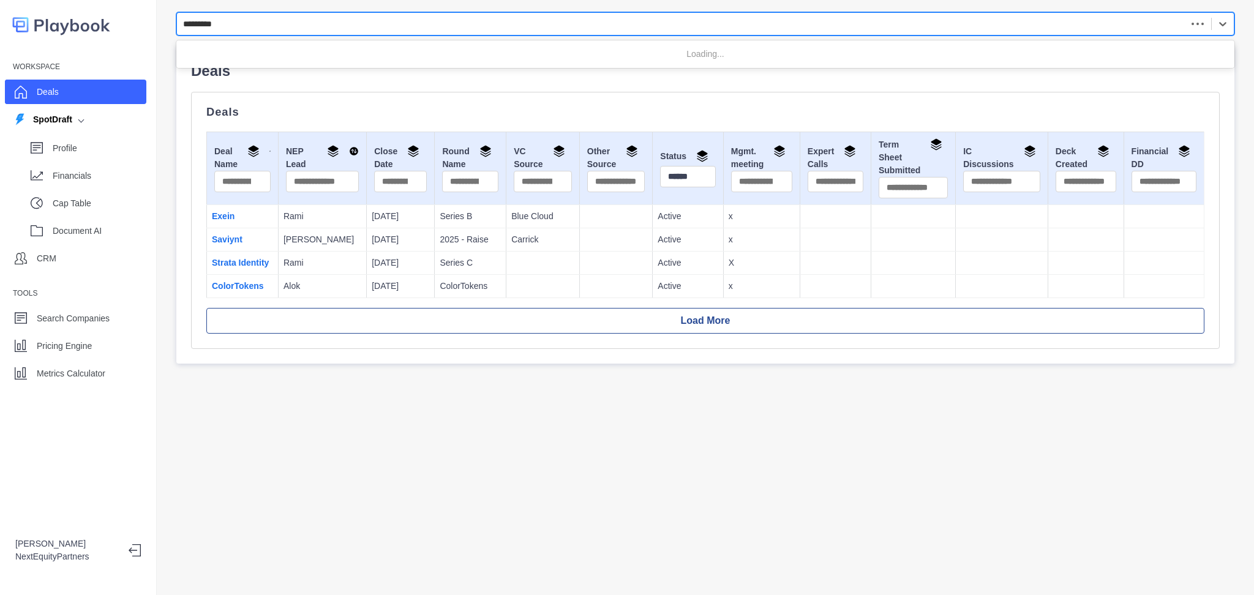
type input "**********"
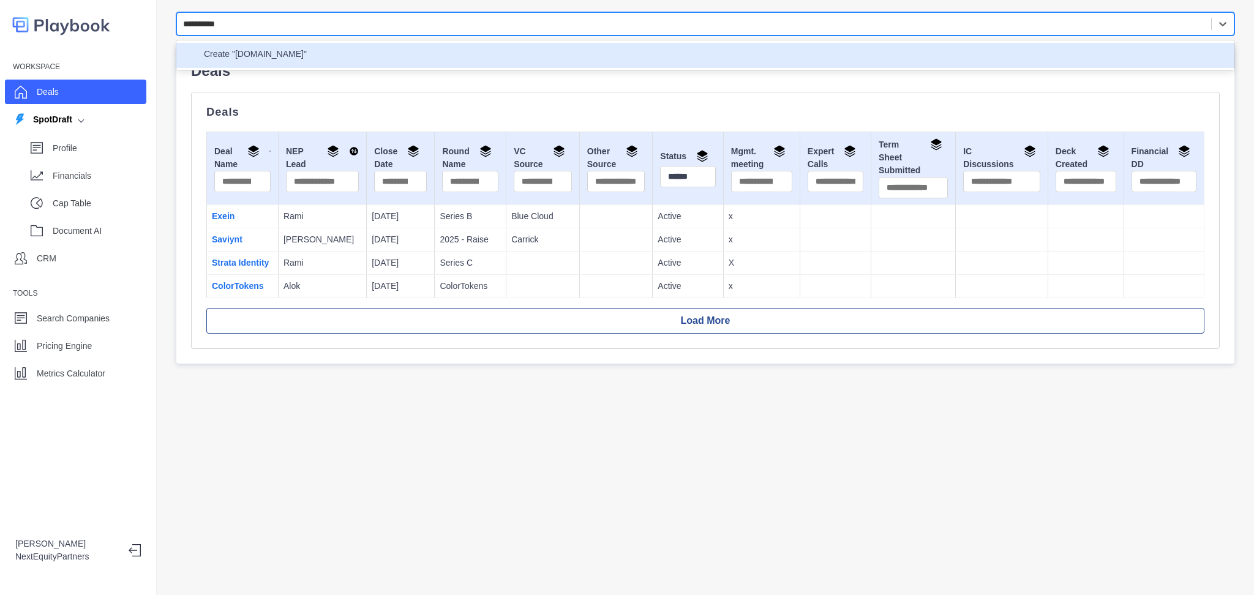
click at [258, 51] on p "Create "wink.cloud"" at bounding box center [255, 55] width 103 height 15
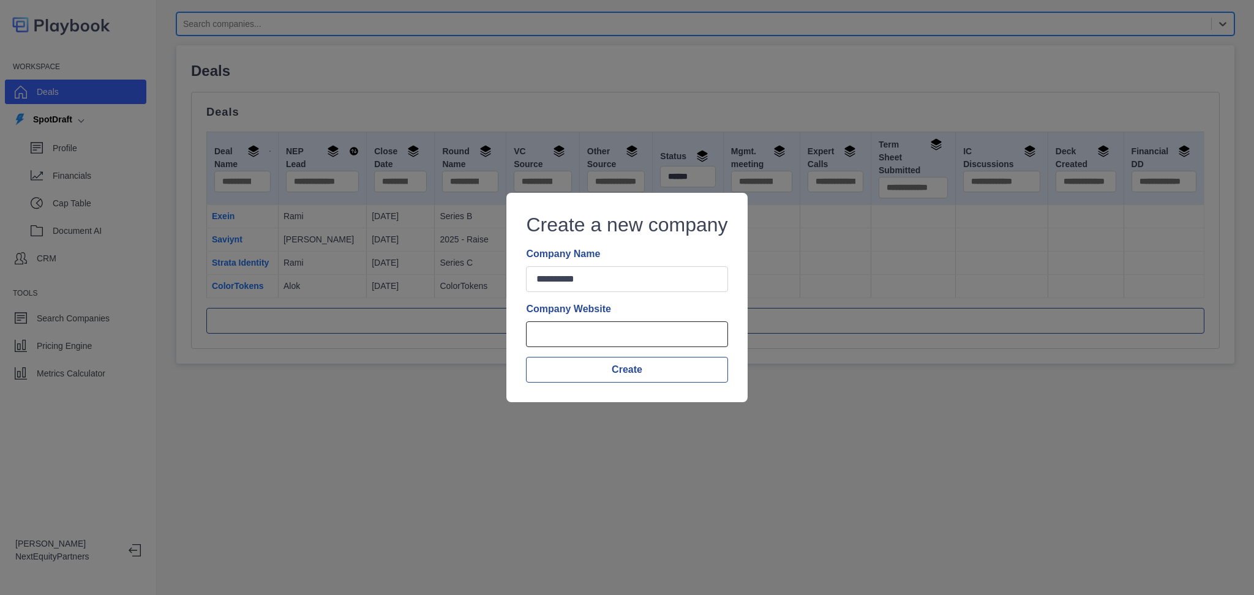
click at [576, 339] on input "Company Website" at bounding box center [626, 335] width 201 height 26
paste input "**********"
type input "**********"
click at [604, 375] on button "Create" at bounding box center [626, 370] width 201 height 26
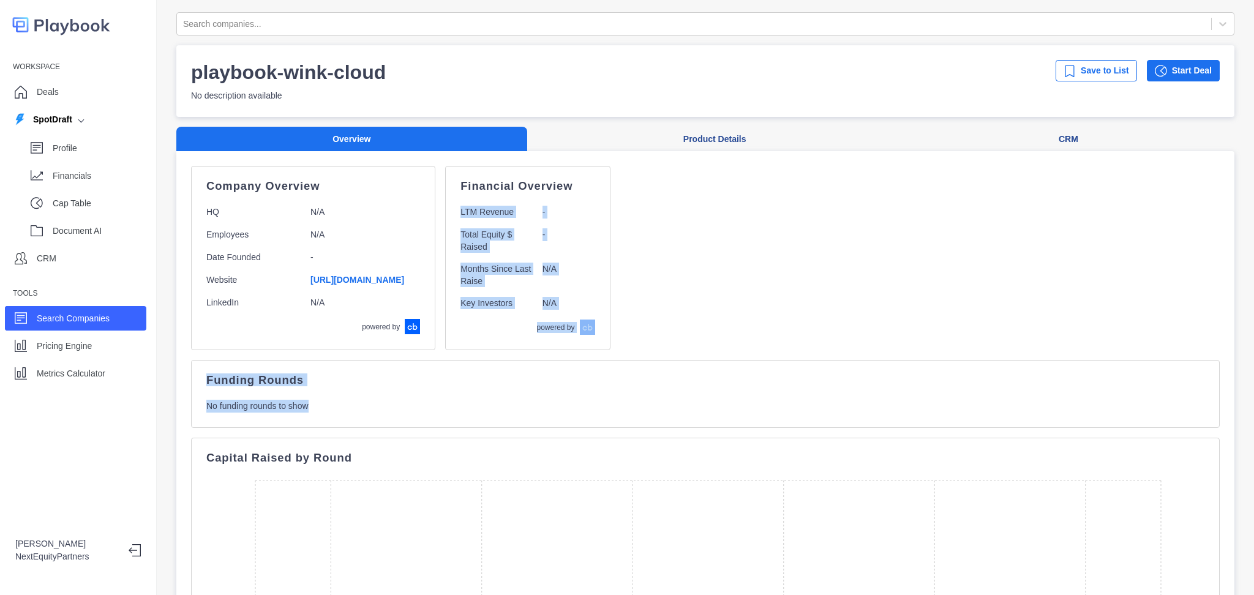
drag, startPoint x: 758, startPoint y: 377, endPoint x: 736, endPoint y: 166, distance: 212.4
click at [732, 162] on div "Company Overview HQ N/A Employees N/A Date Founded - Website https://wink.cloud…" at bounding box center [705, 570] width 1058 height 839
click at [828, 323] on div "Company Overview HQ N/A Employees N/A Date Founded - Website https://wink.cloud…" at bounding box center [705, 258] width 1029 height 184
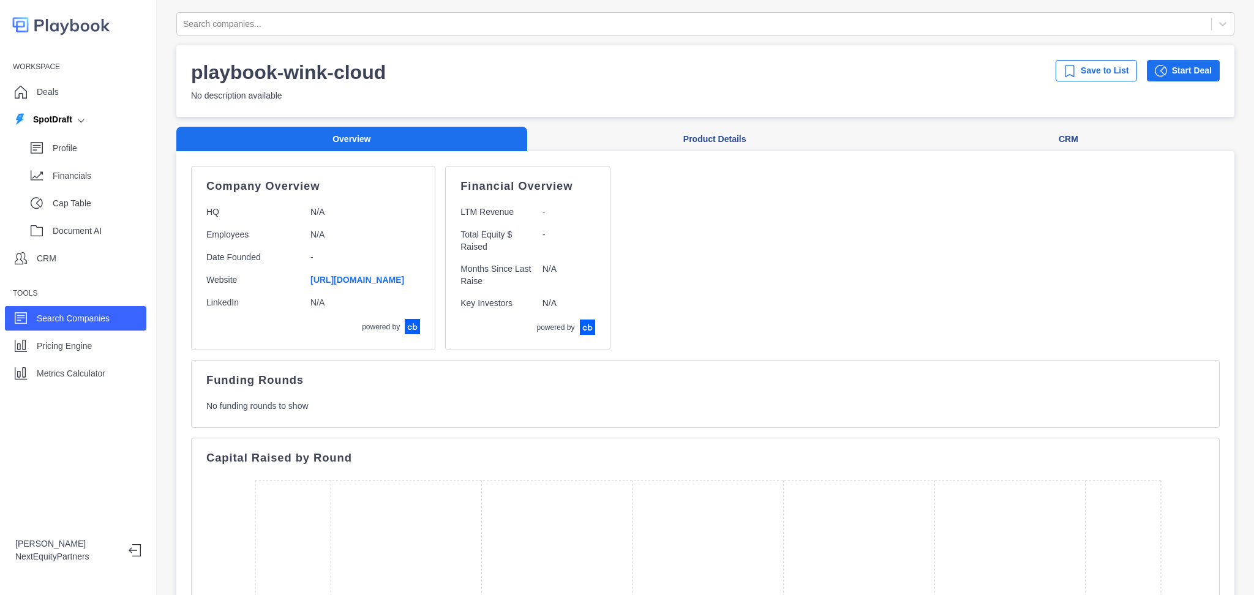
click at [701, 152] on div "Company Overview HQ N/A Employees N/A Date Founded - Website https://wink.cloud…" at bounding box center [705, 570] width 1058 height 839
click at [696, 137] on button "Product Details" at bounding box center [714, 139] width 375 height 25
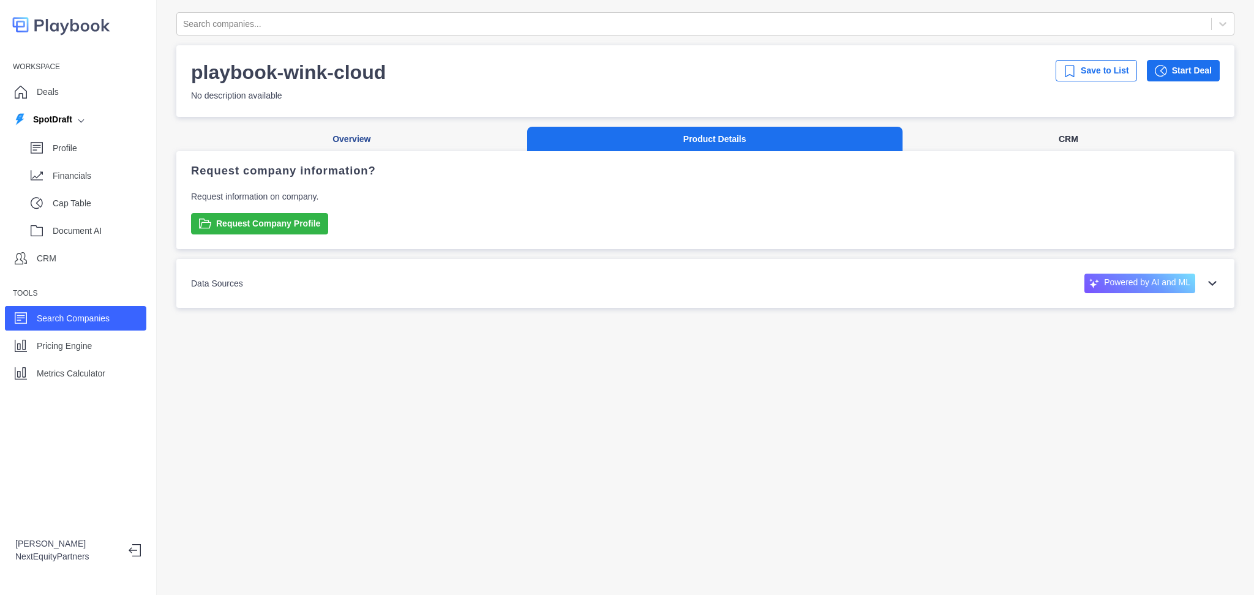
click at [1084, 138] on button "CRM" at bounding box center [1069, 139] width 332 height 25
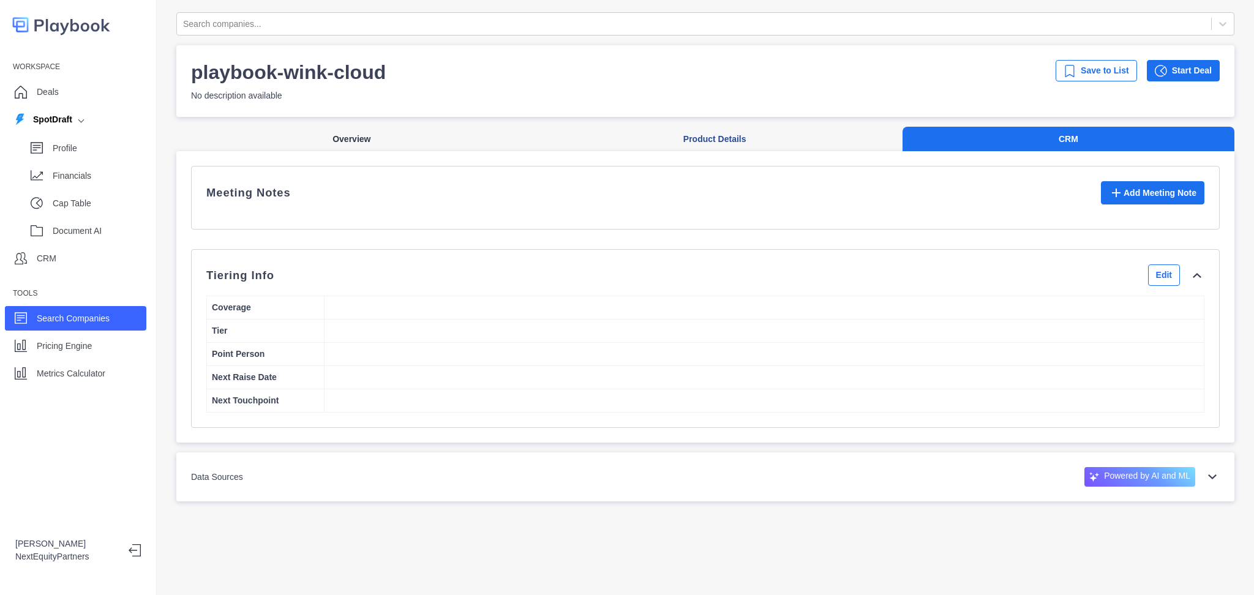
click at [412, 145] on button "Overview" at bounding box center [351, 139] width 351 height 25
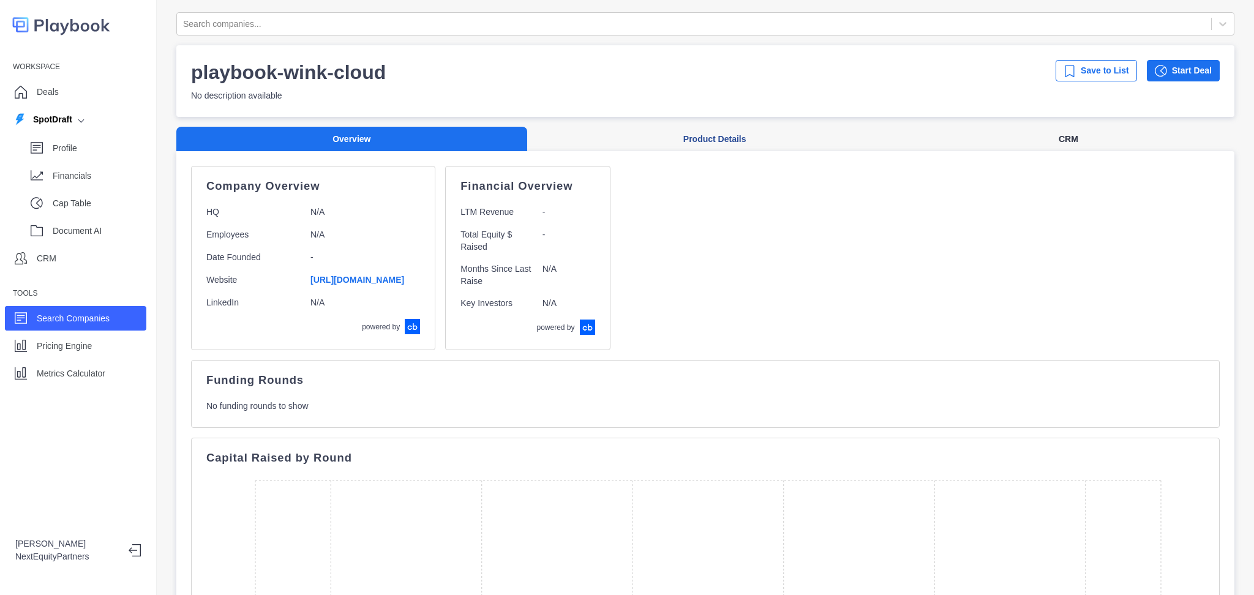
click at [1099, 143] on button "CRM" at bounding box center [1069, 139] width 332 height 25
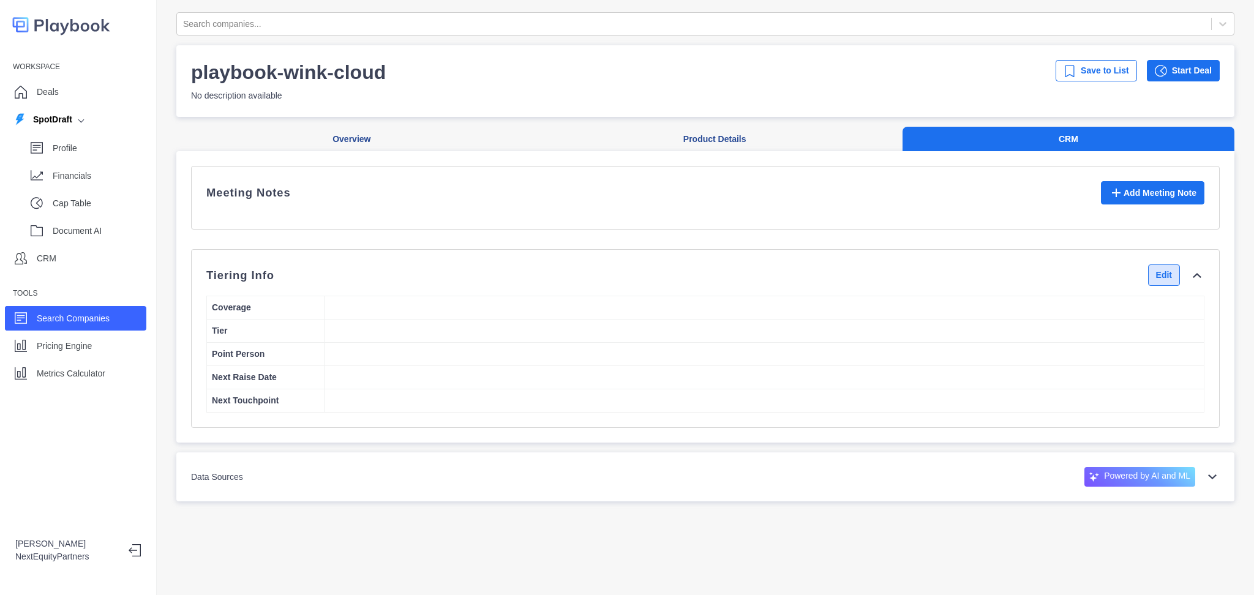
click at [1148, 286] on button "Edit" at bounding box center [1164, 275] width 32 height 21
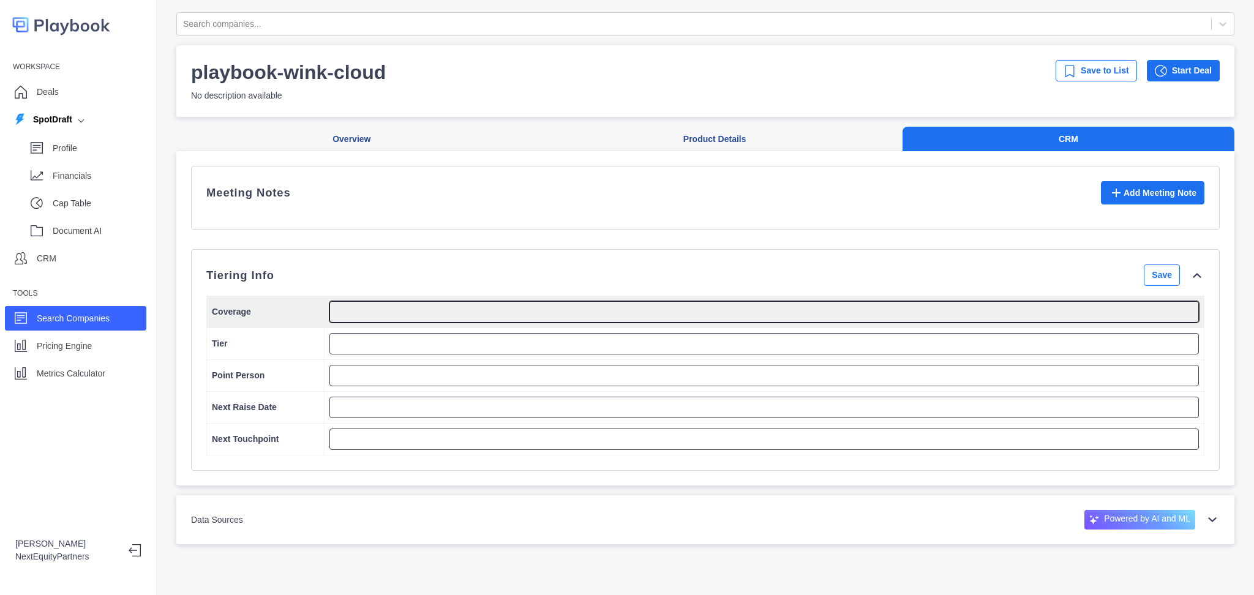
click at [507, 317] on textarea at bounding box center [764, 311] width 870 height 21
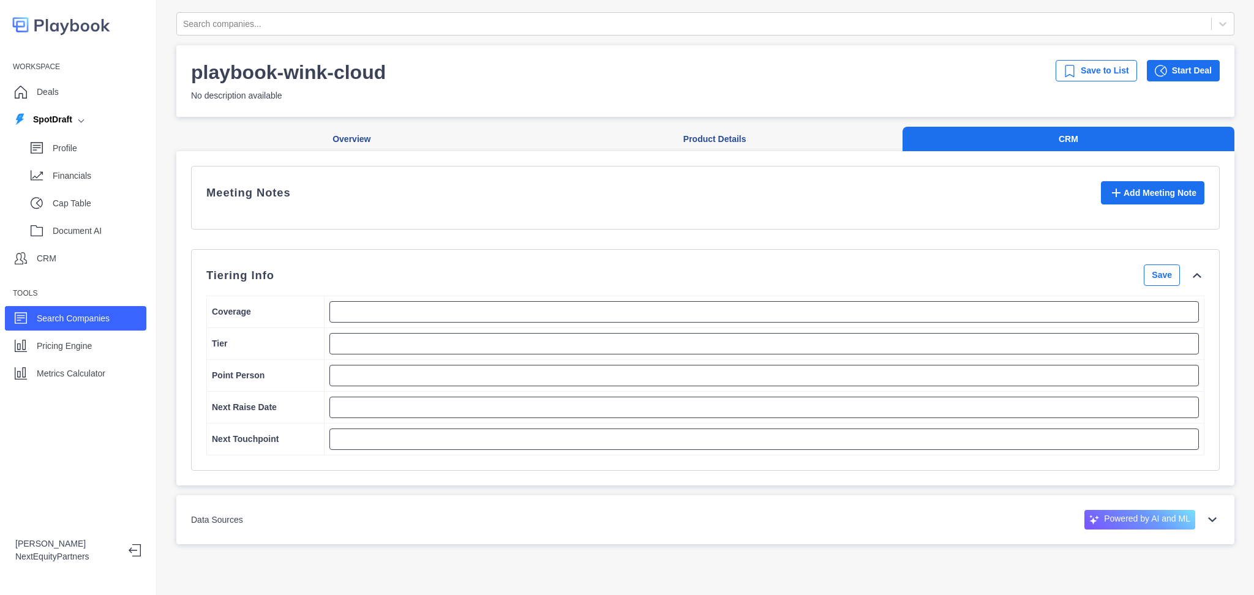
click at [1190, 283] on icon at bounding box center [1197, 275] width 15 height 15
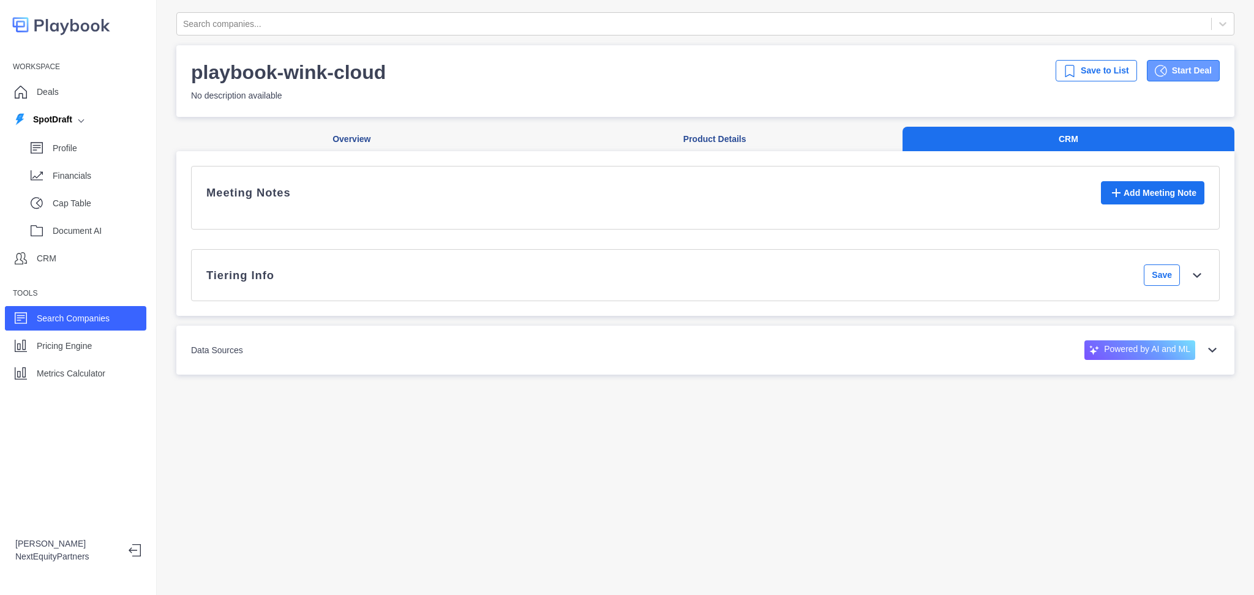
click at [1162, 70] on button "Start Deal" at bounding box center [1183, 70] width 73 height 21
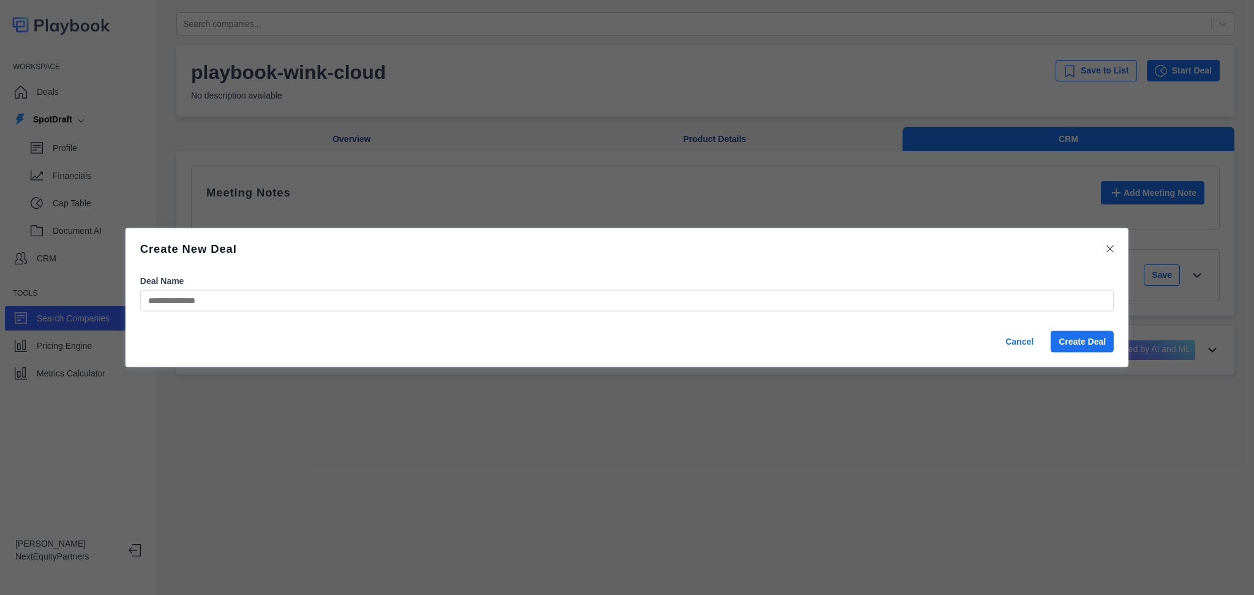
type input "*"
type input "********"
click at [1065, 336] on button "Create Deal" at bounding box center [1082, 341] width 63 height 21
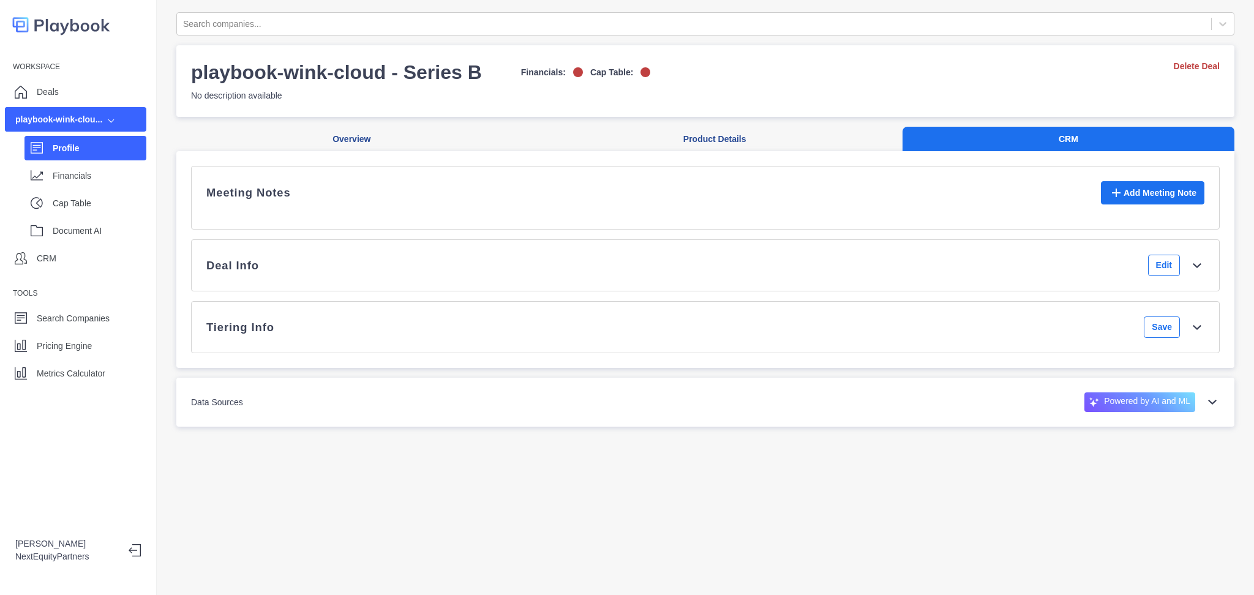
click at [933, 270] on div "Deal Info Edit" at bounding box center [705, 265] width 998 height 21
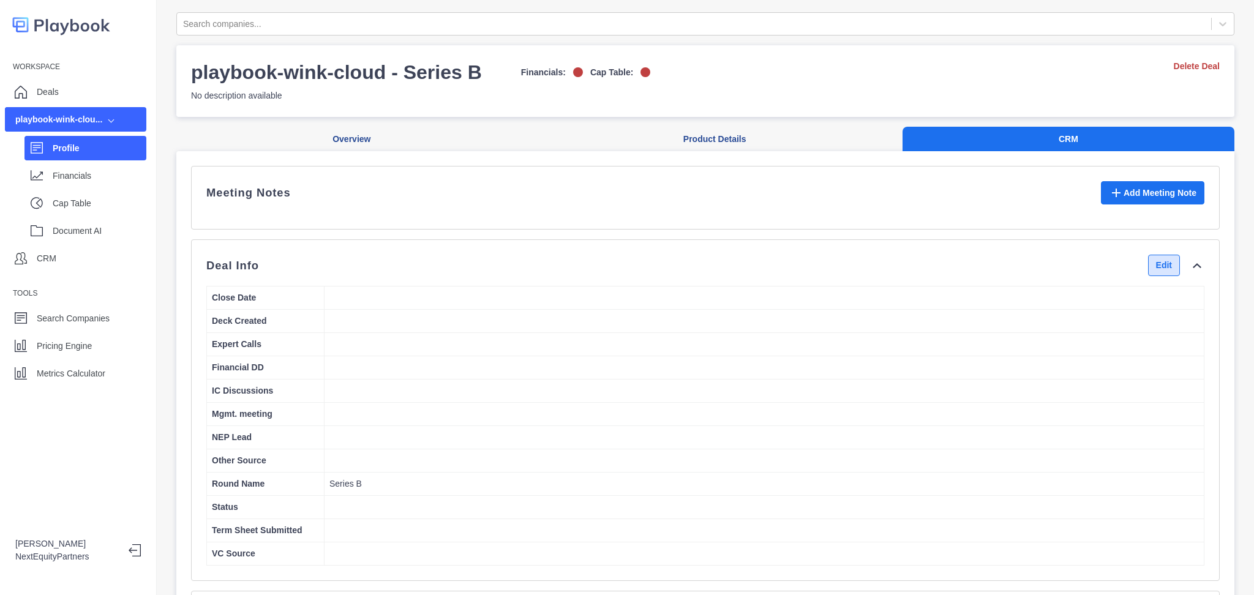
click at [1148, 273] on button "Edit" at bounding box center [1164, 265] width 32 height 21
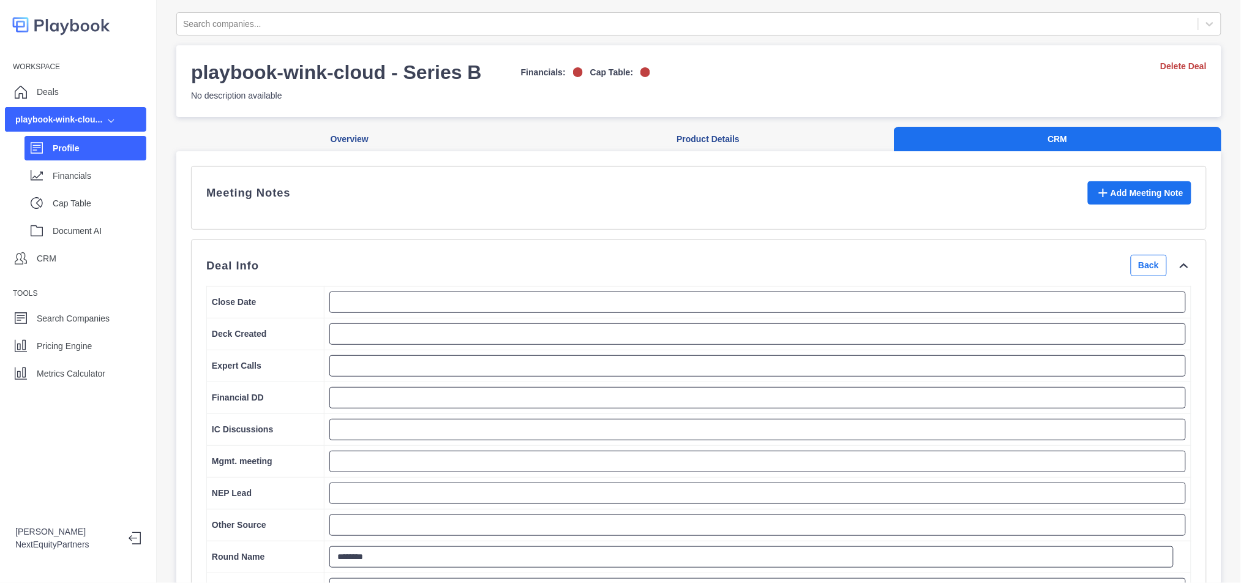
click at [542, 275] on div "Deal Info Back" at bounding box center [698, 265] width 985 height 21
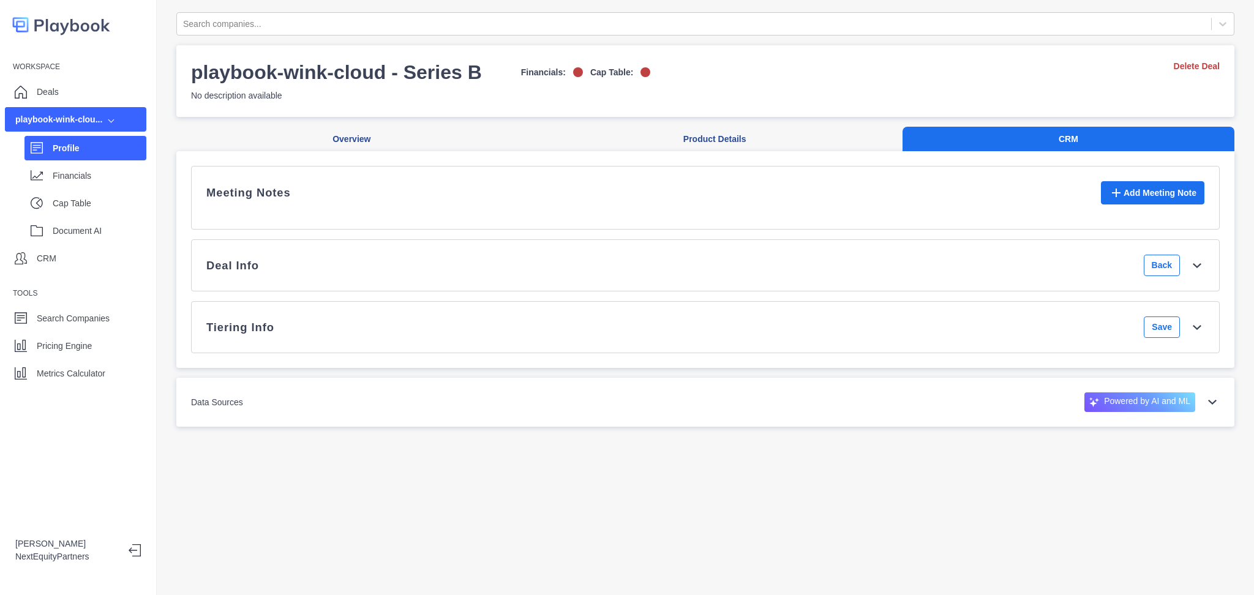
click at [571, 273] on div "Deal Info Back" at bounding box center [705, 265] width 998 height 21
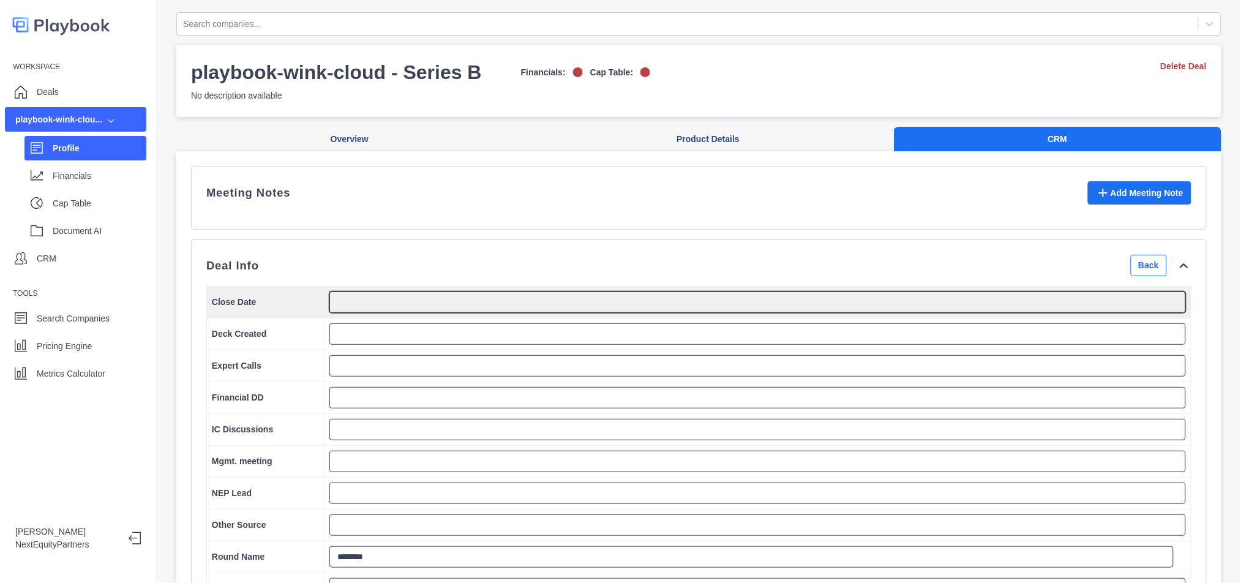
click at [828, 313] on textarea at bounding box center [757, 302] width 857 height 21
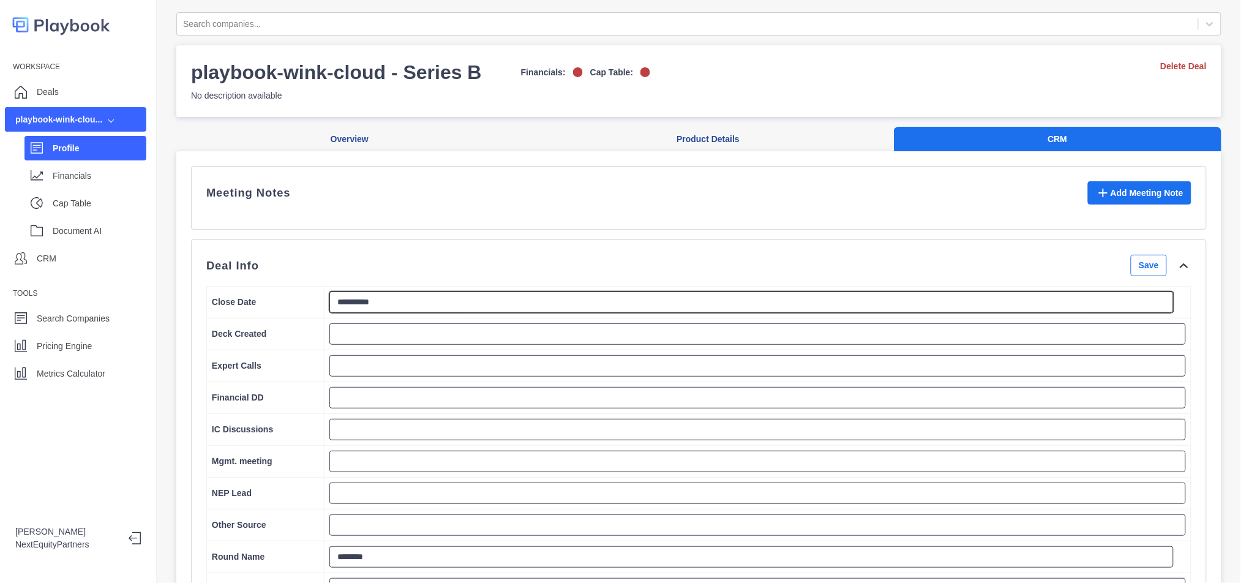
type textarea "**********"
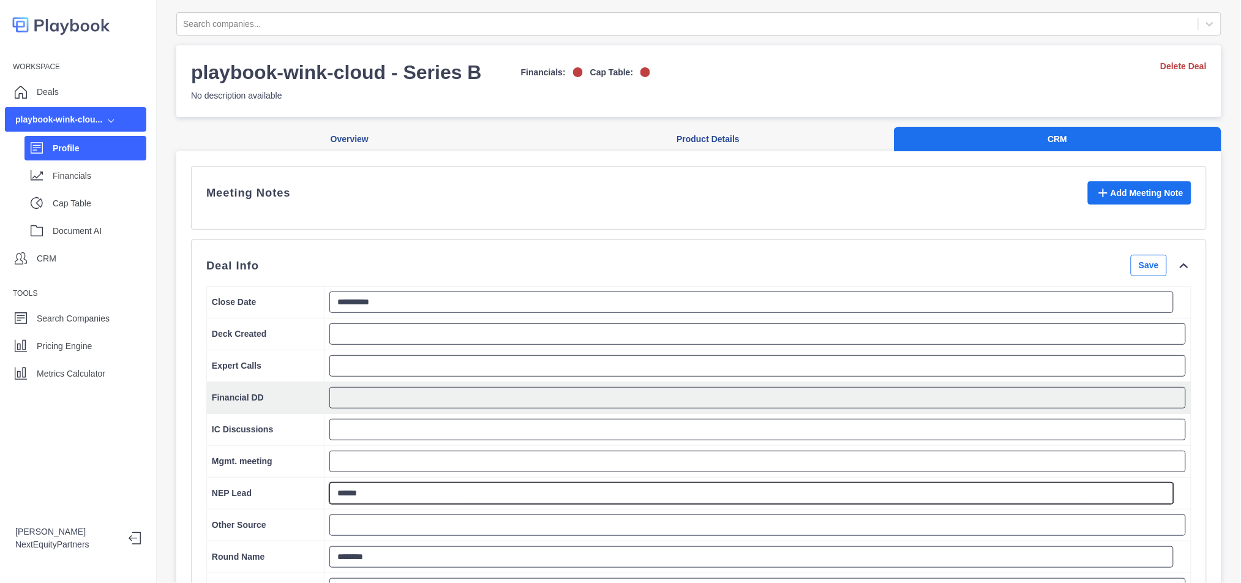
type textarea "******"
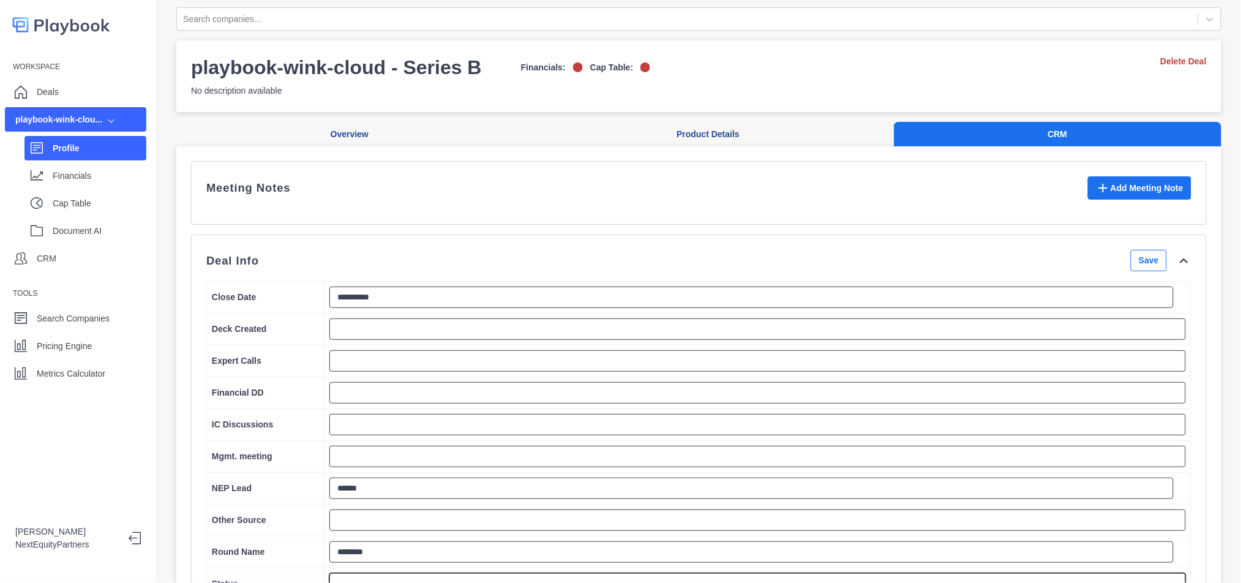
scroll to position [275, 0]
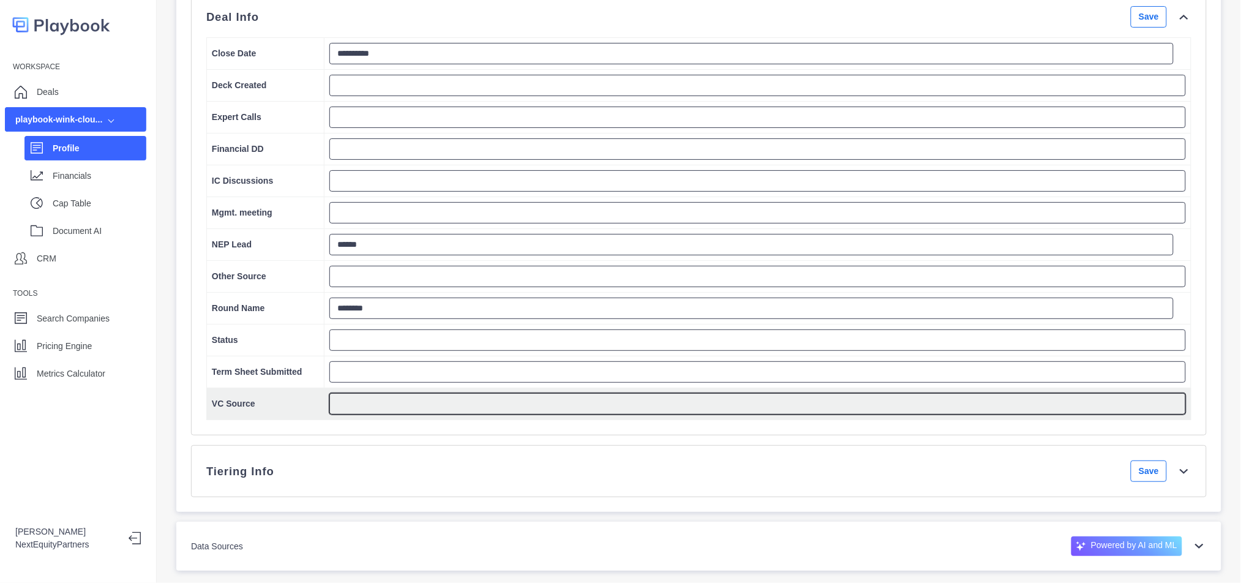
click at [395, 393] on textarea at bounding box center [757, 403] width 857 height 21
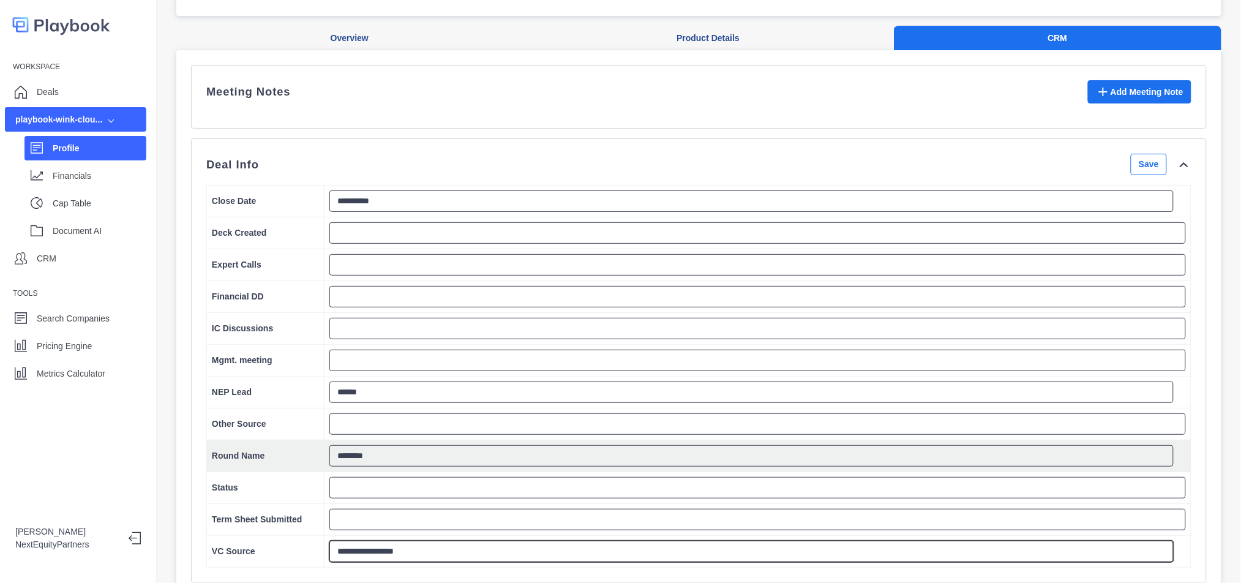
scroll to position [0, 0]
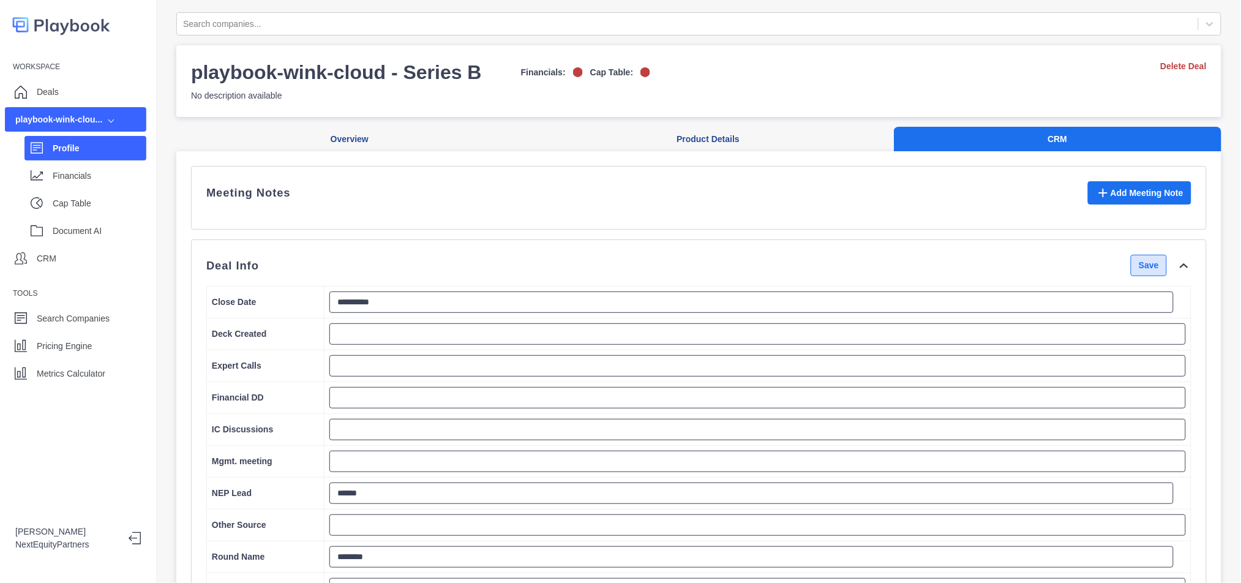
type textarea "**********"
click at [1131, 273] on button "Save" at bounding box center [1149, 265] width 36 height 21
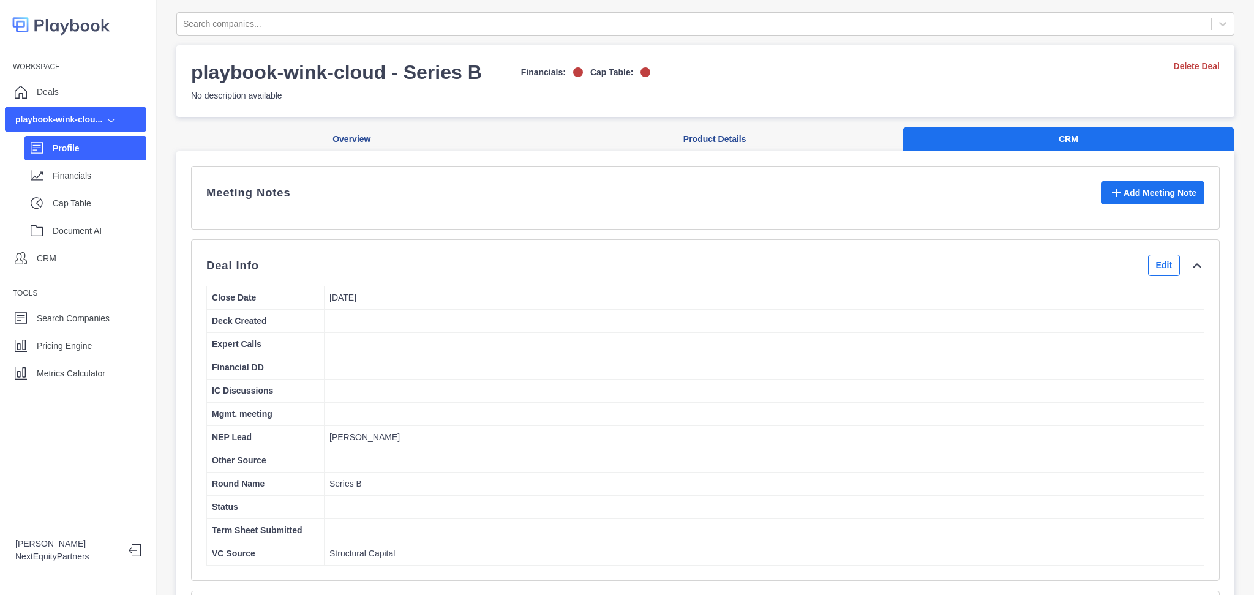
click at [578, 273] on div "Deal Info Edit" at bounding box center [705, 265] width 998 height 21
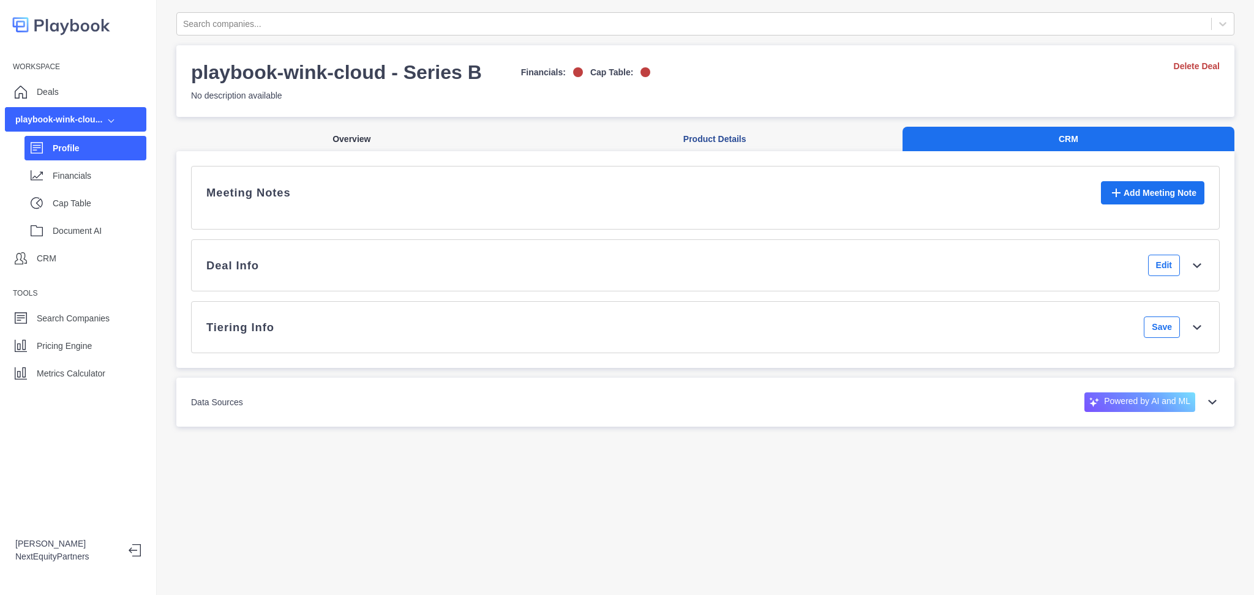
click at [395, 140] on button "Overview" at bounding box center [351, 139] width 351 height 25
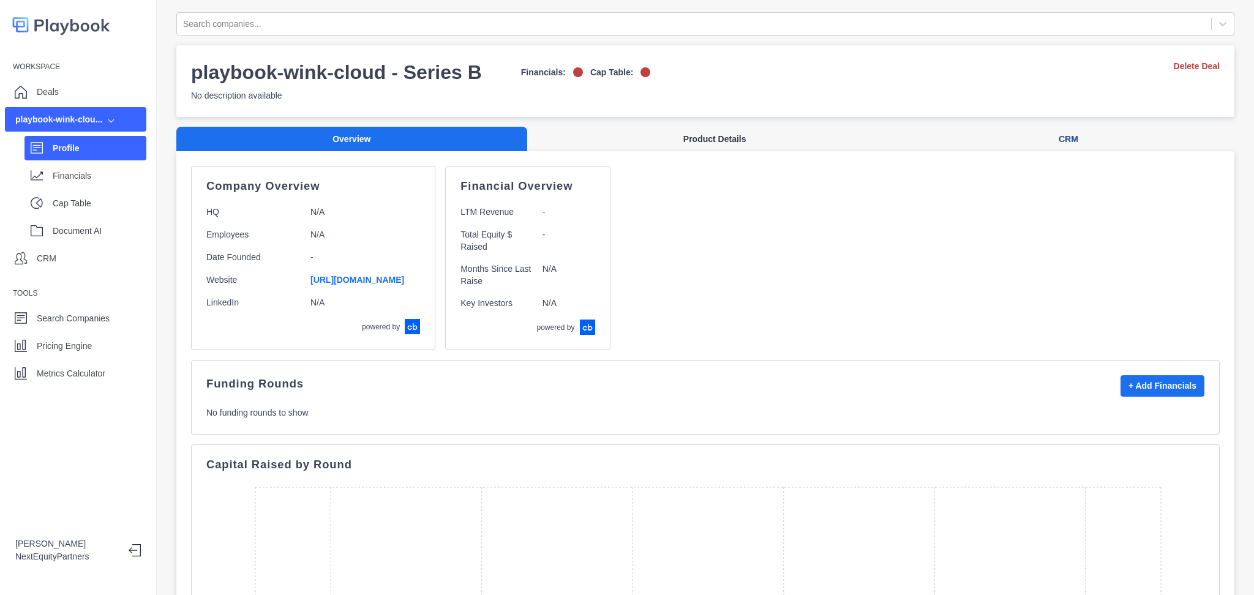
click at [606, 146] on button "Product Details" at bounding box center [714, 139] width 375 height 25
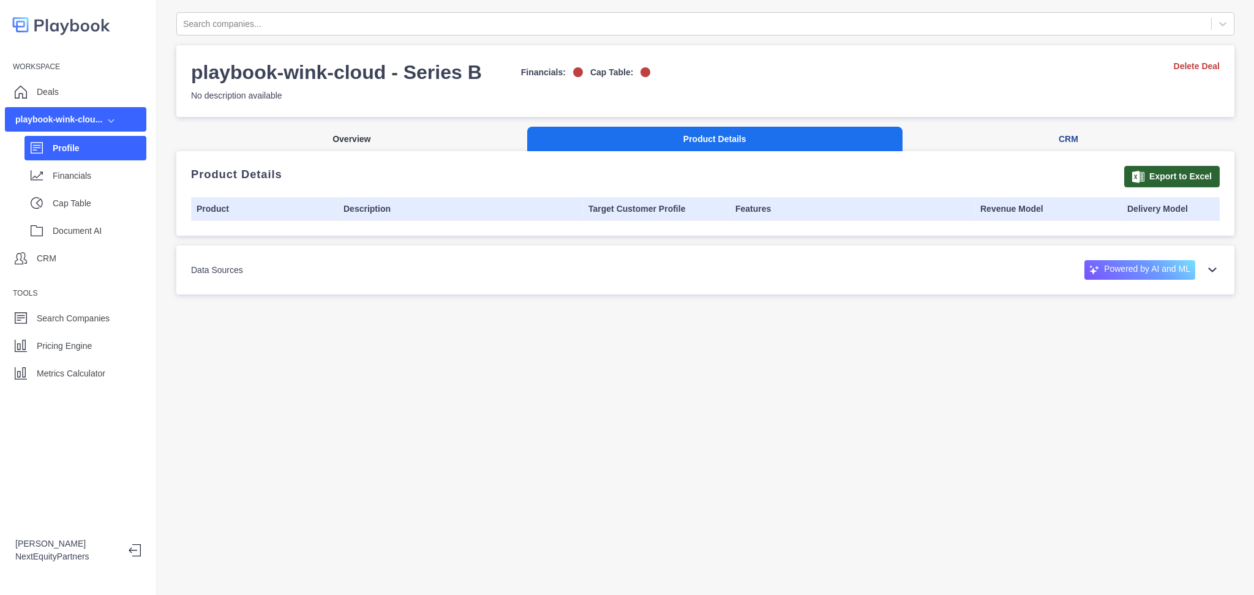
click at [397, 140] on button "Overview" at bounding box center [351, 139] width 351 height 25
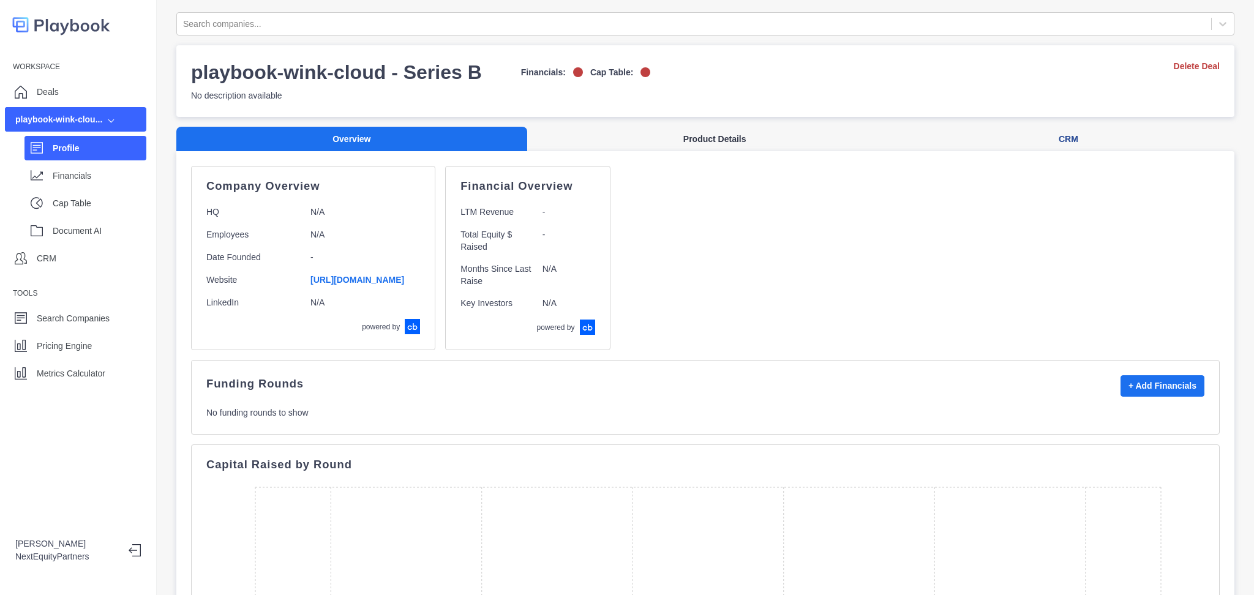
click at [653, 130] on button "Product Details" at bounding box center [714, 139] width 375 height 25
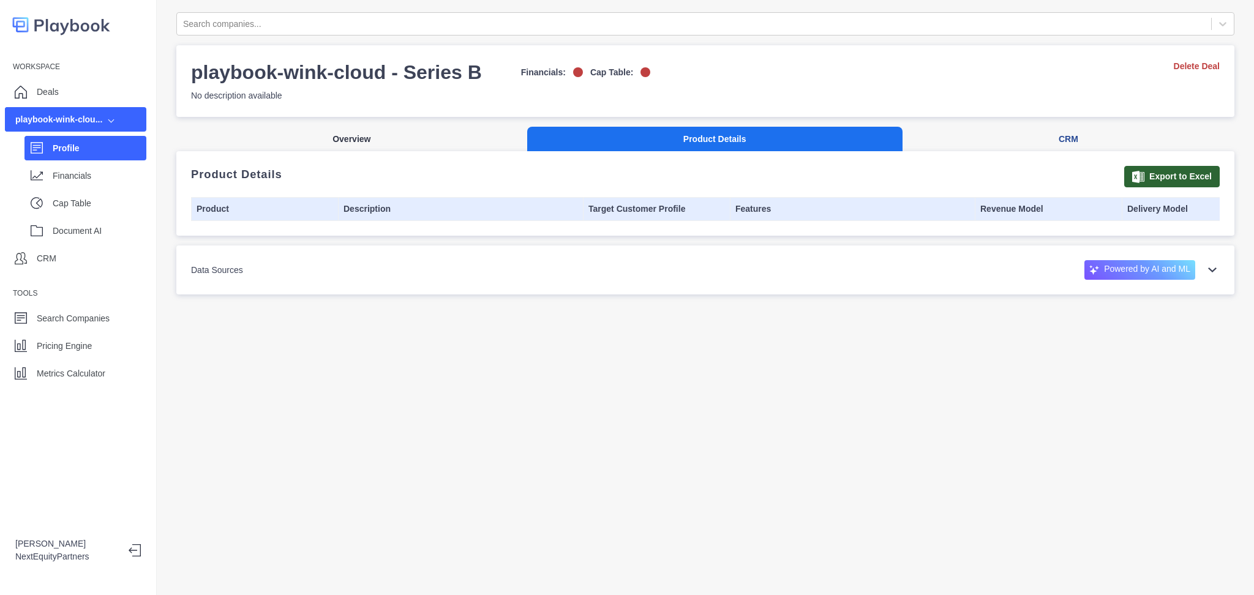
click at [353, 150] on button "Overview" at bounding box center [351, 139] width 351 height 25
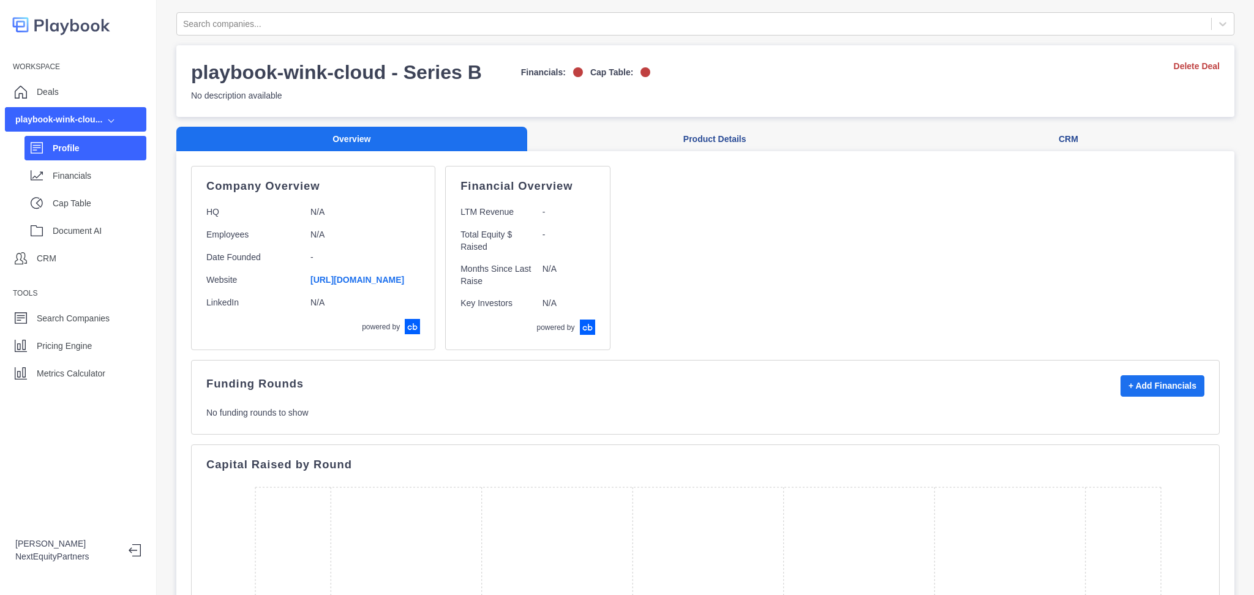
click at [2, 73] on div "Workspace Deals playbook-wink-clou... Profile Financials Cap Table Document AI …" at bounding box center [78, 221] width 156 height 328
click at [33, 91] on div "Deals" at bounding box center [75, 92] width 141 height 24
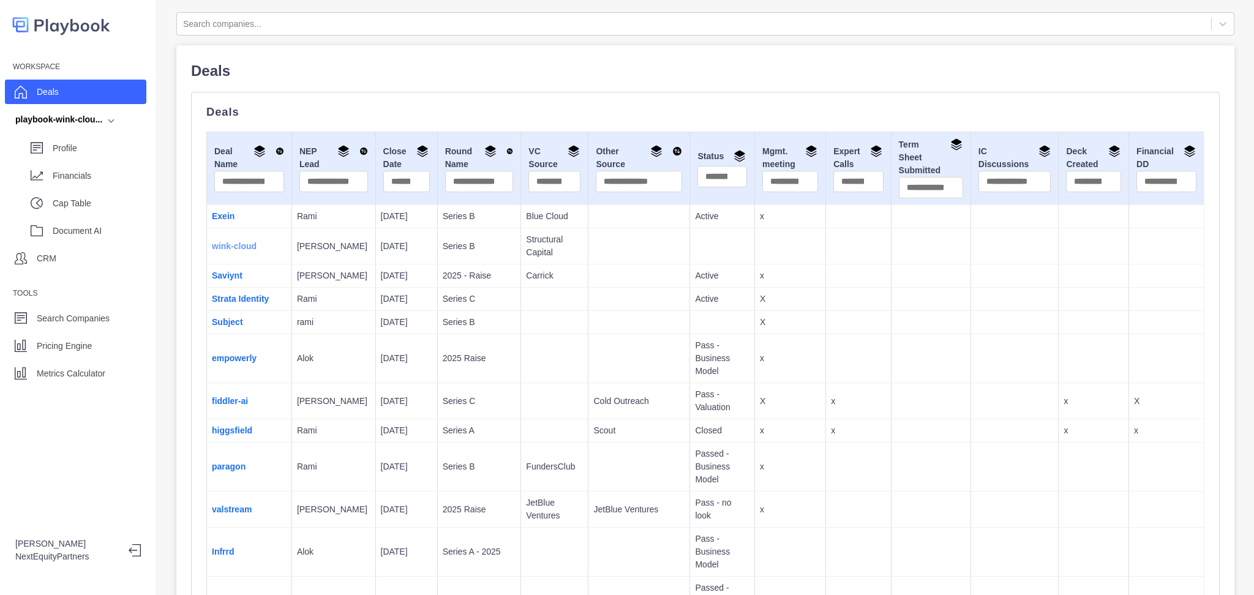
click at [234, 247] on link "wink-cloud" at bounding box center [234, 246] width 45 height 10
